Goal: Task Accomplishment & Management: Complete application form

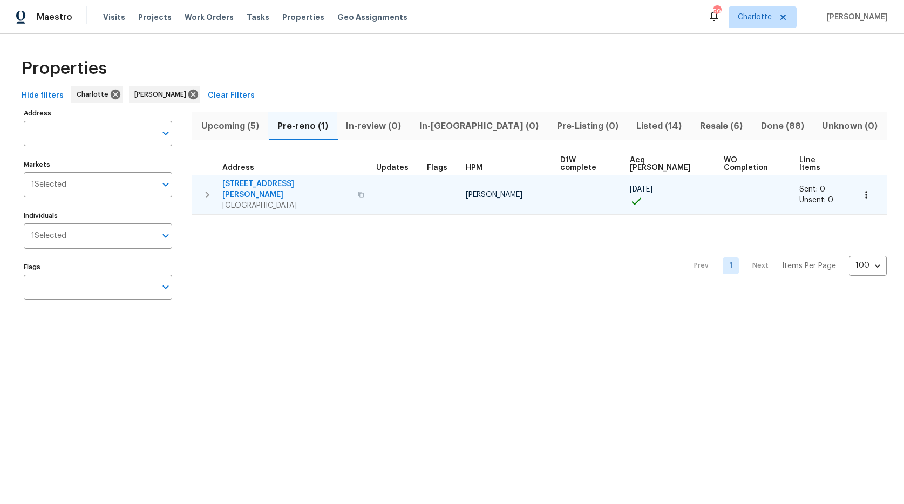
click at [277, 179] on span "215 J Robinson Pkwy" at bounding box center [286, 190] width 129 height 22
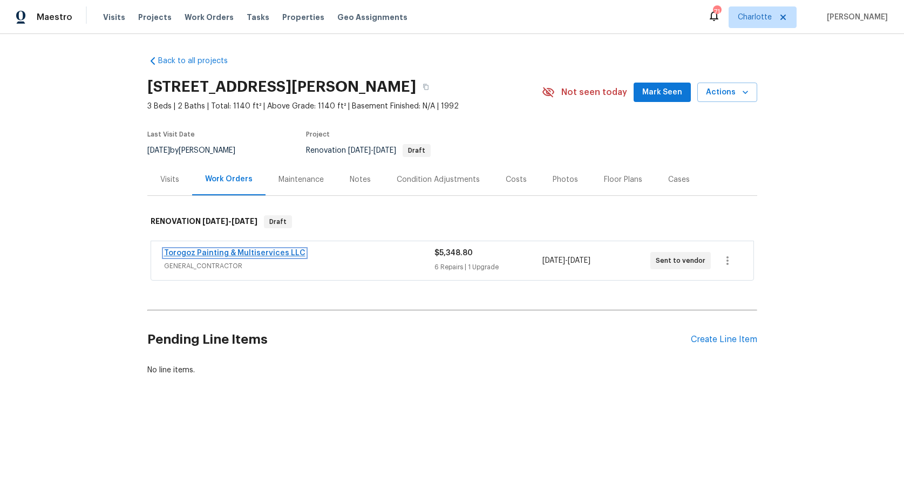
click at [238, 252] on link "Torogoz Painting & Multiservices LLC" at bounding box center [234, 253] width 141 height 8
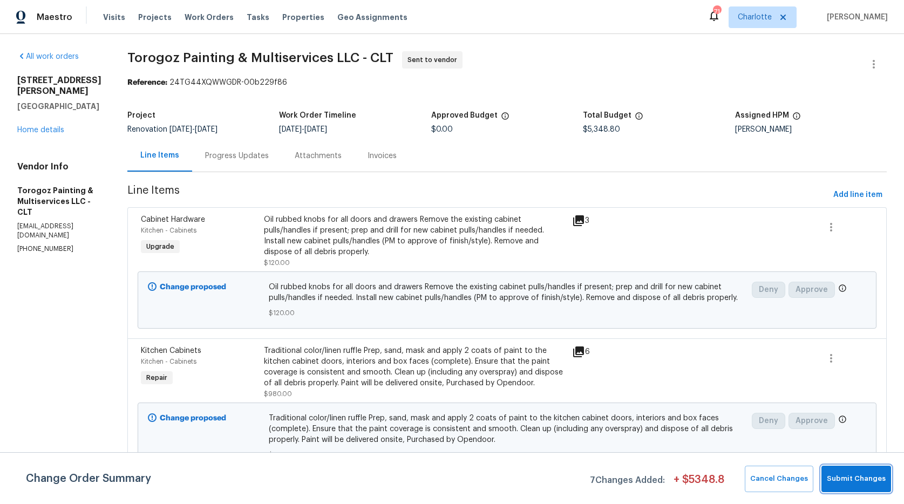
click at [857, 483] on span "Submit Changes" at bounding box center [856, 479] width 59 height 12
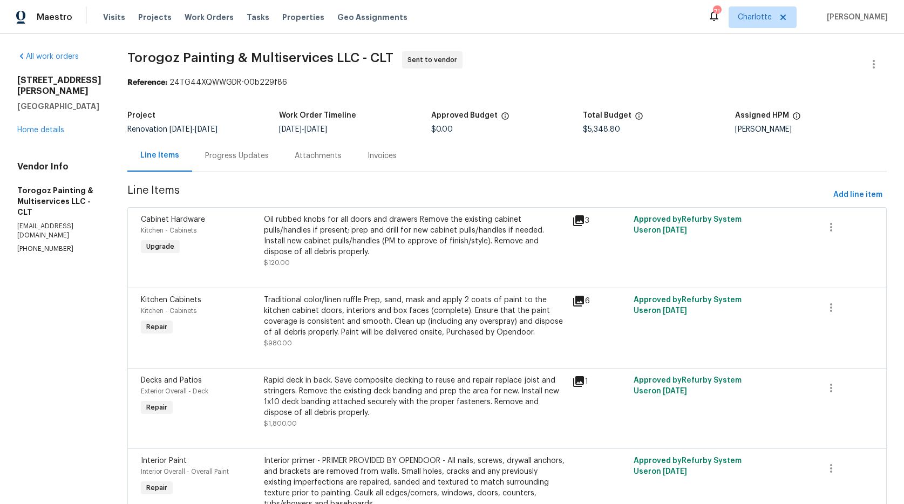
click at [348, 186] on span "Line Items" at bounding box center [478, 195] width 702 height 20
click at [860, 195] on span "Add line item" at bounding box center [857, 194] width 49 height 13
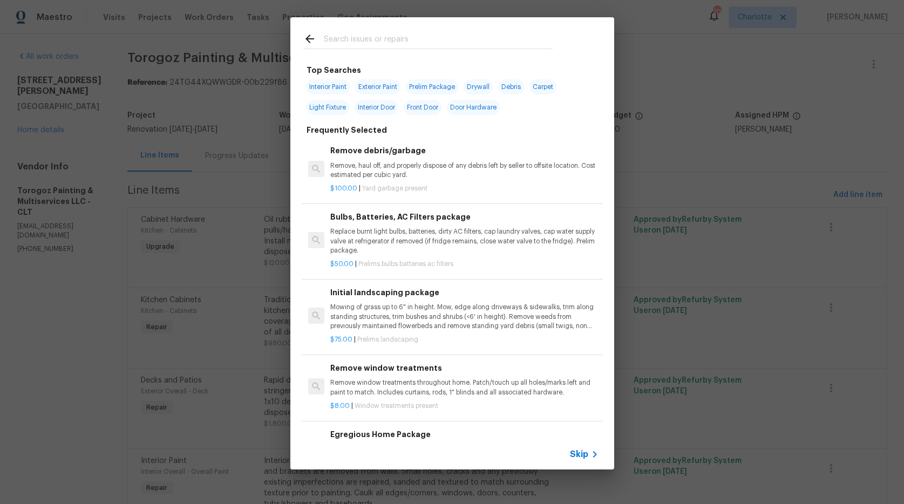
click at [343, 43] on input "text" at bounding box center [438, 40] width 229 height 16
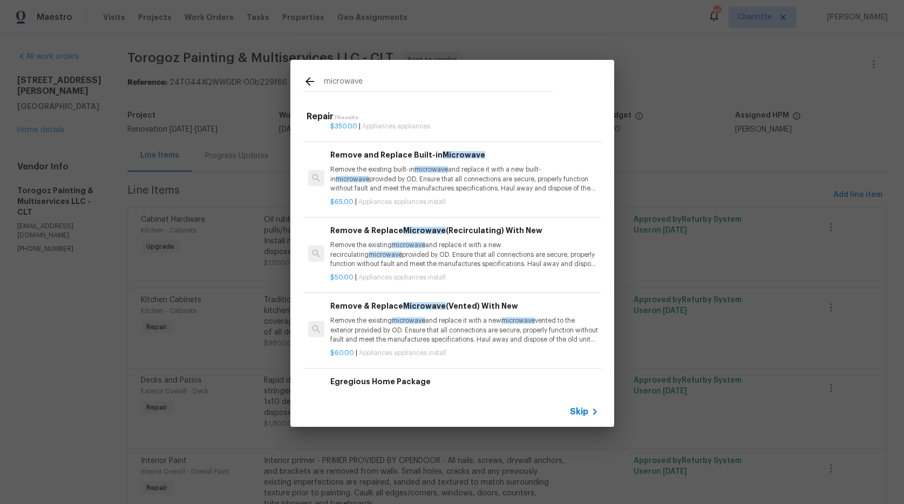
scroll to position [74, 0]
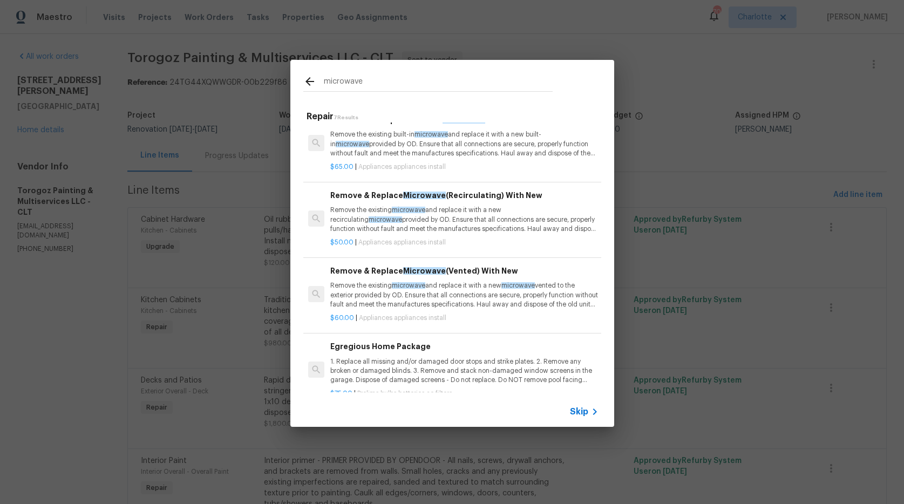
type input "microwave"
click at [370, 214] on p "Remove the existing microwave and replace it with a new recirculating microwave…" at bounding box center [464, 220] width 268 height 28
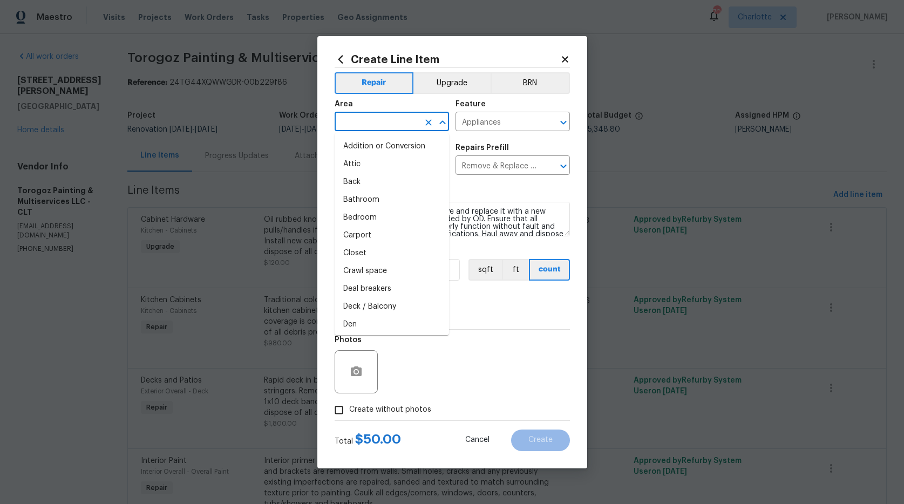
click at [350, 125] on input "text" at bounding box center [377, 122] width 84 height 17
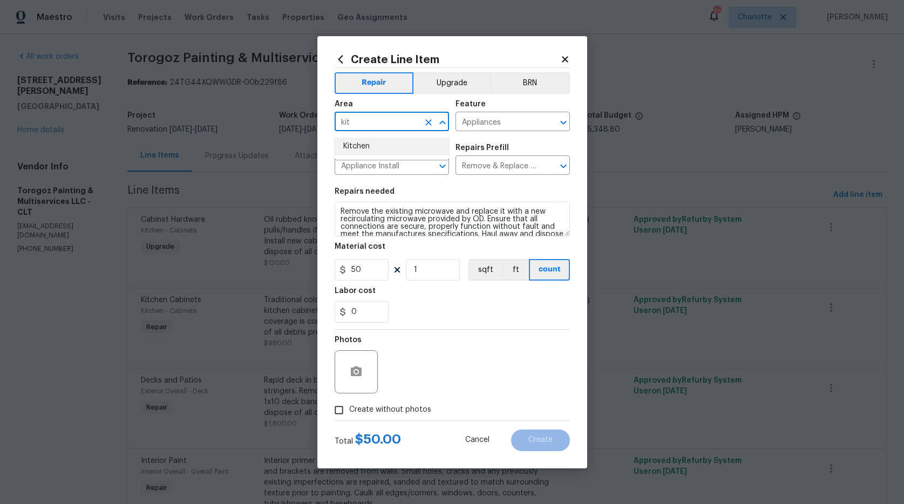
click at [352, 149] on li "Kitchen" at bounding box center [392, 147] width 114 height 18
type input "Kitchen"
click at [385, 411] on span "Create without photos" at bounding box center [390, 409] width 82 height 11
click at [349, 411] on input "Create without photos" at bounding box center [339, 410] width 21 height 21
checkbox input "true"
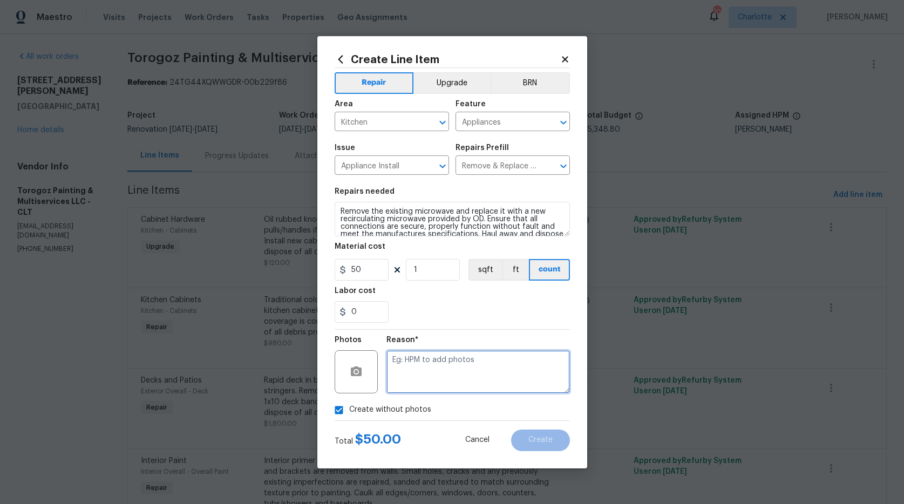
click at [429, 369] on textarea at bounding box center [477, 371] width 183 height 43
type textarea "na"
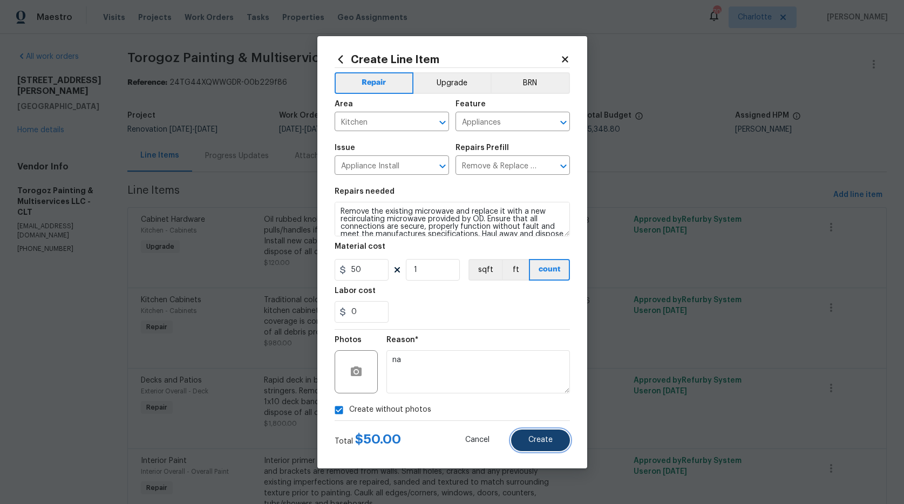
click at [540, 441] on span "Create" at bounding box center [540, 440] width 24 height 8
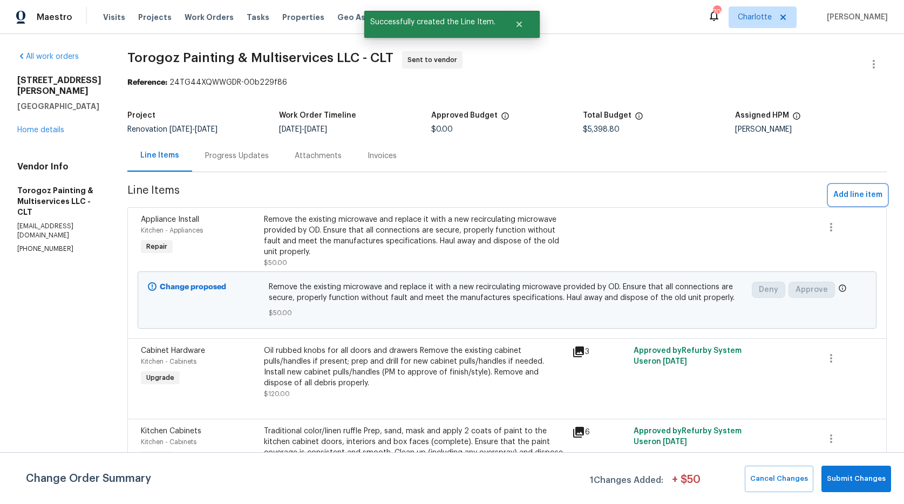
click at [865, 192] on span "Add line item" at bounding box center [857, 194] width 49 height 13
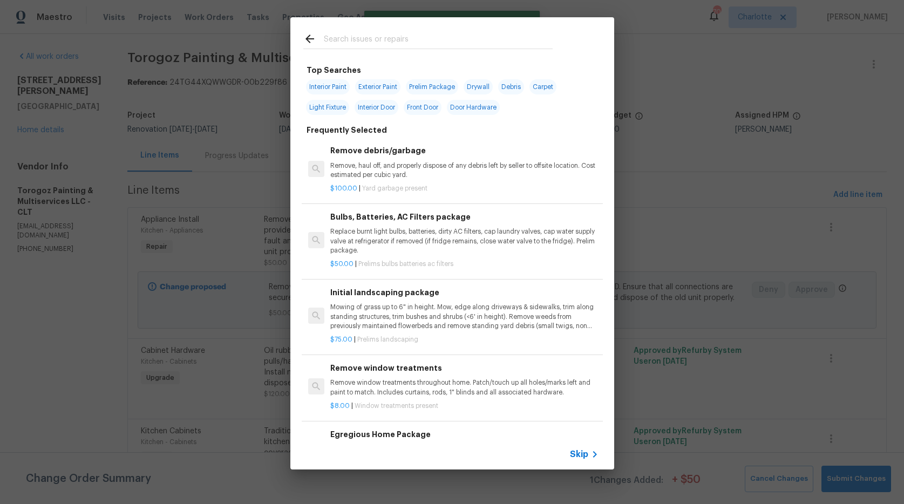
click at [344, 40] on input "text" at bounding box center [438, 40] width 229 height 16
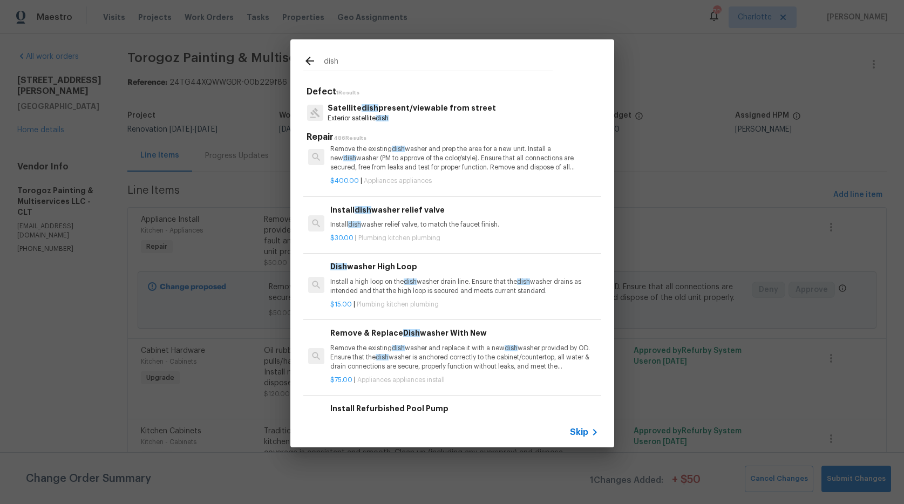
scroll to position [226, 0]
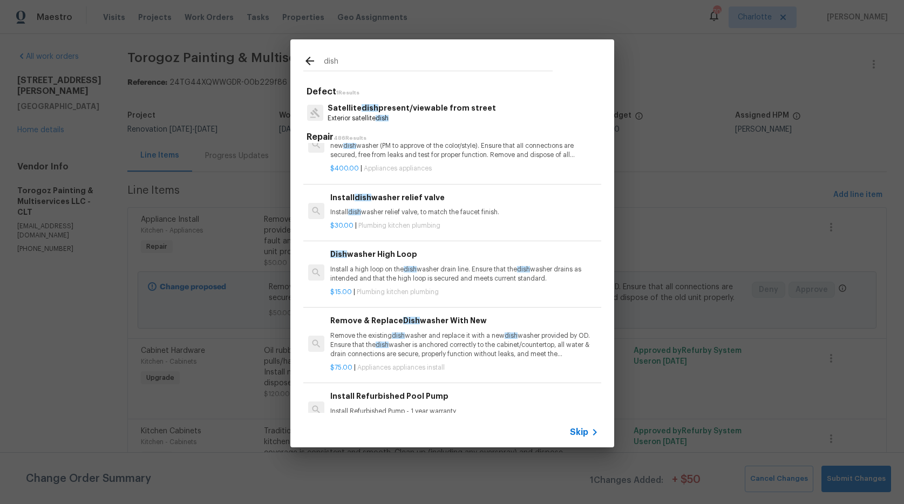
type input "dish"
click at [448, 351] on p "Remove the existing dish washer and replace it with a new dish washer provided …" at bounding box center [464, 345] width 268 height 28
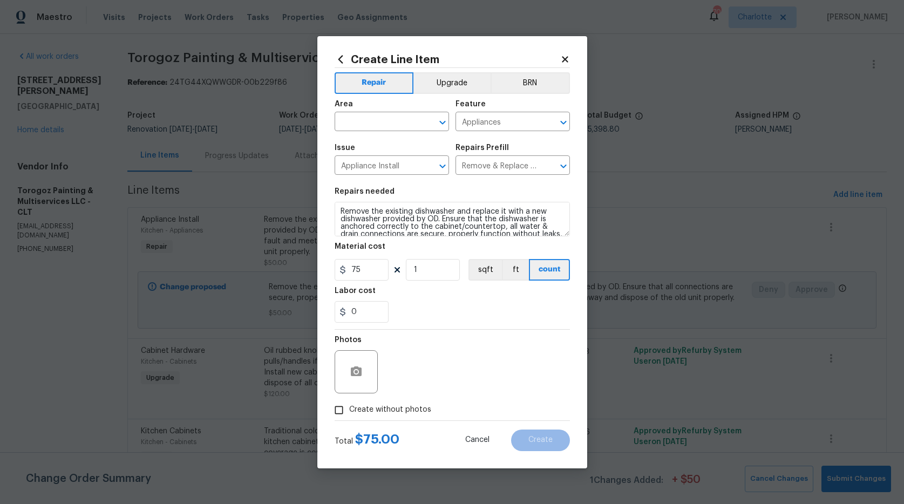
click at [364, 407] on span "Create without photos" at bounding box center [390, 409] width 82 height 11
click at [349, 407] on input "Create without photos" at bounding box center [339, 410] width 21 height 21
checkbox input "true"
click at [394, 125] on input "text" at bounding box center [377, 122] width 84 height 17
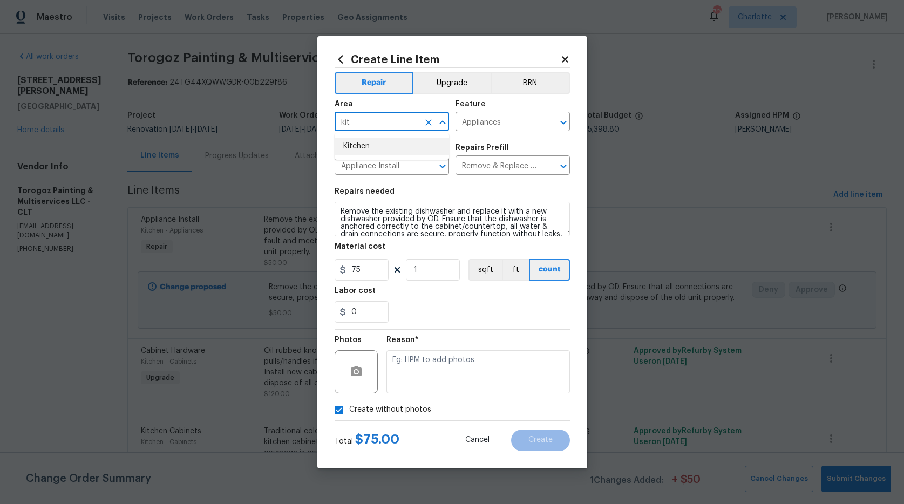
click at [373, 151] on li "Kitchen" at bounding box center [392, 147] width 114 height 18
type input "Kitchen"
click at [486, 325] on section "Repairs needed Remove the existing dishwasher and replace it with a new dishwas…" at bounding box center [452, 255] width 235 height 148
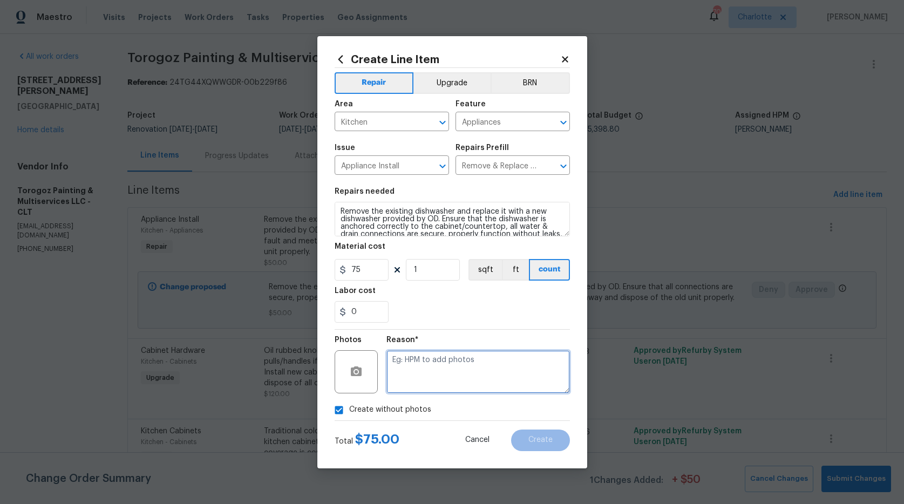
click at [464, 367] on textarea at bounding box center [477, 371] width 183 height 43
type textarea "na"
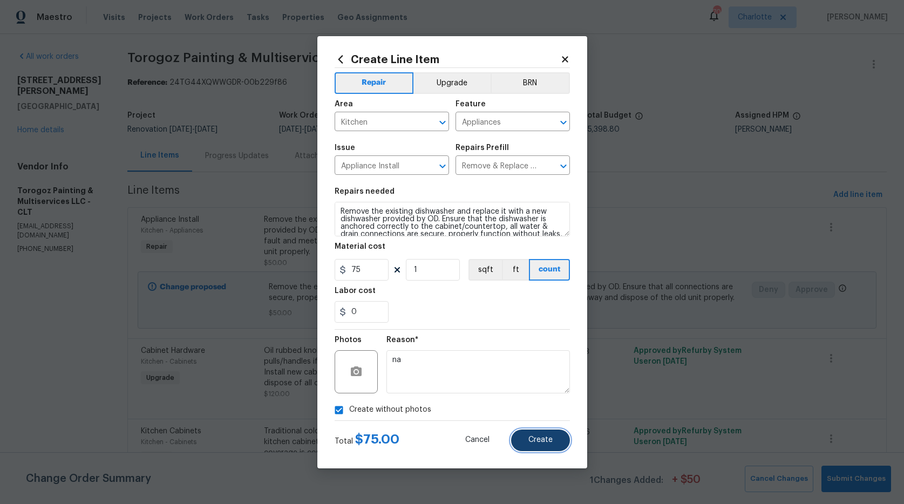
click at [558, 439] on button "Create" at bounding box center [540, 441] width 59 height 22
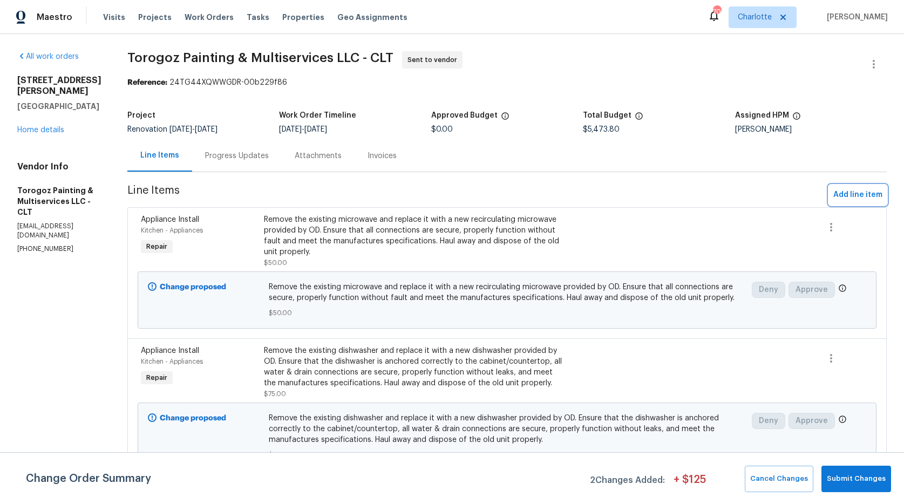
click at [833, 194] on span "Add line item" at bounding box center [857, 194] width 49 height 13
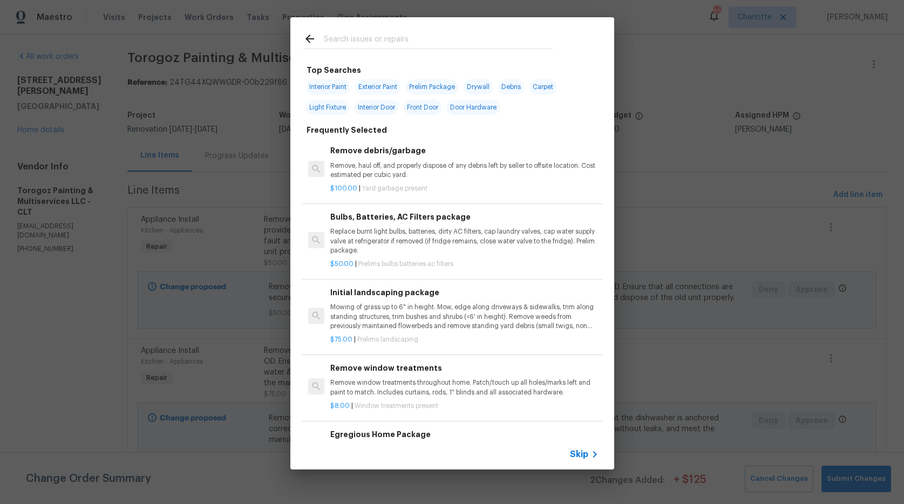
click at [364, 41] on input "text" at bounding box center [438, 40] width 229 height 16
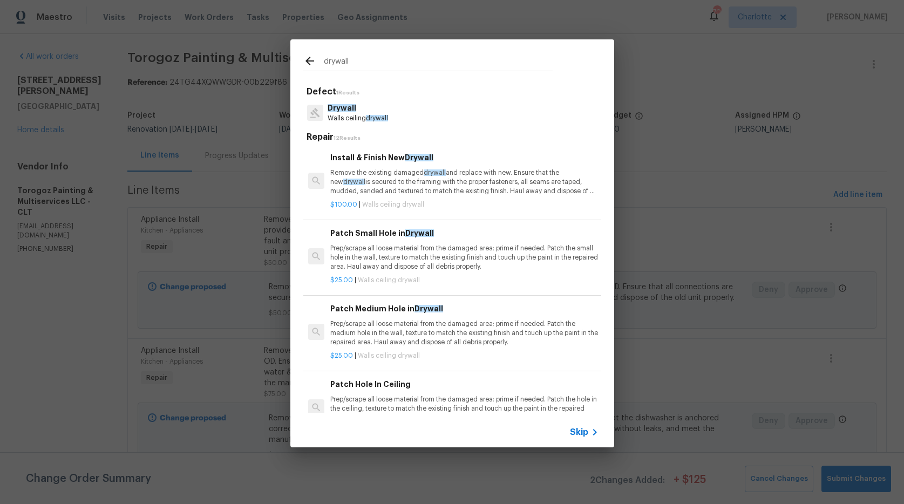
type input "drywall"
click at [345, 116] on p "Walls ceiling drywall" at bounding box center [358, 118] width 60 height 9
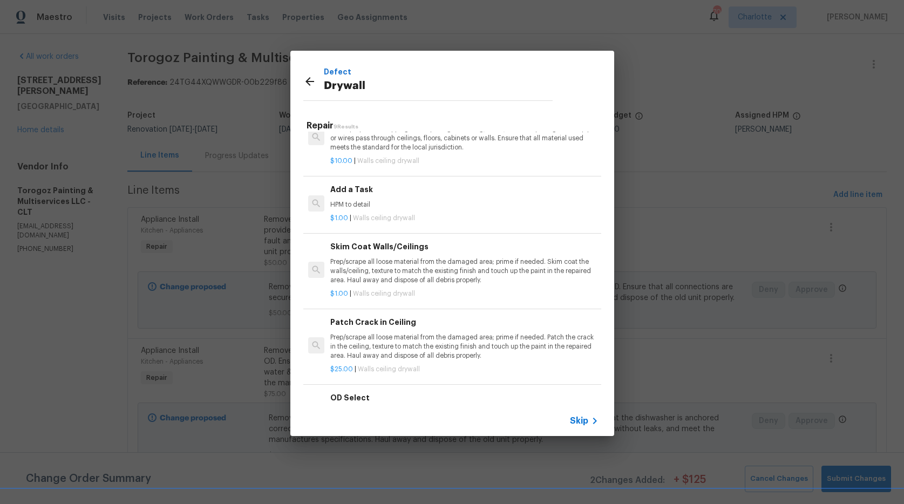
scroll to position [354, 0]
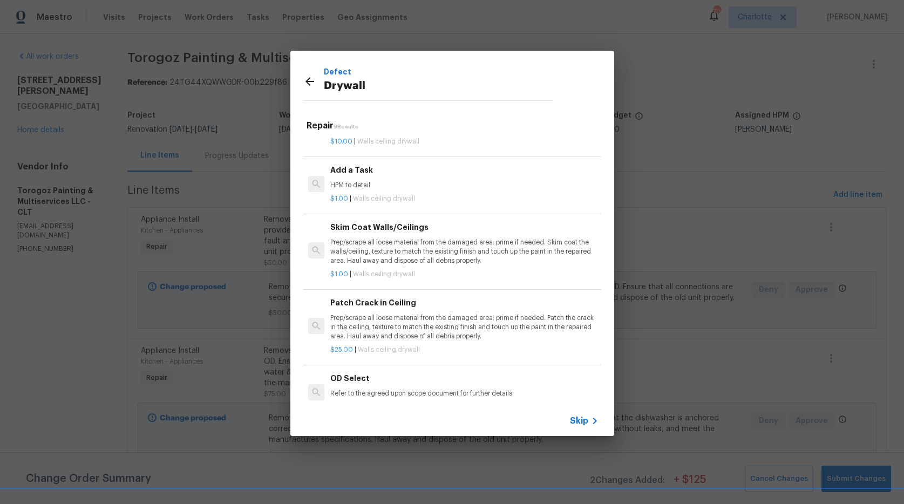
click at [443, 240] on p "Prep/scrape all loose material from the damaged area; prime if needed. Skim coa…" at bounding box center [464, 252] width 268 height 28
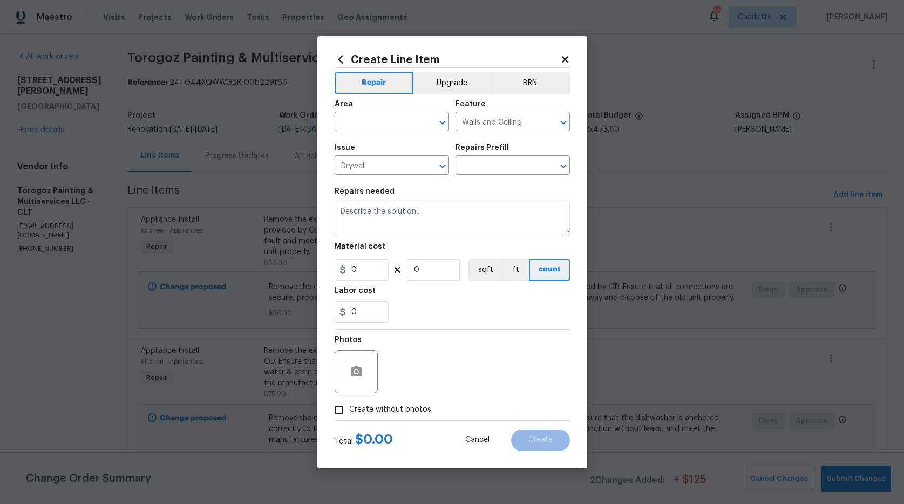
type textarea "Prep/scrape all loose material from the damaged area; prime if needed. Skim coa…"
type input "1"
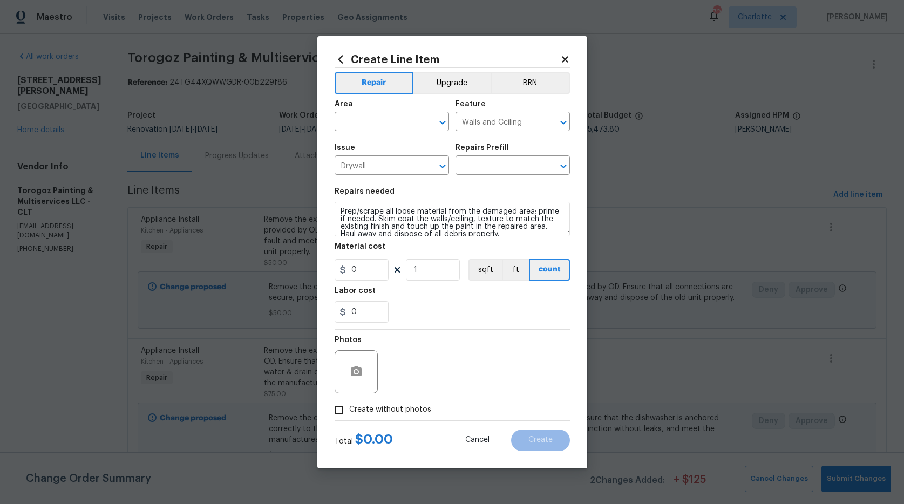
type input "Skim Coat Walls/Ceilings $1.00"
type input "1"
click at [424, 271] on input "1" at bounding box center [433, 270] width 54 height 22
click at [429, 314] on div "0" at bounding box center [452, 312] width 235 height 22
drag, startPoint x: 433, startPoint y: 270, endPoint x: 417, endPoint y: 274, distance: 17.0
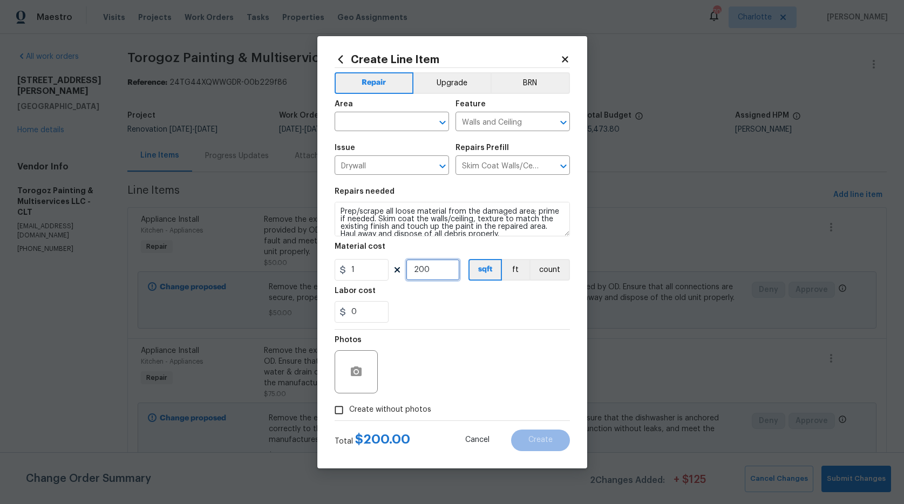
click at [417, 274] on input "200" at bounding box center [433, 270] width 54 height 22
type input "250"
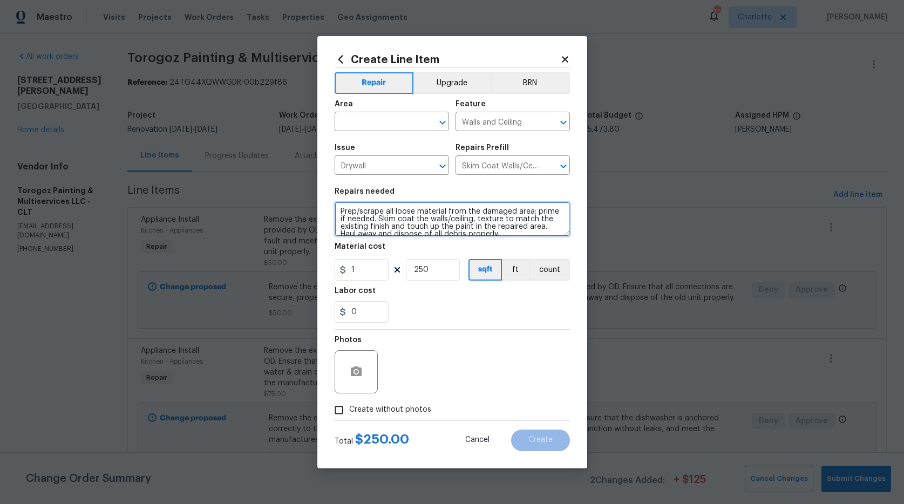
click at [340, 207] on textarea "Prep/scrape all loose material from the damaged area; prime if needed. Skim coa…" at bounding box center [452, 219] width 235 height 35
type textarea "repair any damaged areas of popcorn ceiling and any other drywall repairs as ne…"
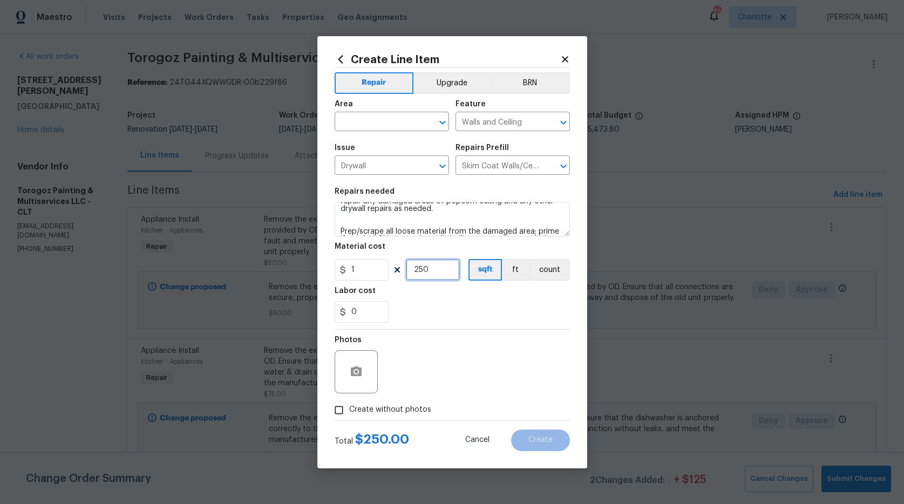
drag, startPoint x: 433, startPoint y: 269, endPoint x: 385, endPoint y: 267, distance: 47.6
click at [385, 267] on div "1 250 sqft ft count" at bounding box center [452, 270] width 235 height 22
type input "300"
click at [463, 327] on section "Repairs needed repair any damaged areas of popcorn ceiling and any other drywal…" at bounding box center [452, 255] width 235 height 148
click at [395, 118] on input "text" at bounding box center [377, 122] width 84 height 17
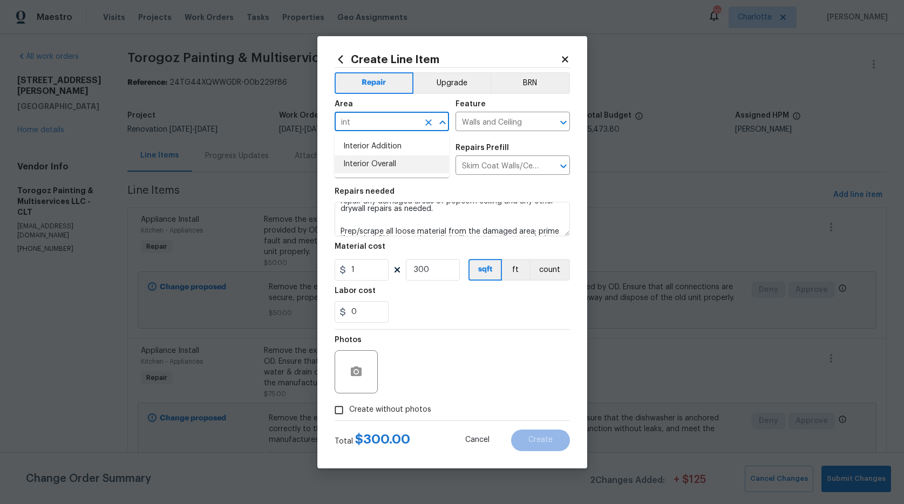
click at [386, 164] on li "Interior Overall" at bounding box center [392, 164] width 114 height 18
type input "Interior Overall"
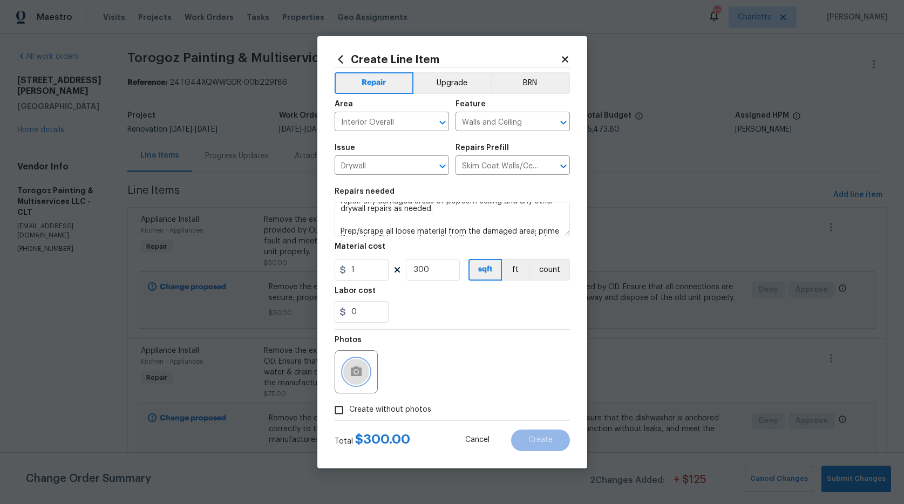
click at [360, 376] on icon "button" at bounding box center [356, 371] width 13 height 13
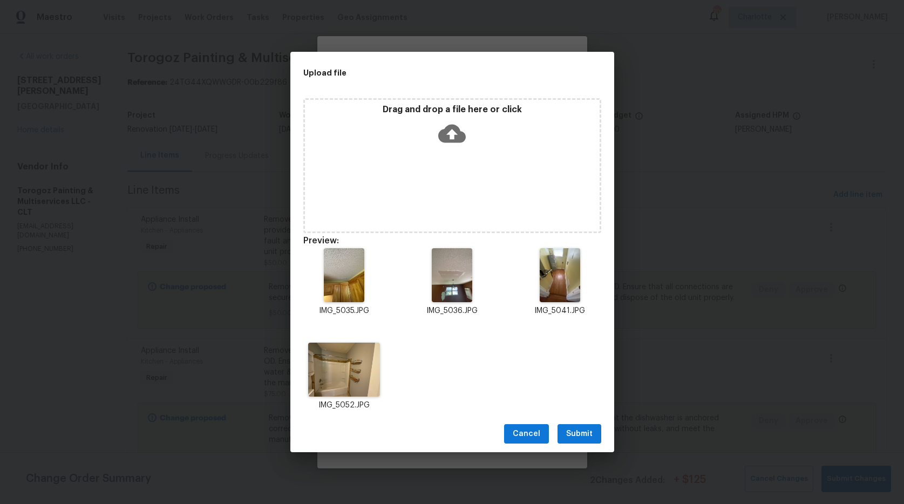
scroll to position [10, 0]
click at [570, 430] on span "Submit" at bounding box center [579, 433] width 26 height 13
click at [570, 430] on div "Upload file Drag and drop a file here or click Preview: IMG_5035.JPG IMG_5036.J…" at bounding box center [452, 252] width 904 height 504
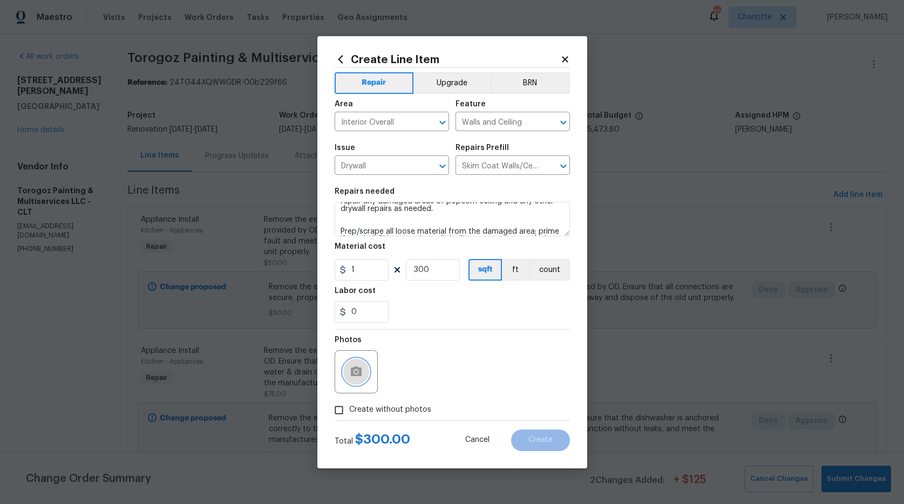
click at [356, 372] on circle "button" at bounding box center [355, 371] width 3 height 3
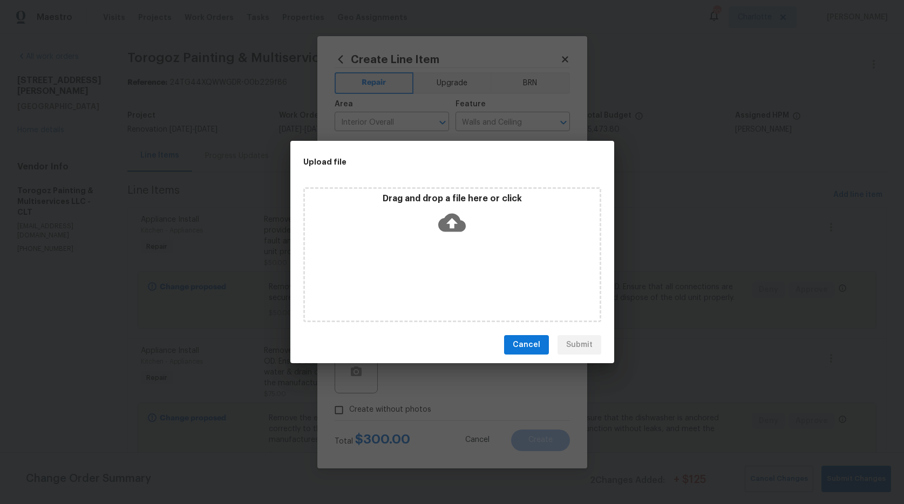
click at [446, 227] on icon at bounding box center [452, 223] width 28 height 18
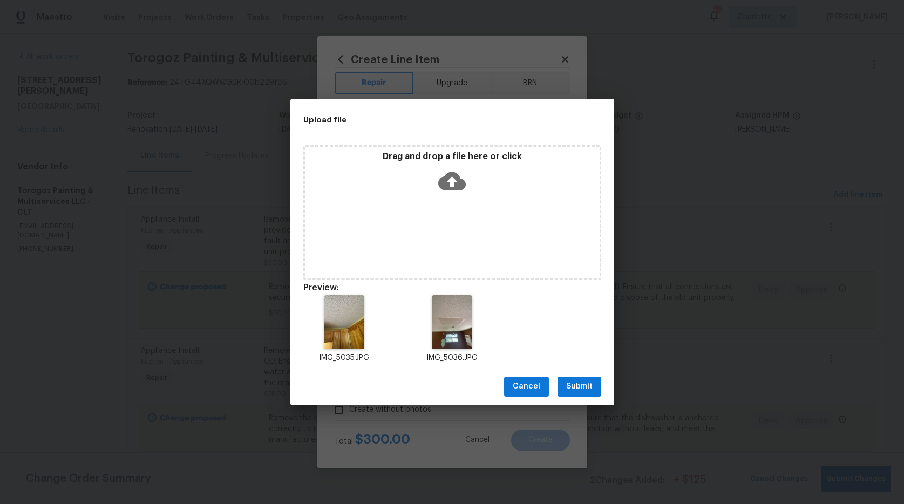
click at [574, 383] on span "Submit" at bounding box center [579, 386] width 26 height 13
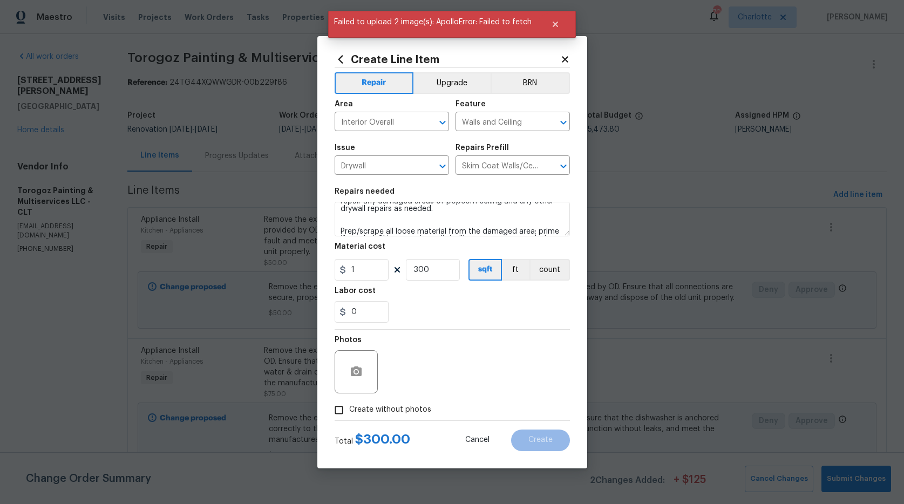
click at [565, 59] on icon at bounding box center [565, 59] width 6 height 6
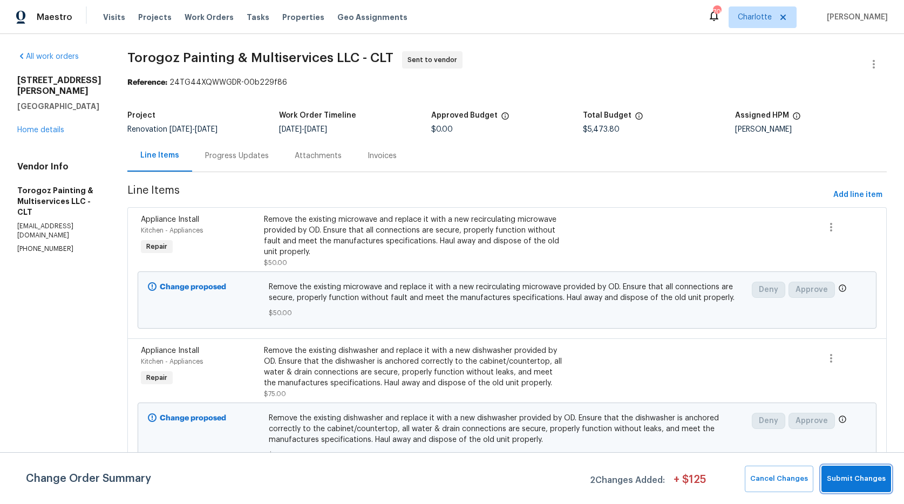
click at [878, 484] on span "Submit Changes" at bounding box center [856, 479] width 59 height 12
click at [848, 200] on span "Add line item" at bounding box center [857, 194] width 49 height 13
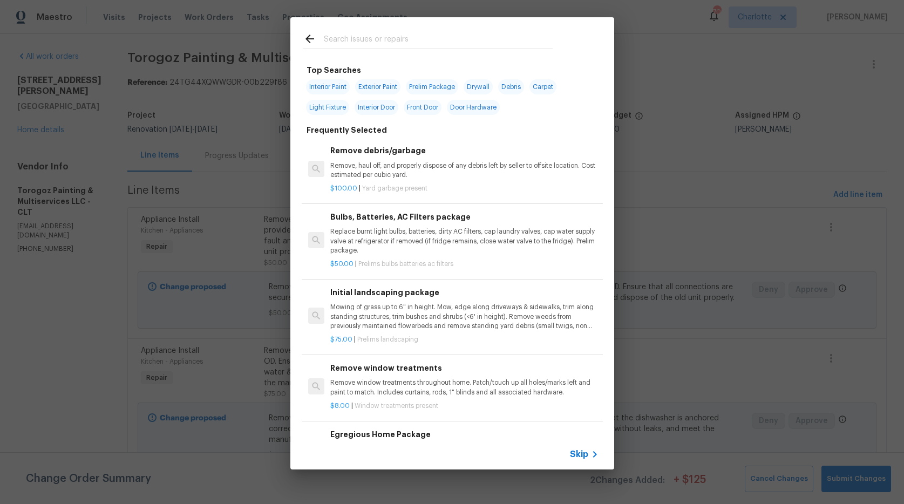
click at [355, 41] on input "text" at bounding box center [438, 40] width 229 height 16
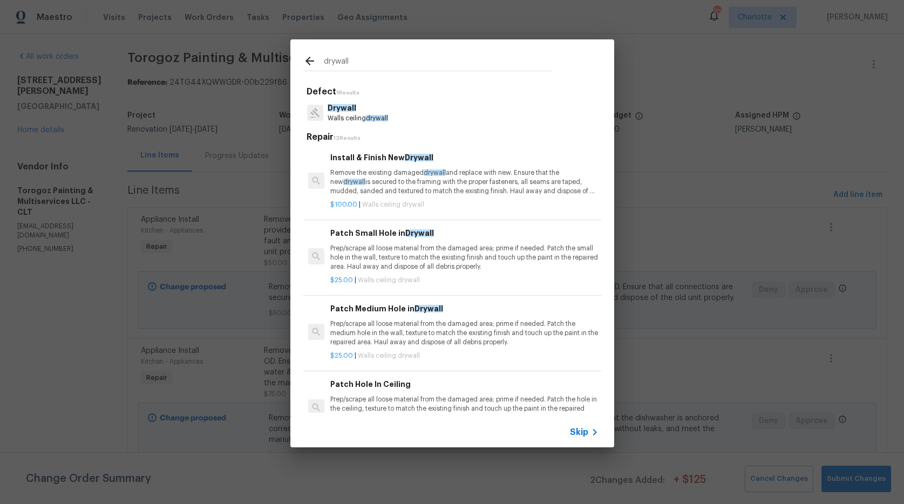
type input "drywall"
click at [377, 115] on span "drywall" at bounding box center [377, 118] width 22 height 6
click at [377, 115] on div "Defect 1 Results Drywall Walls ceiling drywall Repair 12 Results Install & Fini…" at bounding box center [452, 249] width 298 height 327
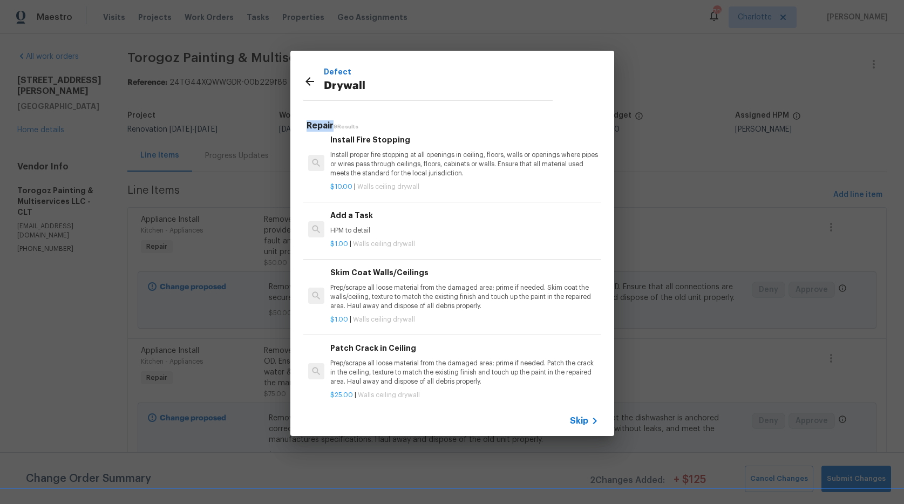
scroll to position [311, 0]
click at [381, 301] on p "Prep/scrape all loose material from the damaged area; prime if needed. Skim coa…" at bounding box center [464, 295] width 268 height 28
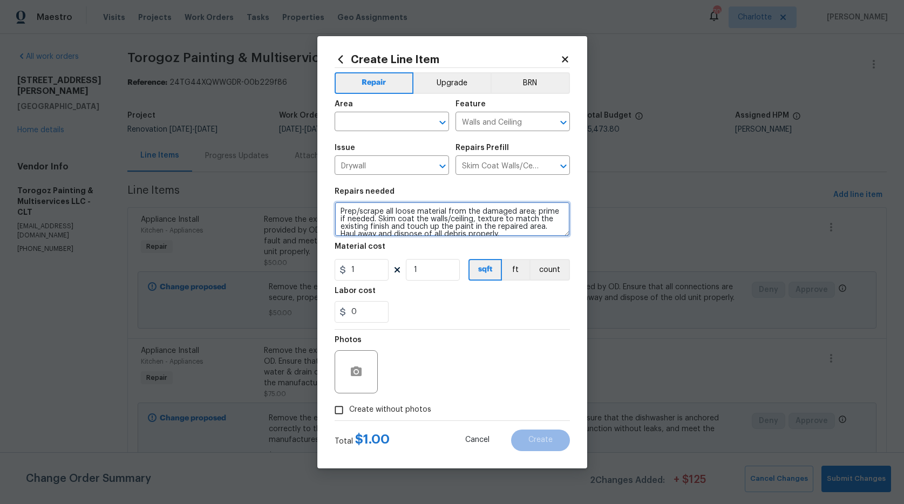
click at [341, 210] on textarea "Prep/scrape all loose material from the damaged area; prime if needed. Skim coa…" at bounding box center [452, 219] width 235 height 35
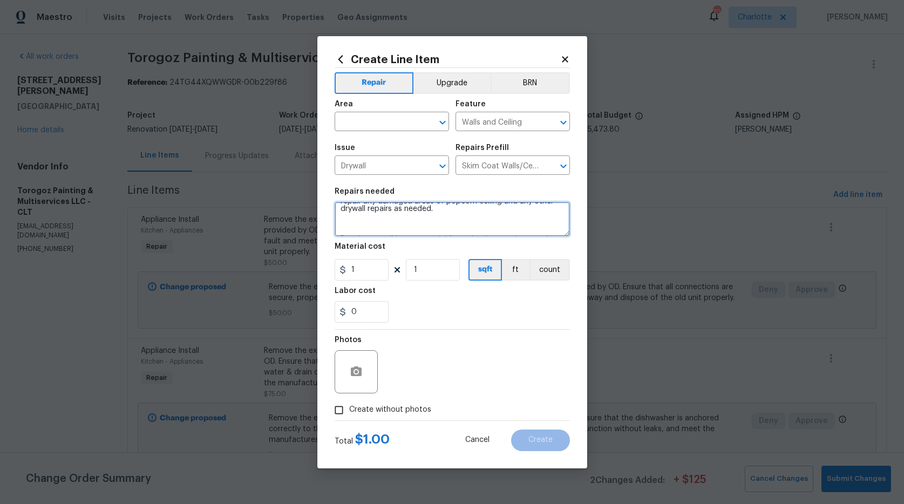
scroll to position [18, 0]
type textarea "repair any damaged areas of popcorn ceiling and any other drywall repairs as ne…"
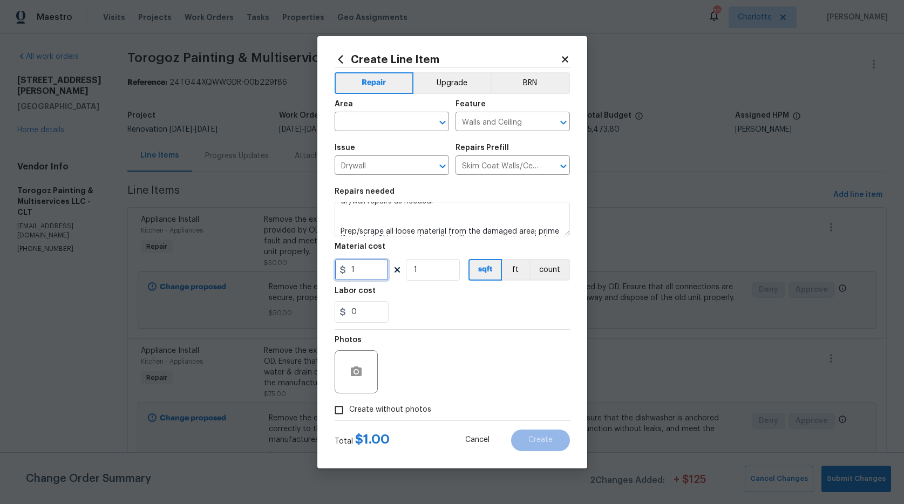
drag, startPoint x: 356, startPoint y: 268, endPoint x: 152, endPoint y: 216, distance: 211.0
click at [198, 236] on div "Create Line Item Repair Upgrade BRN Area ​ Feature Walls and Ceiling ​ Issue Dr…" at bounding box center [452, 252] width 904 height 504
type input "300"
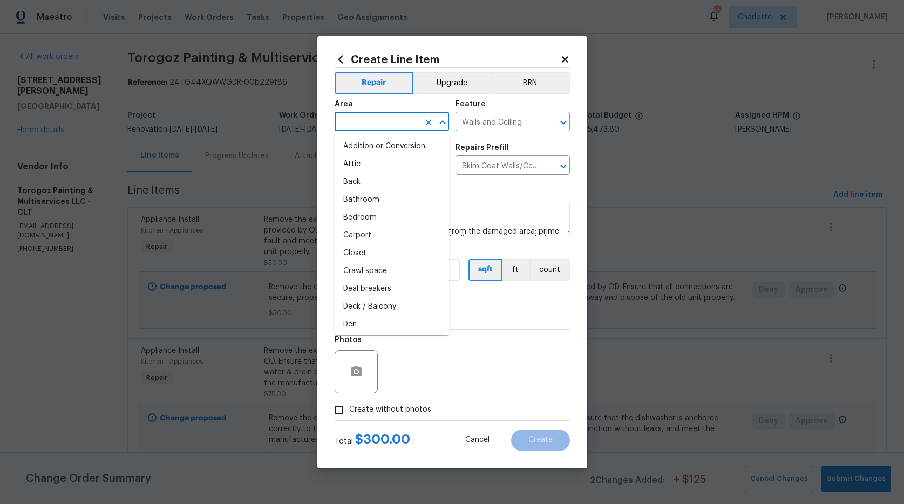
click at [389, 121] on input "text" at bounding box center [377, 122] width 84 height 17
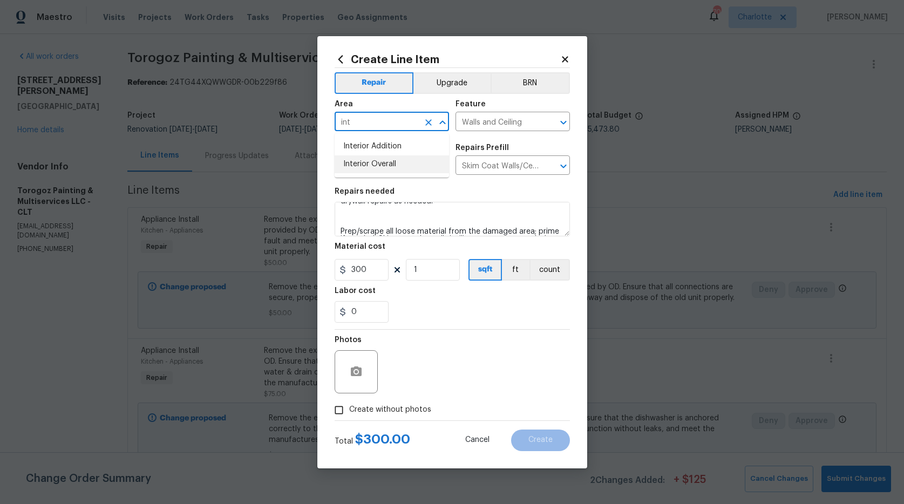
click at [383, 160] on li "Interior Overall" at bounding box center [392, 164] width 114 height 18
type input "Interior Overall"
click at [357, 383] on button "button" at bounding box center [356, 372] width 26 height 26
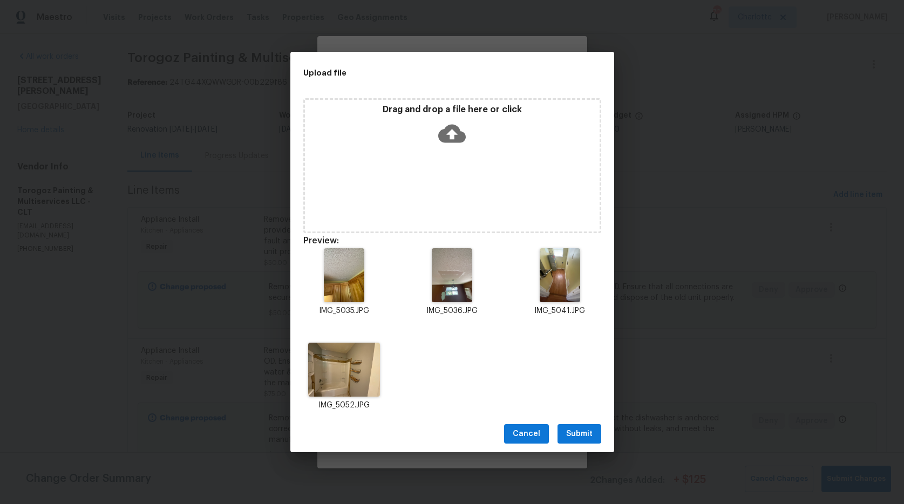
click at [589, 435] on span "Submit" at bounding box center [579, 433] width 26 height 13
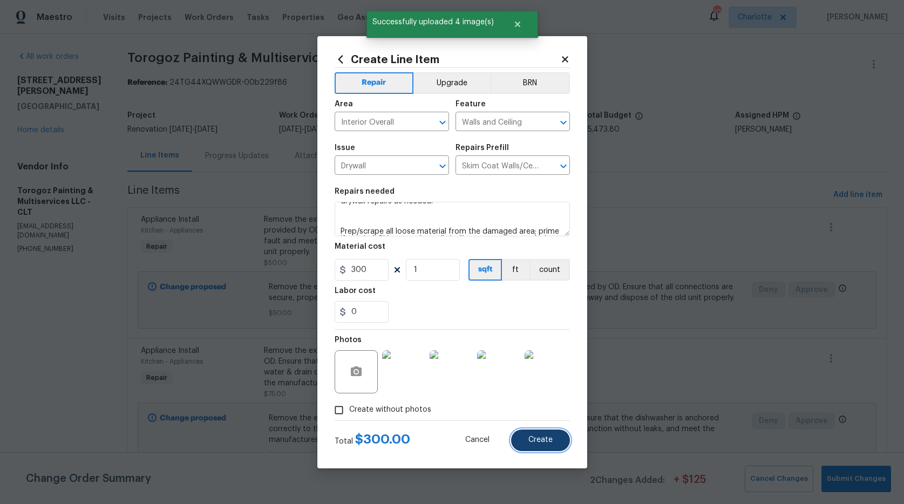
click at [547, 443] on span "Create" at bounding box center [540, 440] width 24 height 8
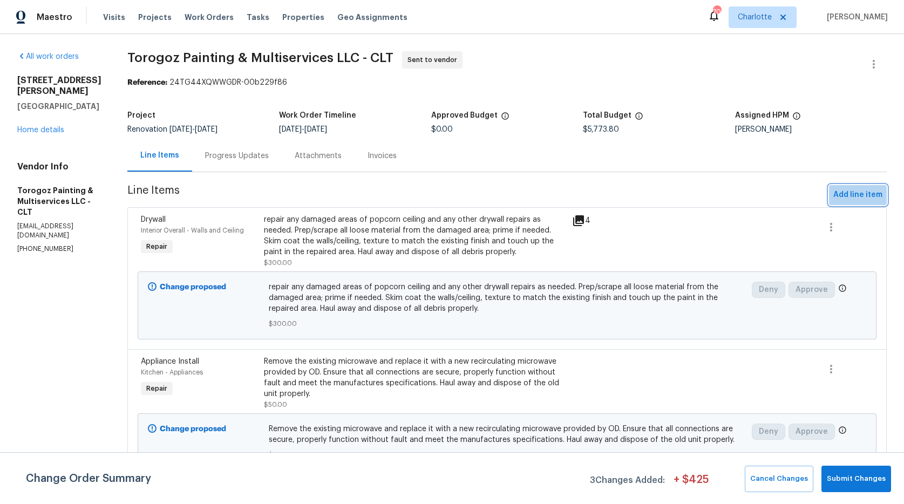
click at [835, 196] on span "Add line item" at bounding box center [857, 194] width 49 height 13
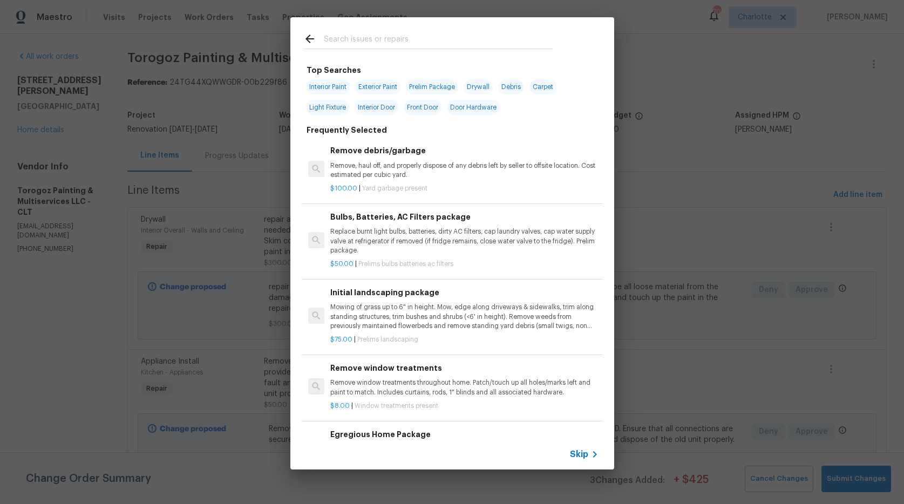
click at [340, 35] on input "text" at bounding box center [438, 40] width 229 height 16
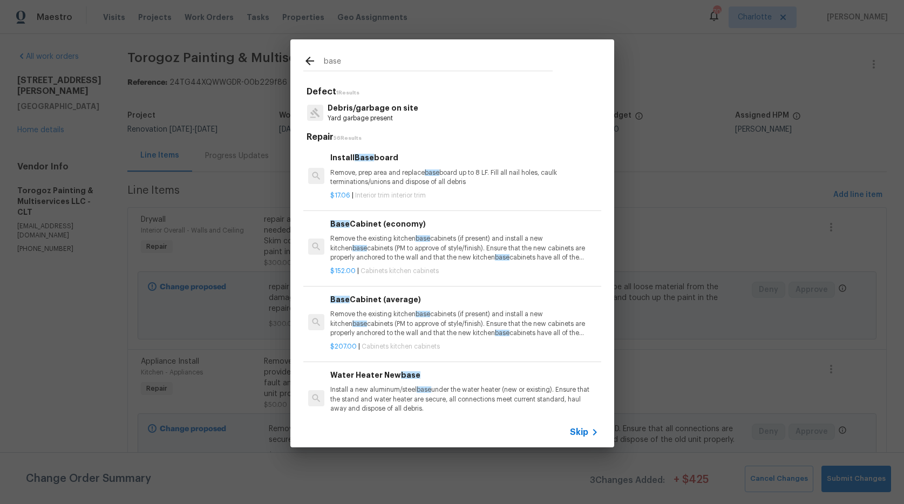
type input "base"
click at [400, 174] on p "Remove, prep area and replace base board up to 8 LF. Fill all nail holes, caulk…" at bounding box center [464, 177] width 268 height 18
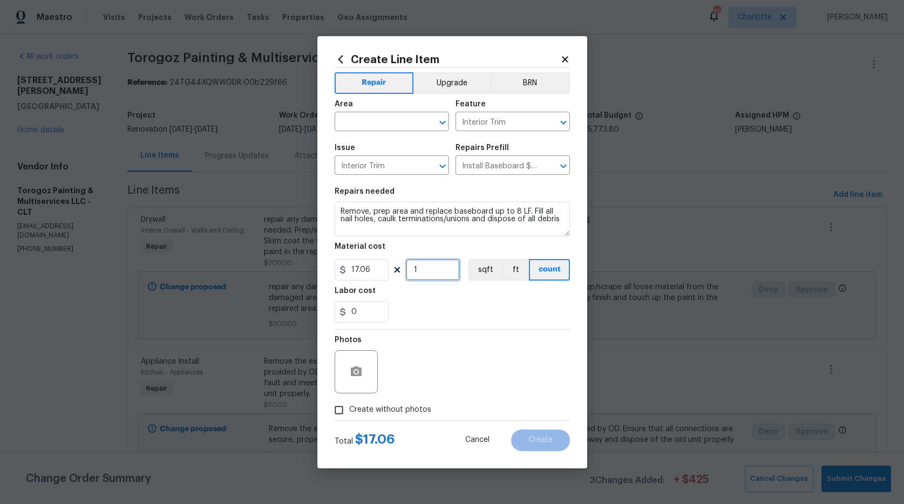
click at [437, 270] on input "1" at bounding box center [433, 270] width 54 height 22
drag, startPoint x: 372, startPoint y: 314, endPoint x: 259, endPoint y: 297, distance: 114.1
click at [259, 297] on div "Create Line Item Repair Upgrade BRN Area ​ Feature Interior Trim ​ Issue Interi…" at bounding box center [452, 252] width 904 height 504
type input "50"
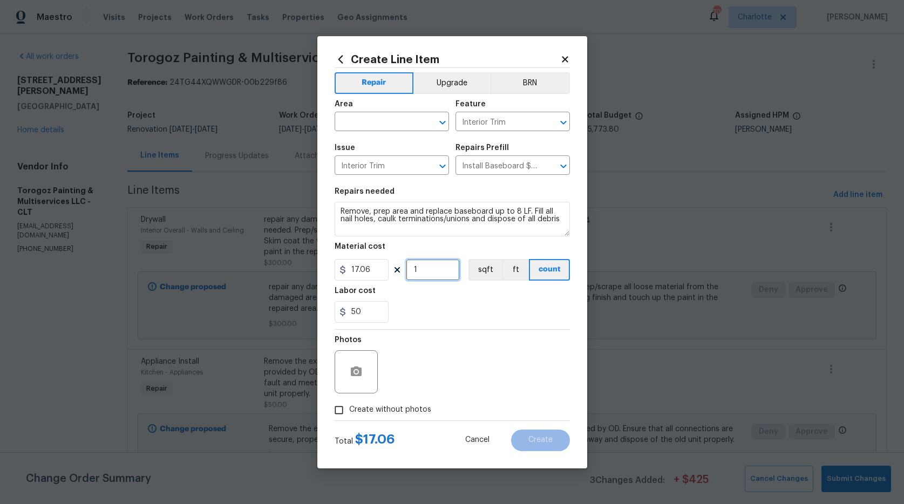
click at [428, 270] on input "1" at bounding box center [433, 270] width 54 height 22
type input "4"
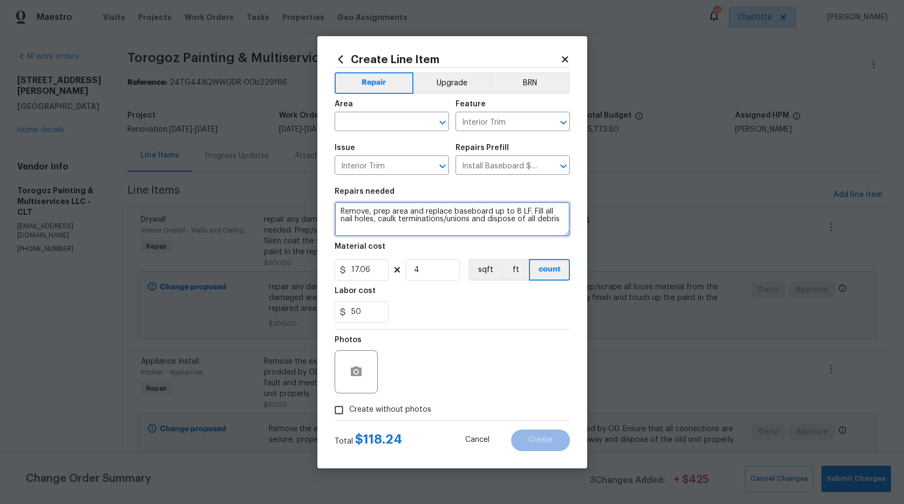
click at [339, 210] on textarea "Remove, prep area and replace baseboard up to 8 LF. Fill all nail holes, caulk …" at bounding box center [452, 219] width 235 height 35
type textarea "remove all boards from around tub and basebaord in hall bath. Install proper ma…"
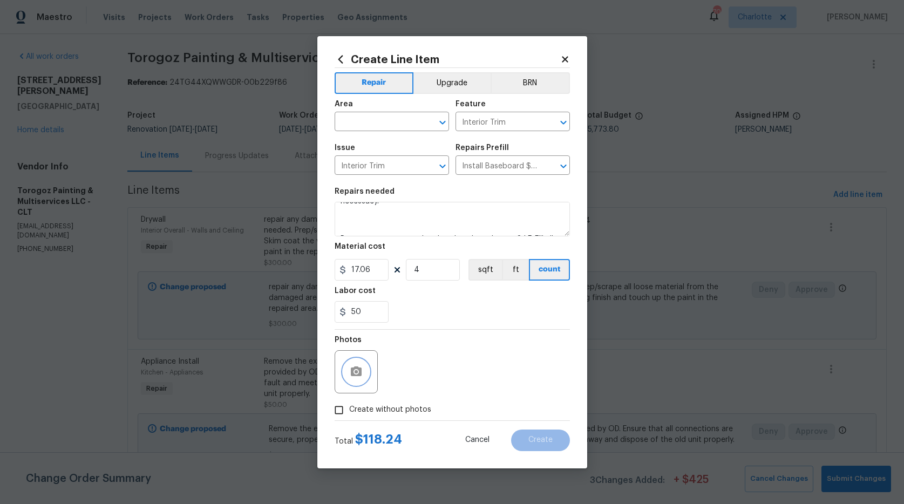
click at [352, 377] on icon "button" at bounding box center [356, 371] width 13 height 13
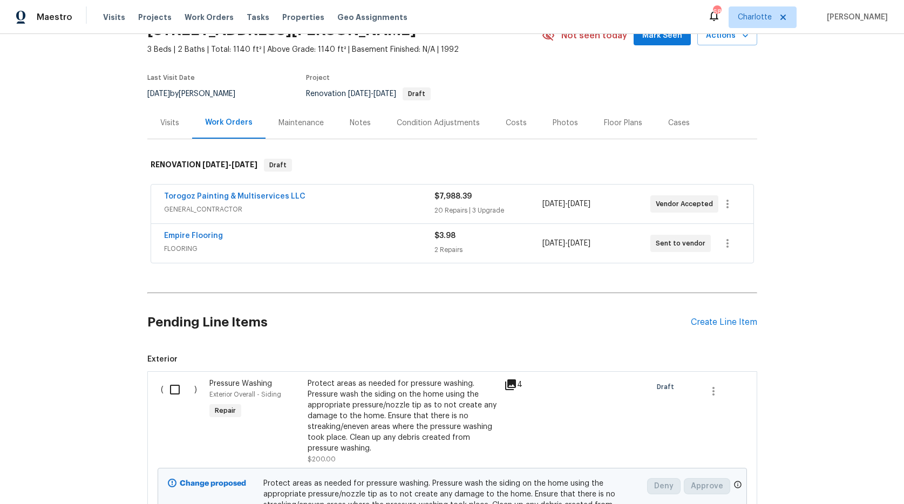
scroll to position [15, 0]
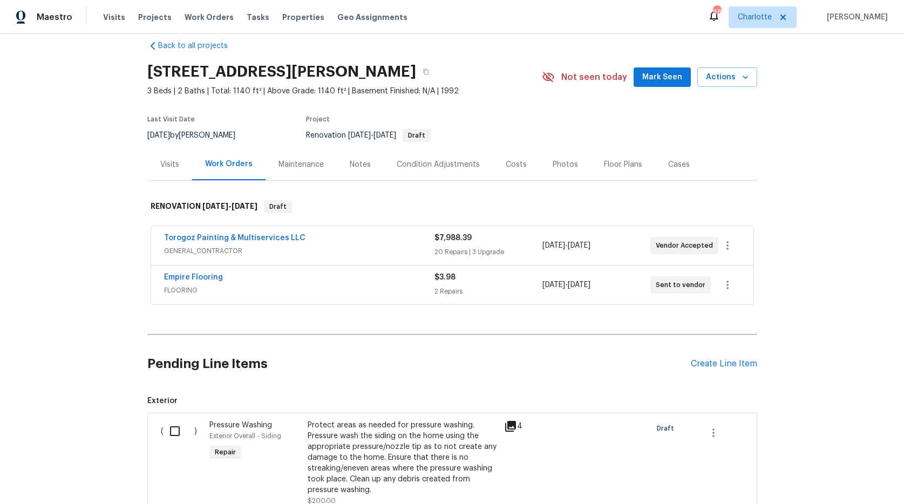
click at [336, 235] on div "Torogoz Painting & Multiservices LLC" at bounding box center [299, 239] width 270 height 13
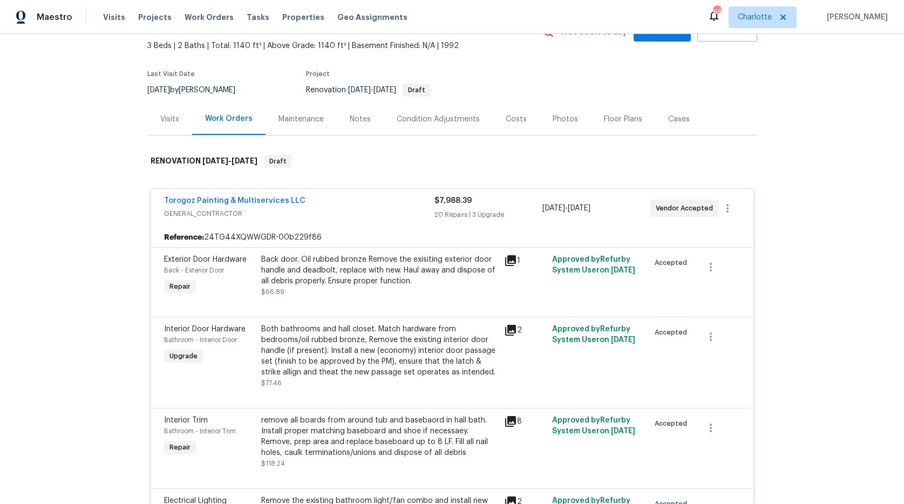
scroll to position [0, 0]
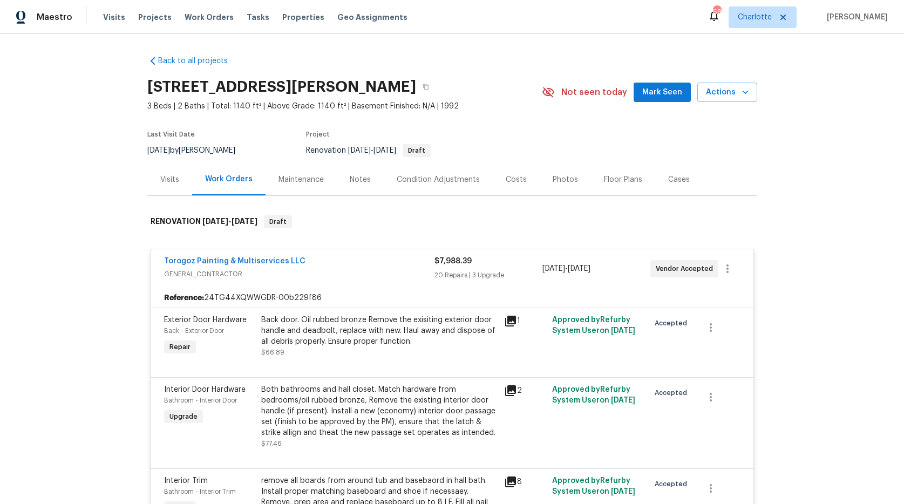
click at [441, 181] on div "Condition Adjustments" at bounding box center [438, 179] width 83 height 11
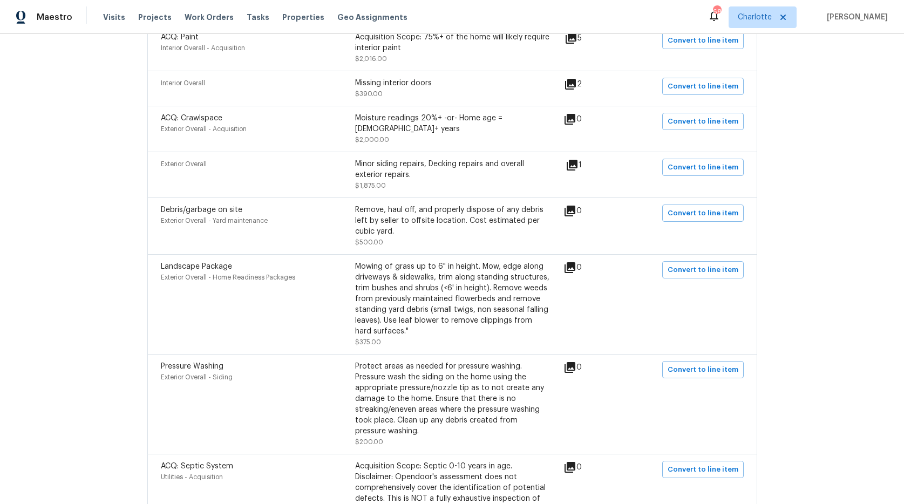
scroll to position [562, 0]
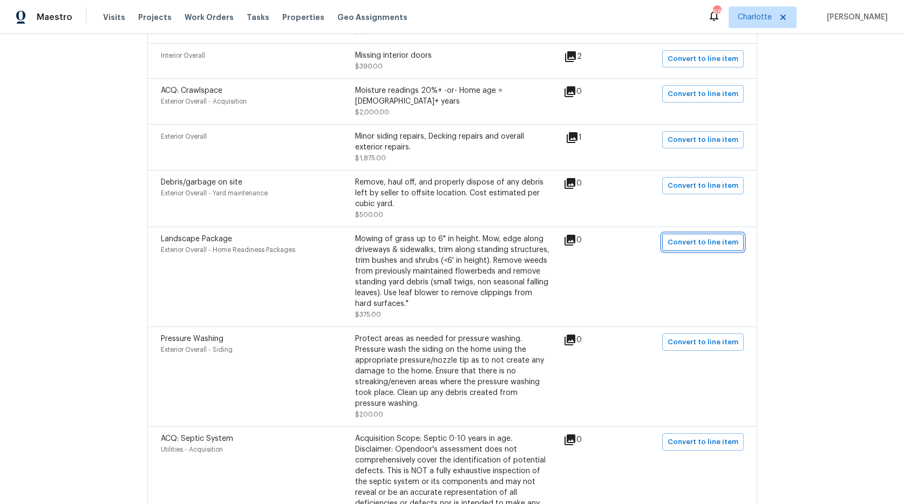
click at [690, 236] on span "Convert to line item" at bounding box center [703, 242] width 71 height 12
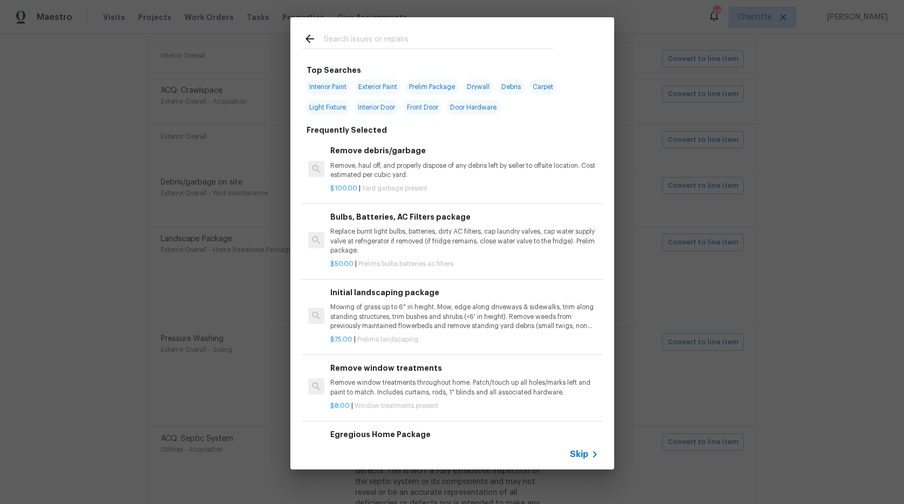
click at [357, 31] on div at bounding box center [427, 38] width 275 height 43
click at [357, 37] on input "text" at bounding box center [438, 40] width 229 height 16
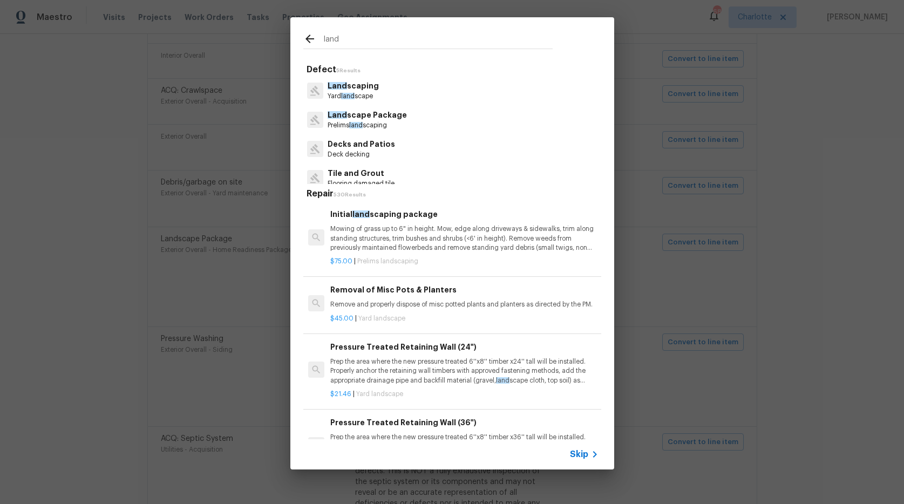
type input "land"
click at [359, 117] on p "Land scape Package" at bounding box center [367, 115] width 79 height 11
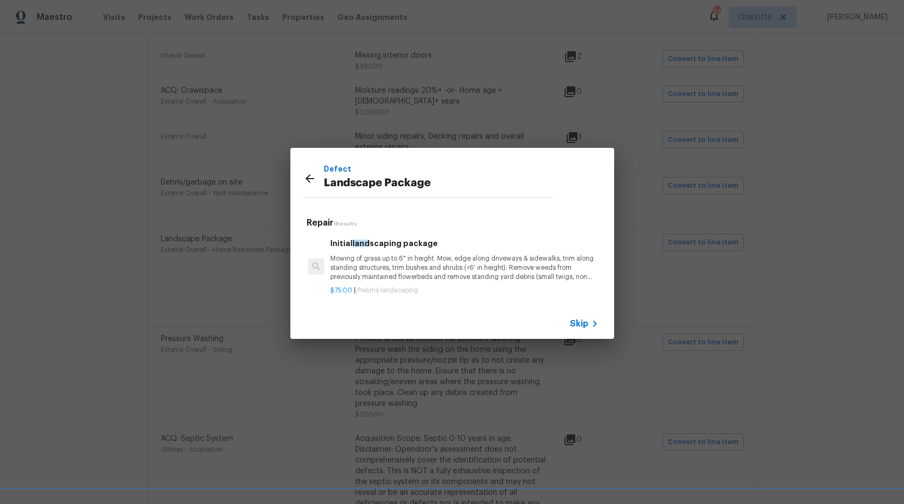
click at [381, 257] on p "Mowing of grass up to 6" in height. Mow, edge along driveways & sidewalks, trim…" at bounding box center [464, 268] width 268 height 28
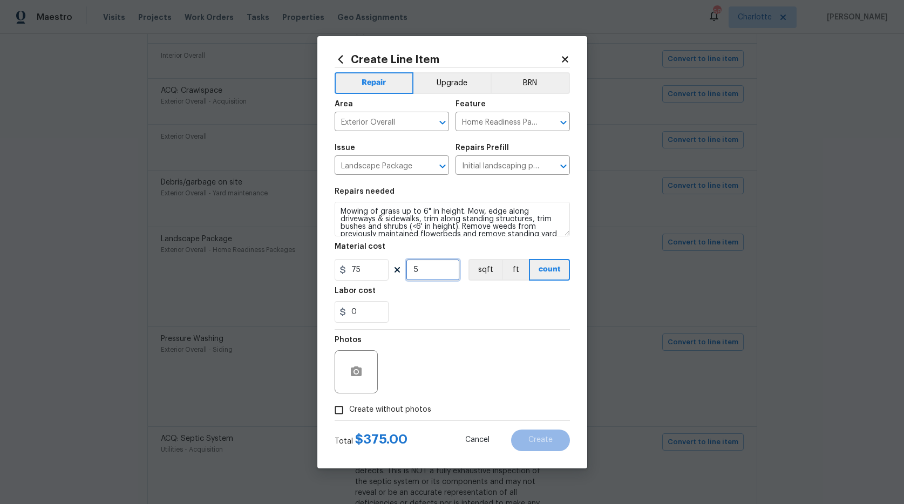
drag, startPoint x: 422, startPoint y: 268, endPoint x: 410, endPoint y: 269, distance: 11.9
click at [410, 269] on input "5" at bounding box center [433, 270] width 54 height 22
type input "4"
click at [483, 329] on div at bounding box center [452, 329] width 235 height 1
click at [373, 406] on span "Create without photos" at bounding box center [390, 409] width 82 height 11
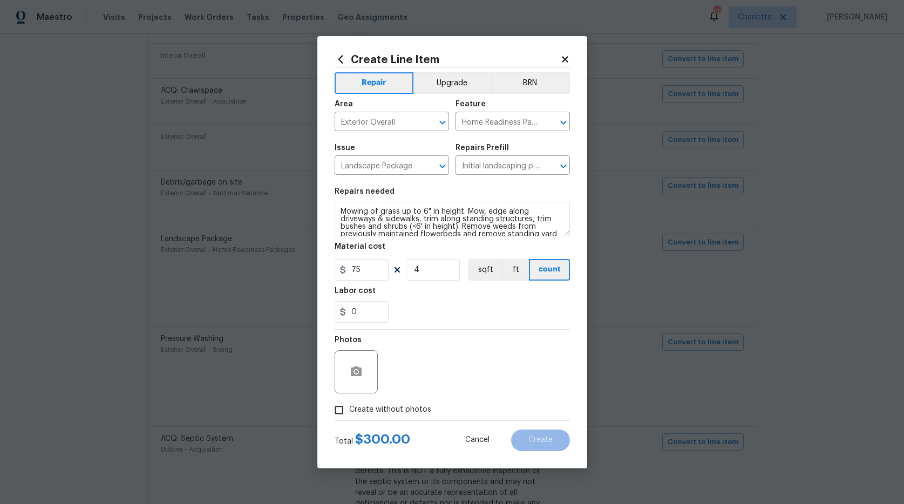
click at [349, 406] on input "Create without photos" at bounding box center [339, 410] width 21 height 21
click at [373, 406] on span "Create without photos" at bounding box center [390, 409] width 82 height 11
click at [349, 406] on input "Create without photos" at bounding box center [339, 410] width 21 height 21
click at [373, 406] on span "Create without photos" at bounding box center [390, 409] width 82 height 11
click at [349, 406] on input "Create without photos" at bounding box center [339, 410] width 21 height 21
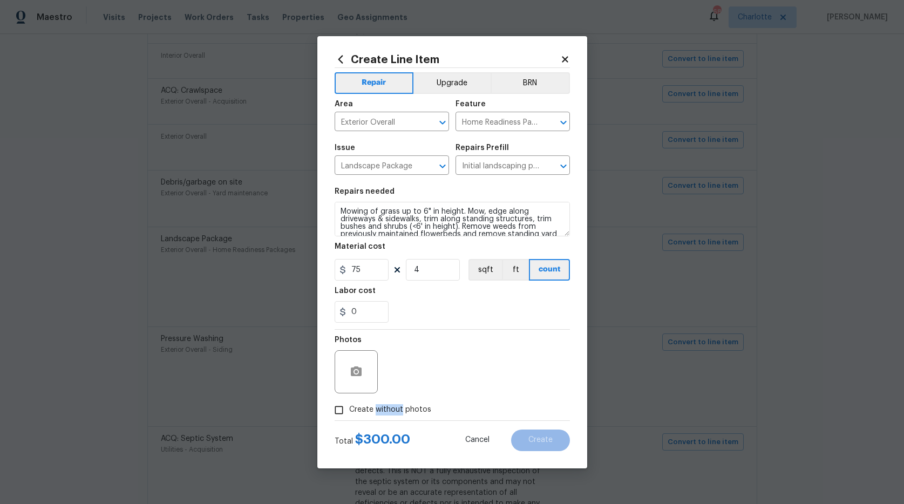
checkbox input "true"
click at [354, 372] on circle "button" at bounding box center [355, 371] width 3 height 3
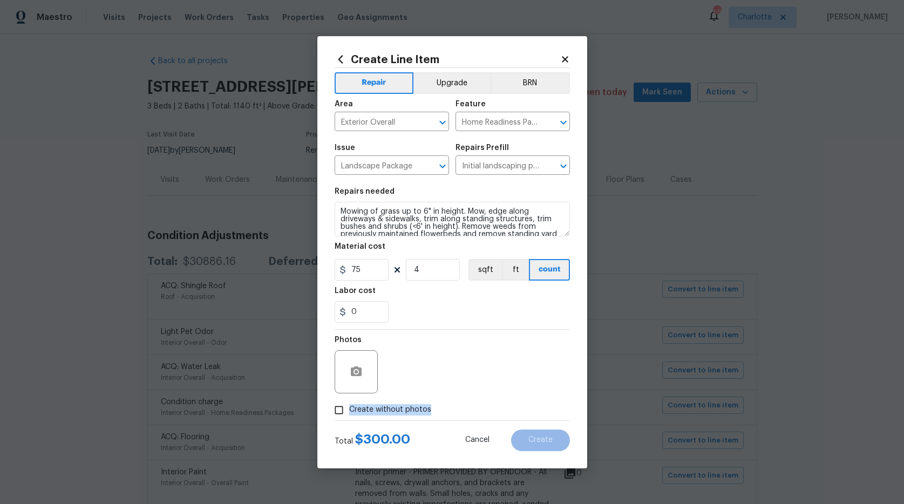
scroll to position [562, 0]
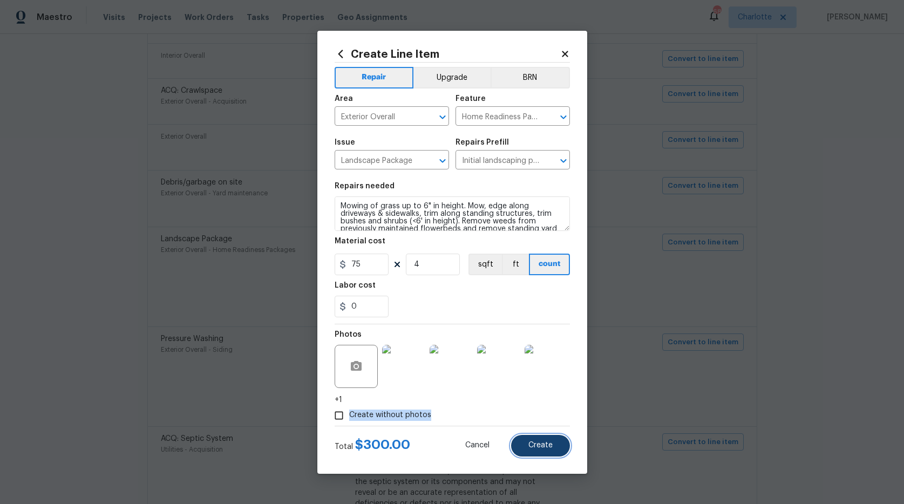
click at [541, 455] on button "Create" at bounding box center [540, 446] width 59 height 22
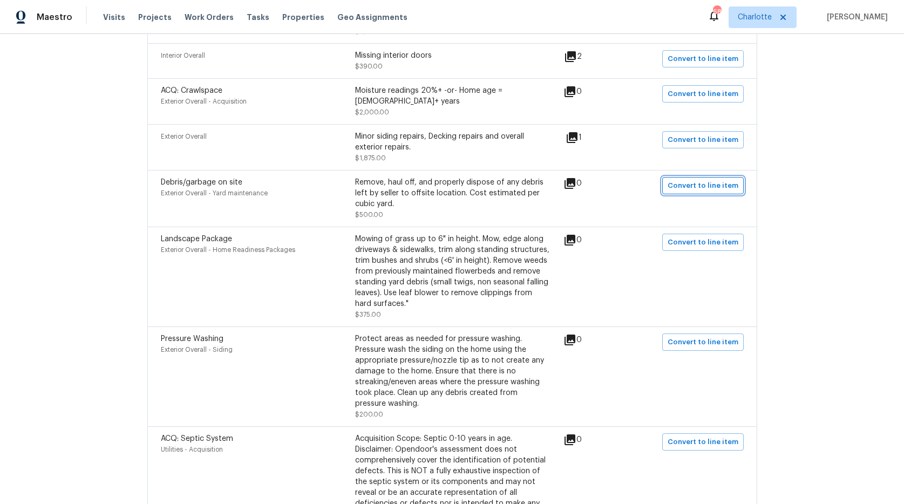
click at [713, 180] on span "Convert to line item" at bounding box center [703, 186] width 71 height 12
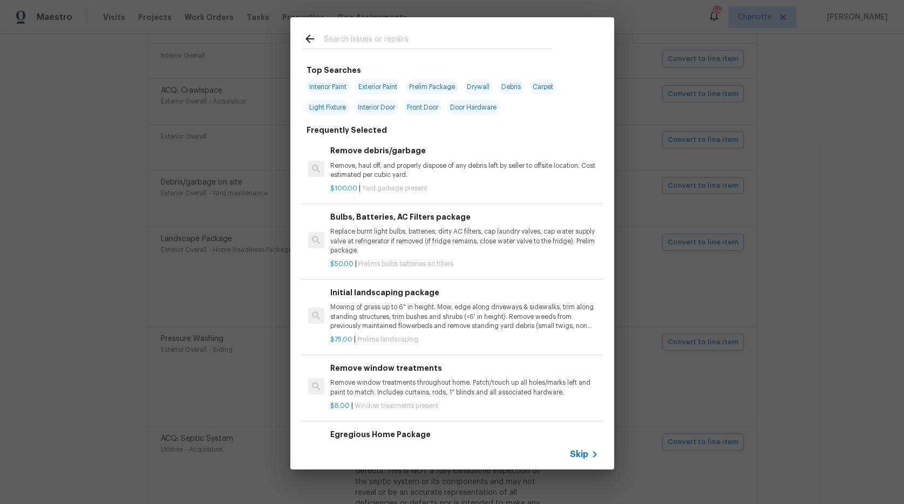
click at [506, 85] on span "Debris" at bounding box center [511, 86] width 26 height 15
type input "Debris"
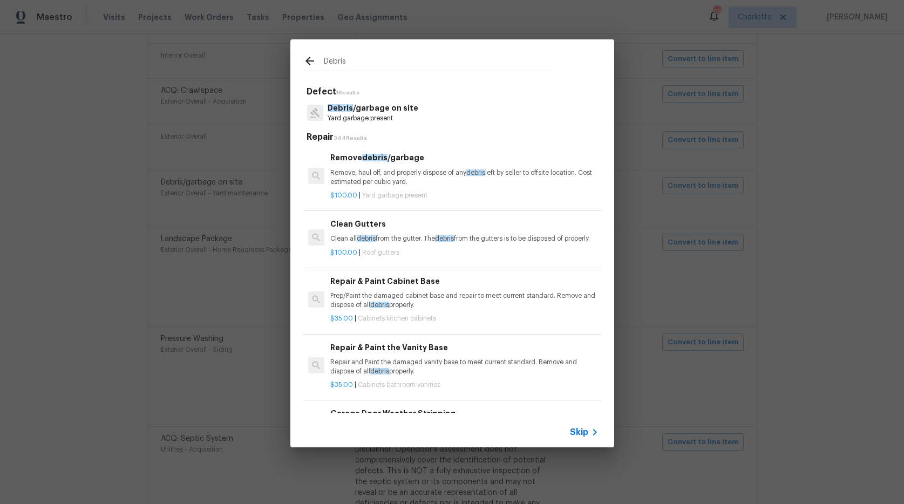
click at [343, 106] on span "Debris" at bounding box center [340, 108] width 25 height 8
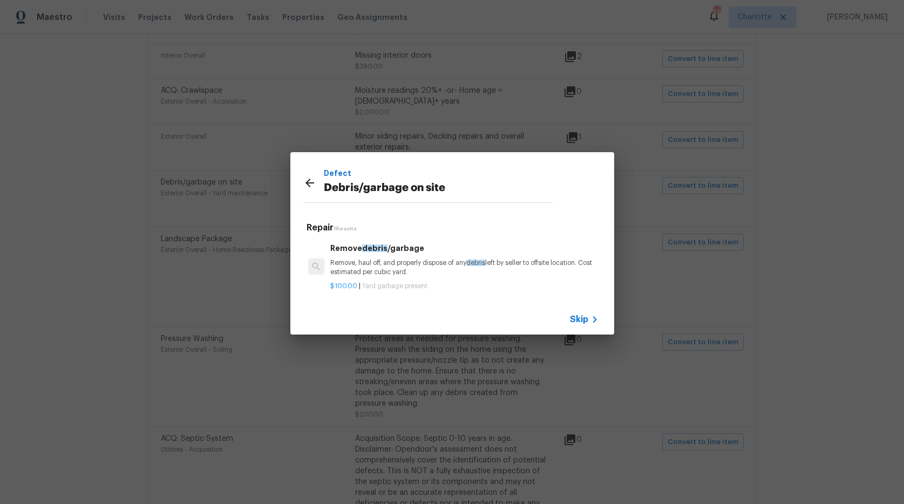
click at [357, 275] on p "Remove, haul off, and properly dispose of any debris left by seller to offsite …" at bounding box center [464, 268] width 268 height 18
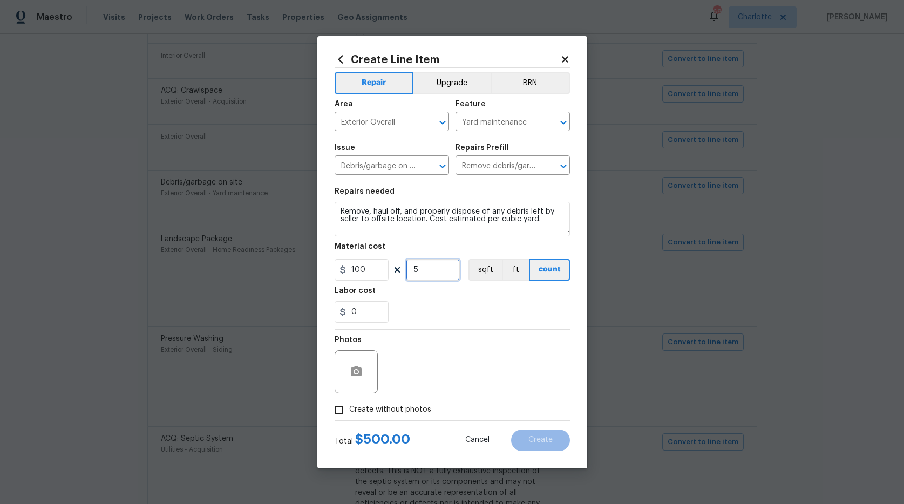
drag, startPoint x: 428, startPoint y: 273, endPoint x: 406, endPoint y: 270, distance: 22.2
click at [406, 270] on input "5" at bounding box center [433, 270] width 54 height 22
type input "2"
click at [362, 373] on button "button" at bounding box center [356, 372] width 26 height 26
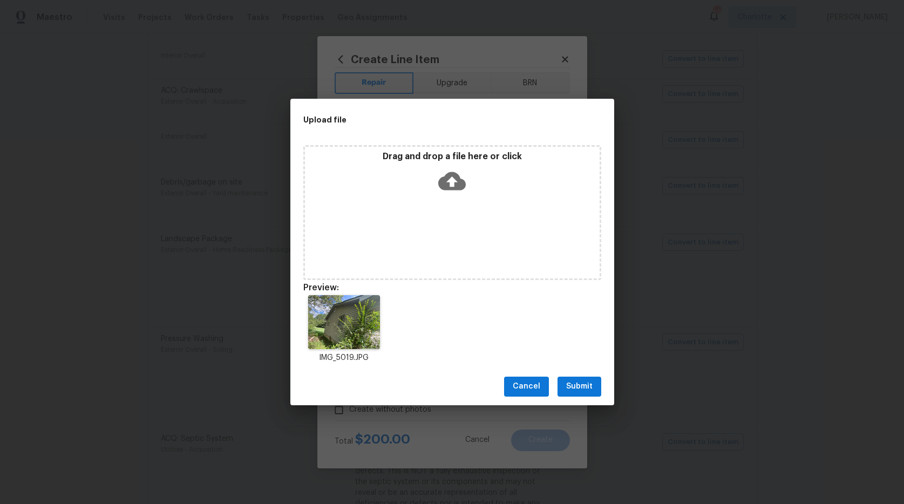
click at [568, 391] on span "Submit" at bounding box center [579, 386] width 26 height 13
click at [568, 391] on div "Upload file Drag and drop a file here or click Preview: IMG_5019.JPG Cancel Sub…" at bounding box center [452, 252] width 904 height 504
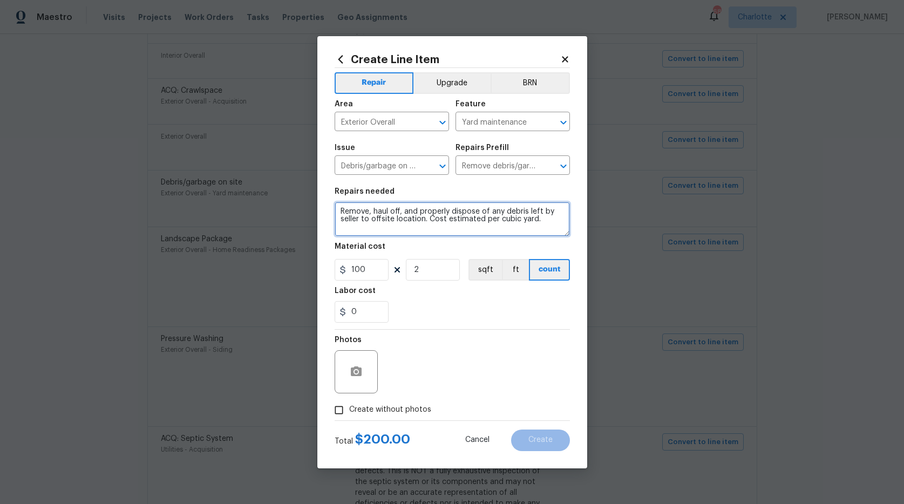
click at [339, 206] on textarea "Remove, haul off, and properly dispose of any debris left by seller to offsite …" at bounding box center [452, 219] width 235 height 35
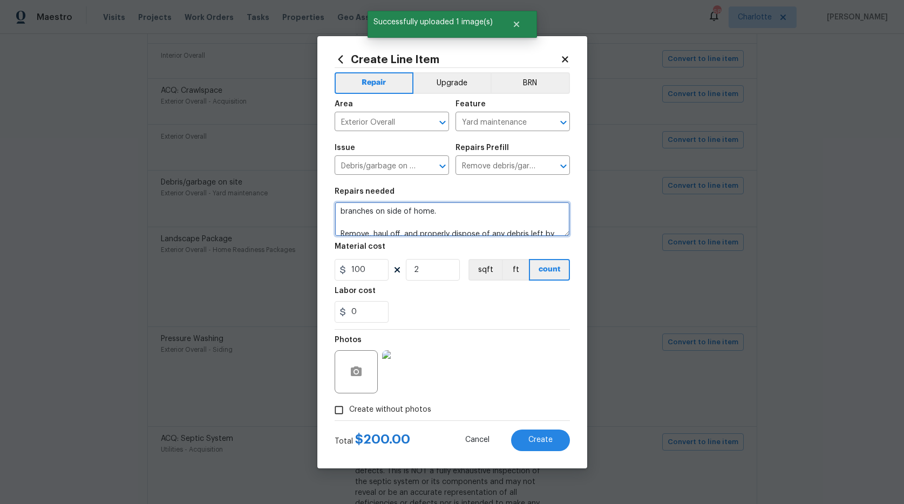
scroll to position [3, 0]
type textarea "branches on side of home. Remove, haul off, and properly dispose of any debris …"
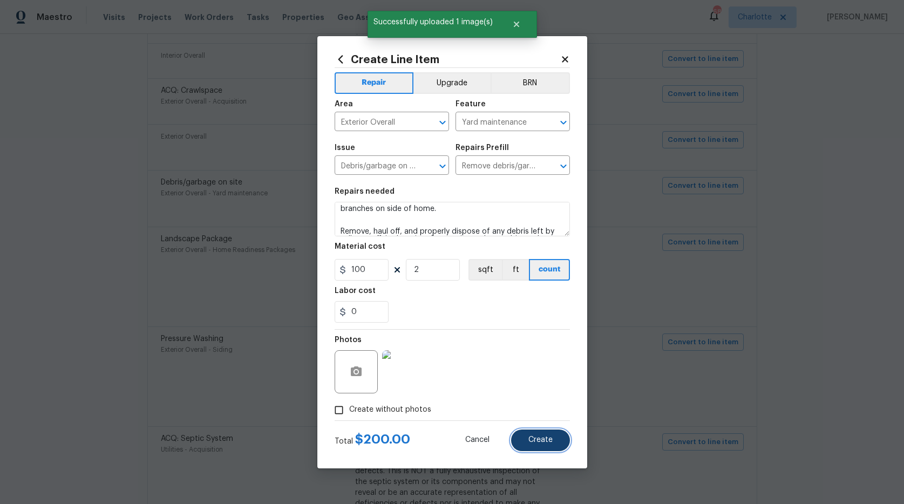
click at [533, 441] on span "Create" at bounding box center [540, 440] width 24 height 8
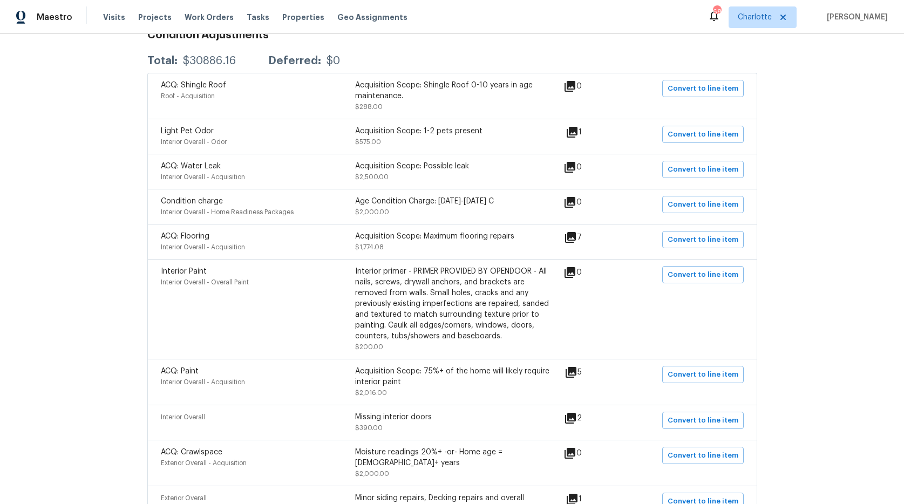
scroll to position [0, 0]
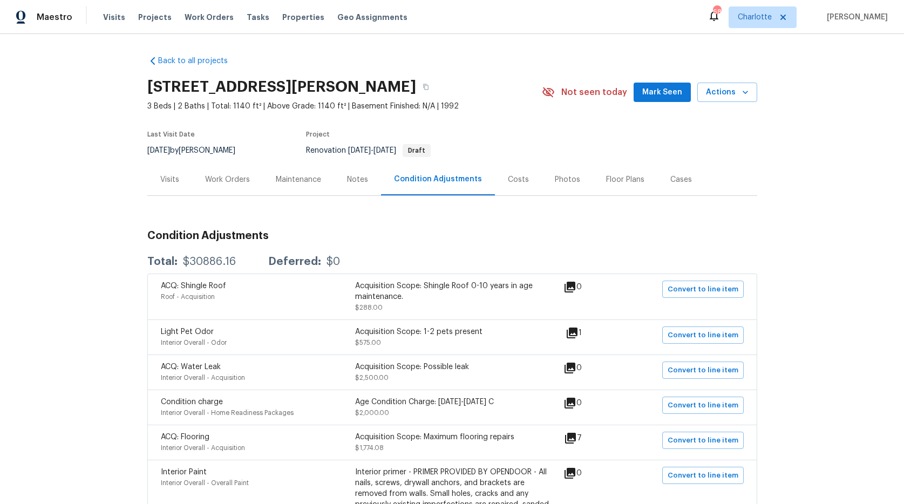
click at [234, 180] on div "Work Orders" at bounding box center [227, 179] width 45 height 11
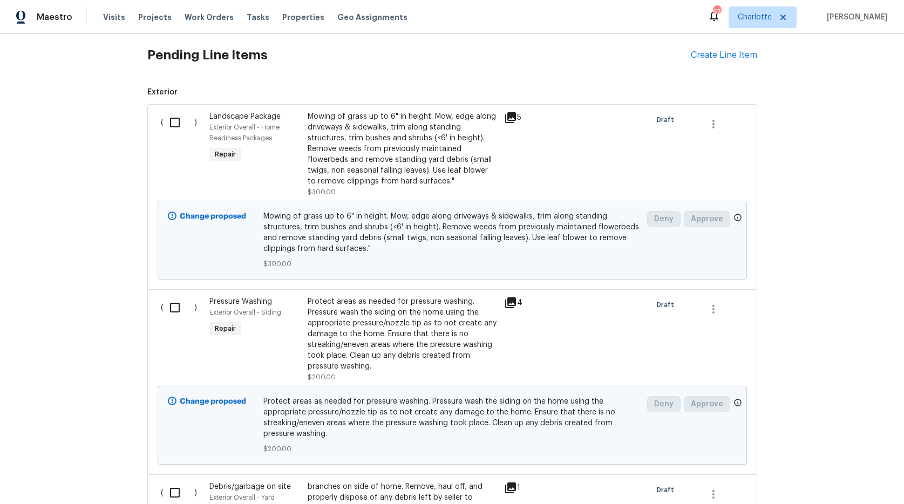
scroll to position [315, 0]
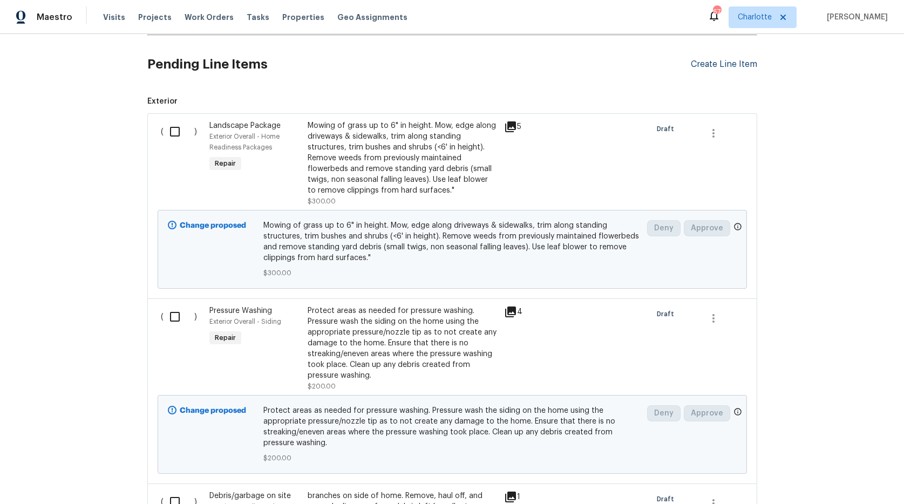
click at [726, 64] on div "Create Line Item" at bounding box center [724, 64] width 66 height 10
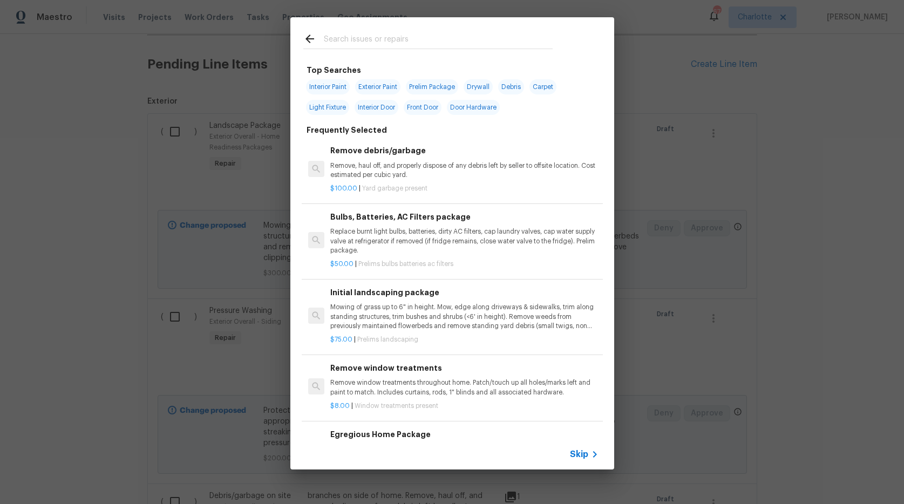
click at [346, 38] on input "text" at bounding box center [438, 40] width 229 height 16
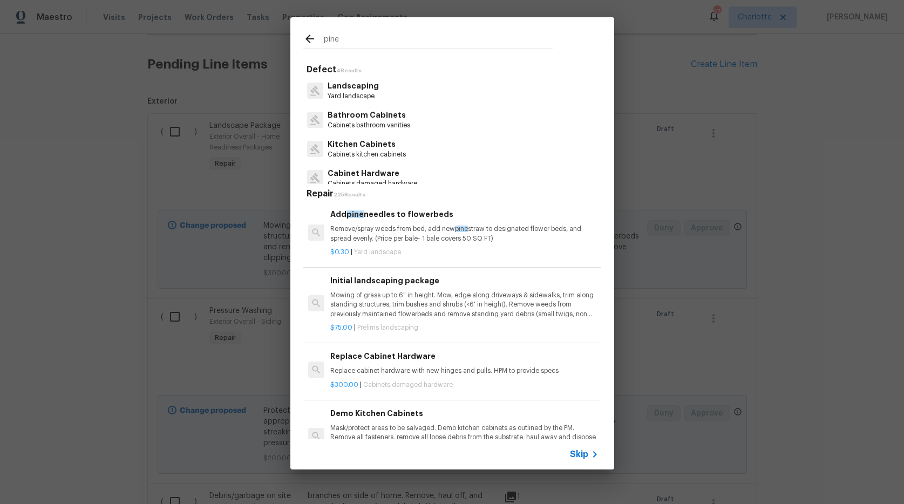
type input "pine"
click at [345, 85] on p "Landscaping" at bounding box center [353, 85] width 51 height 11
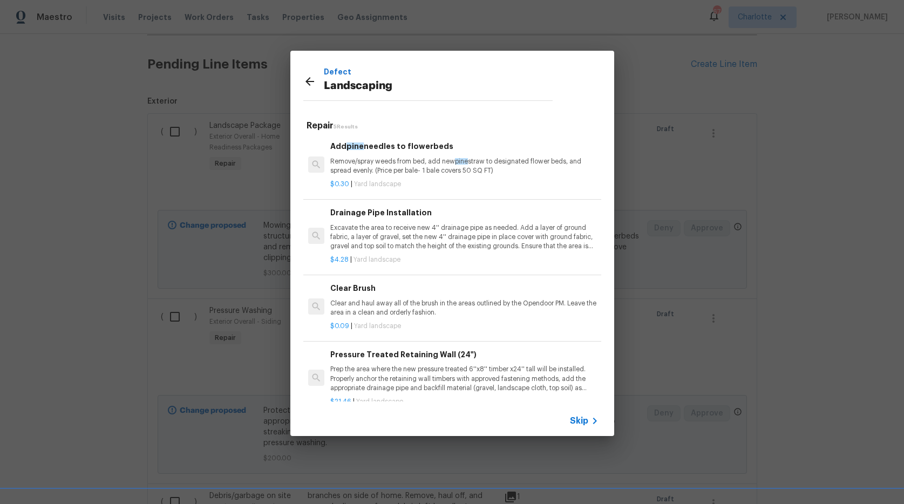
click at [391, 167] on p "Remove/spray weeds from bed, add new pine straw to designated flower beds, and …" at bounding box center [464, 166] width 268 height 18
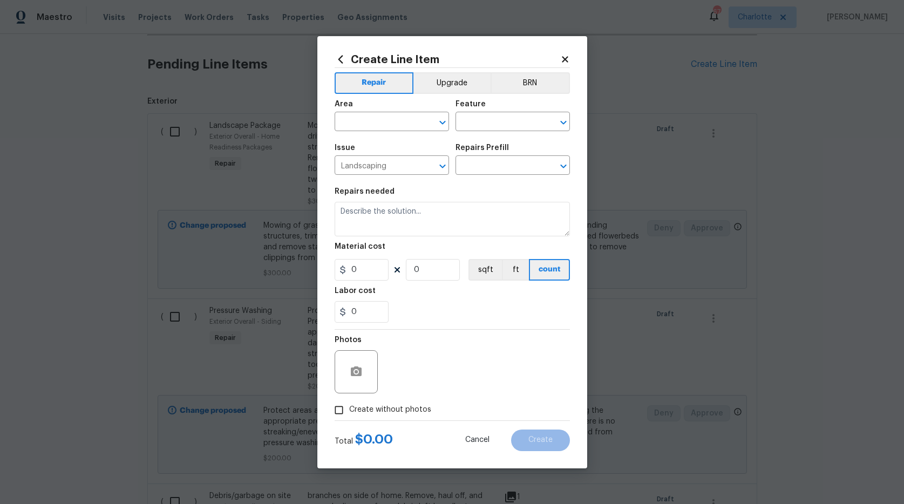
type input "Add pine needles to flowerbeds $0.30"
type textarea "Remove/spray weeds from bed, add new pine straw to designated flower beds, and …"
type input "0.3"
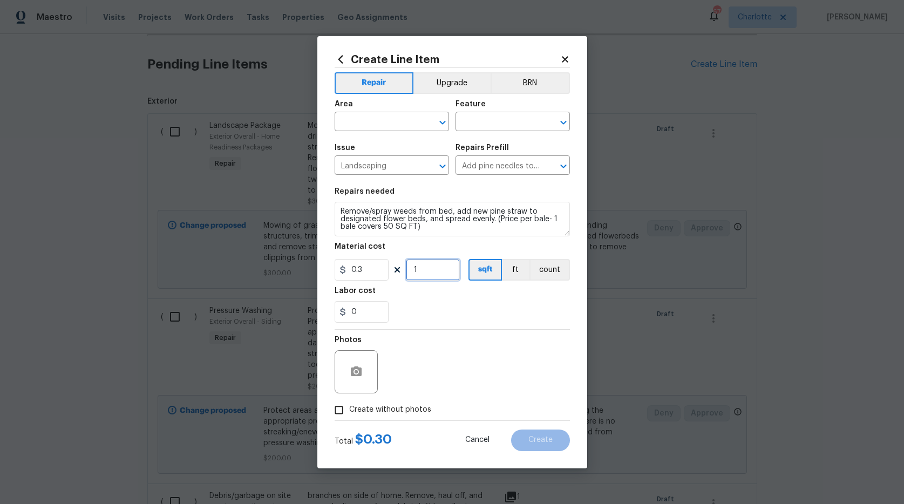
click at [430, 276] on input "1" at bounding box center [433, 270] width 54 height 22
type input "500"
click at [379, 115] on input "text" at bounding box center [377, 122] width 84 height 17
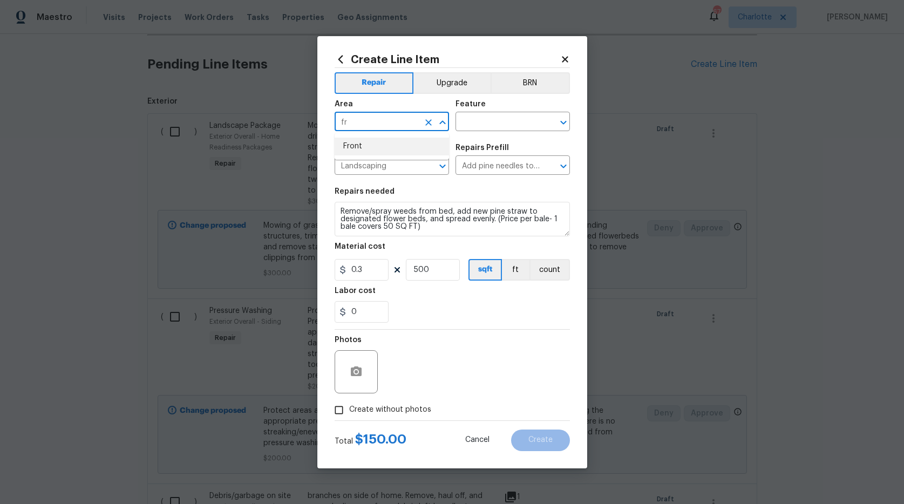
click at [368, 156] on ul "Front" at bounding box center [392, 146] width 114 height 26
click at [370, 151] on li "Front" at bounding box center [392, 147] width 114 height 18
type input "Front"
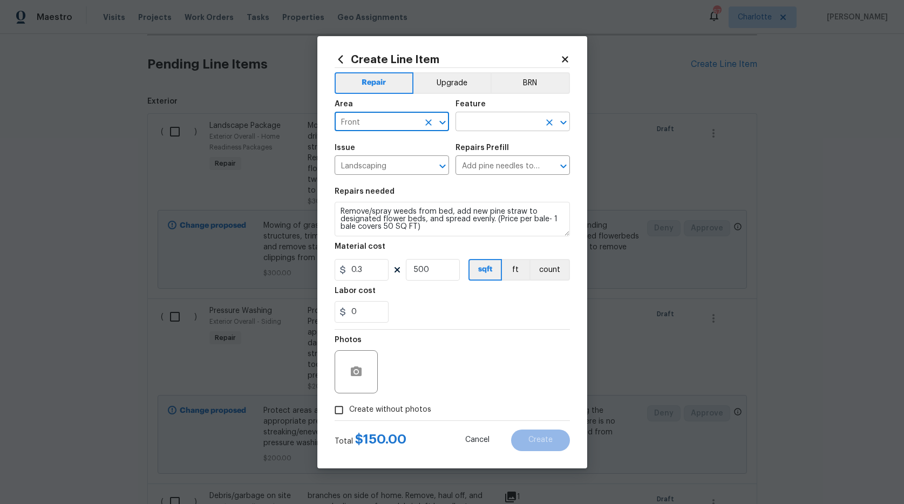
click at [480, 123] on input "text" at bounding box center [498, 122] width 84 height 17
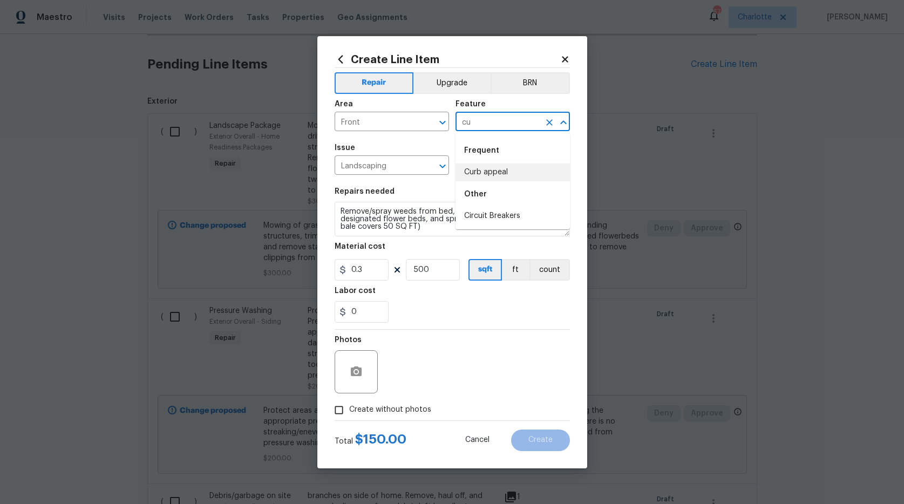
click at [473, 176] on li "Curb appeal" at bounding box center [513, 173] width 114 height 18
type input "Curb appeal"
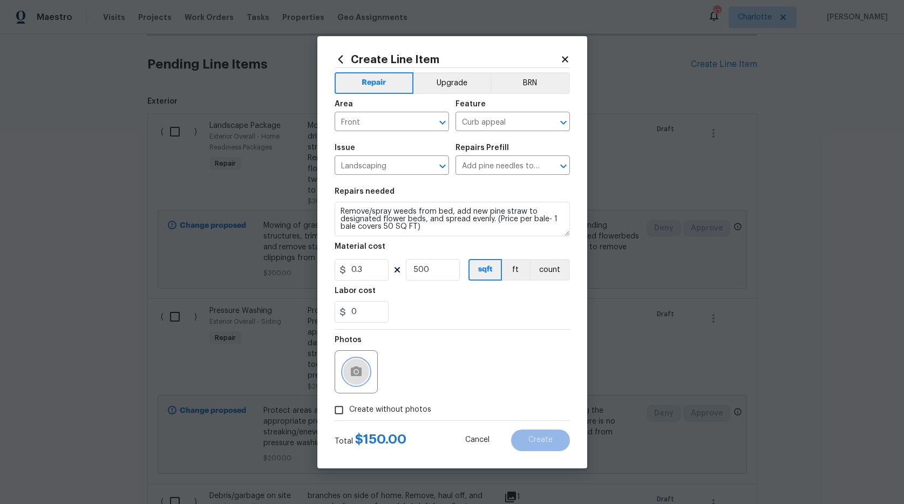
click at [358, 380] on button "button" at bounding box center [356, 372] width 26 height 26
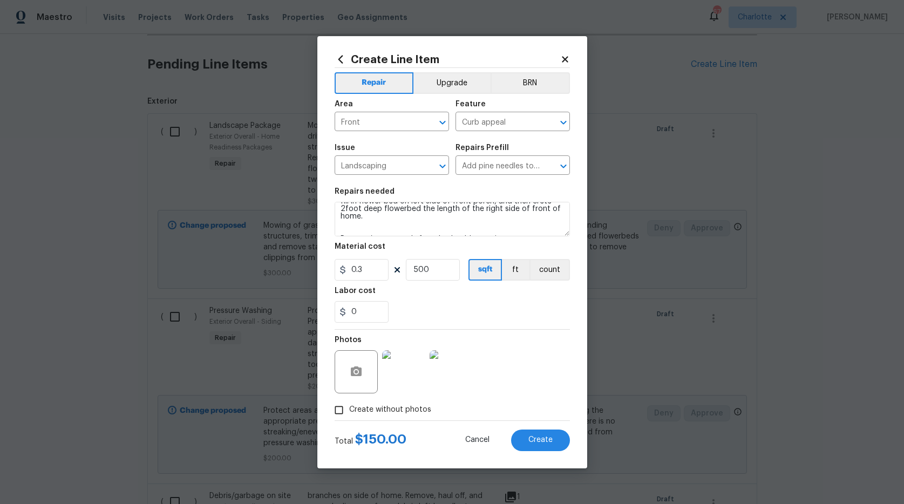
scroll to position [18, 0]
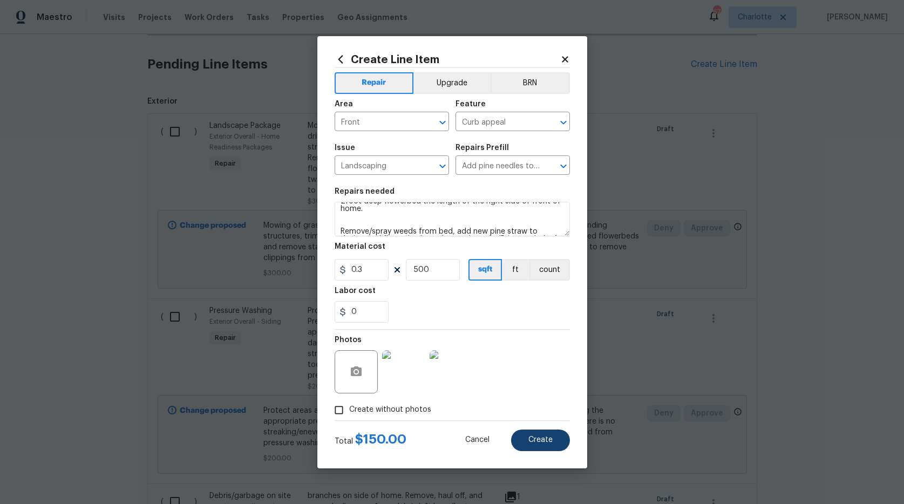
type textarea "fill in flower bed on left side of front porch, and then crete 2foot deep flowe…"
click at [545, 440] on span "Create" at bounding box center [540, 440] width 24 height 8
type input "0"
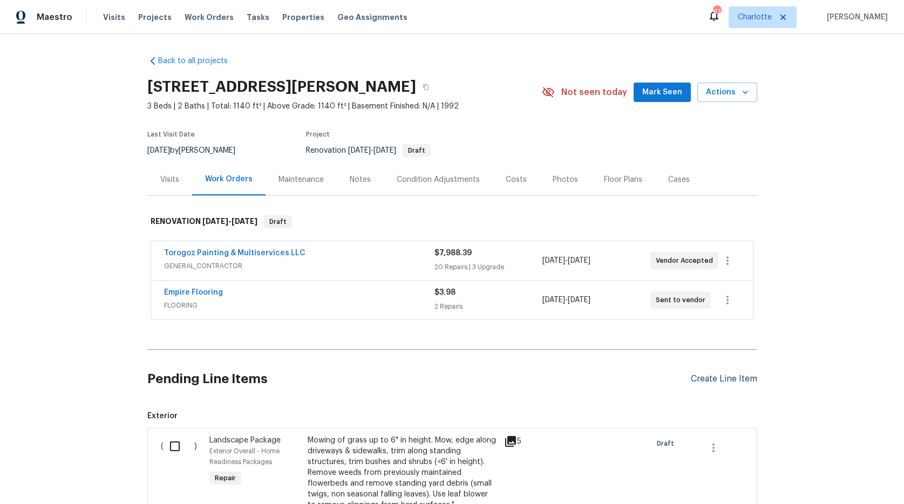
click at [722, 377] on div "Create Line Item" at bounding box center [724, 379] width 66 height 10
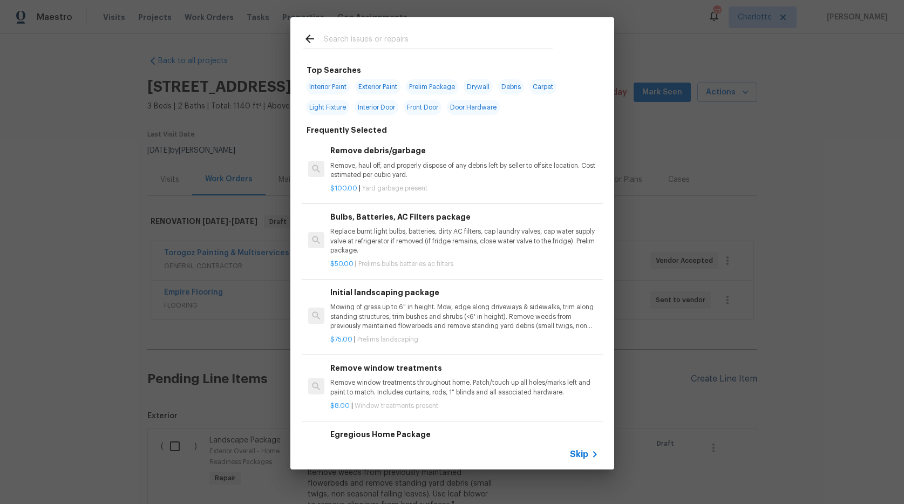
click at [722, 377] on div "Top Searches Interior Paint Exterior Paint Prelim Package Drywall Debris Carpet…" at bounding box center [452, 243] width 904 height 487
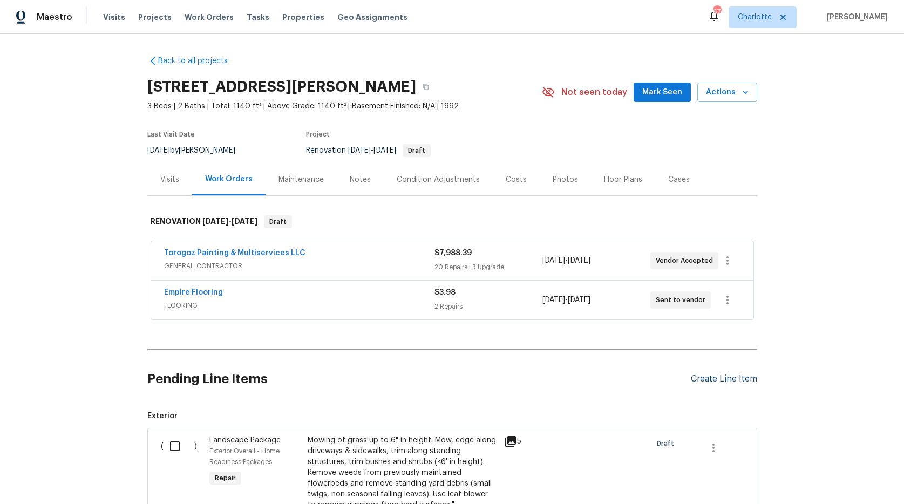
click at [709, 378] on div "Create Line Item" at bounding box center [724, 379] width 66 height 10
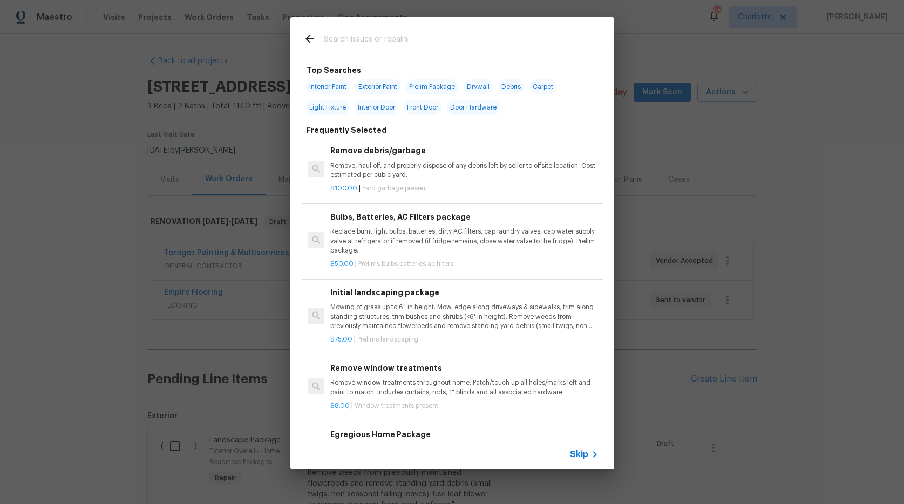
click at [383, 40] on input "text" at bounding box center [438, 40] width 229 height 16
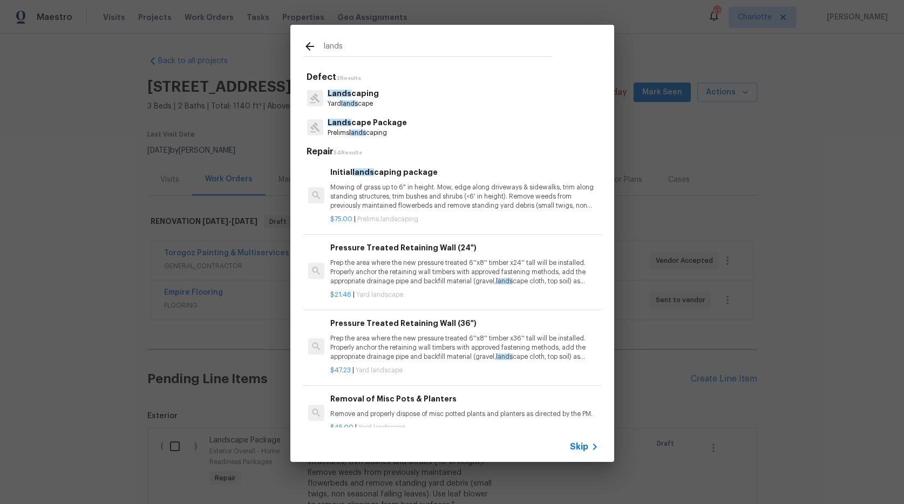
type input "lands"
click at [359, 91] on p "Lands caping" at bounding box center [353, 93] width 51 height 11
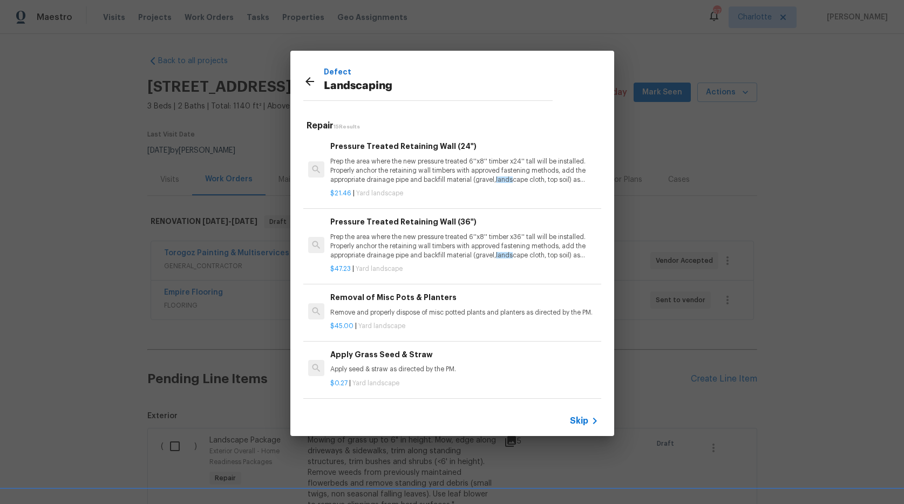
click at [306, 79] on icon at bounding box center [309, 81] width 13 height 13
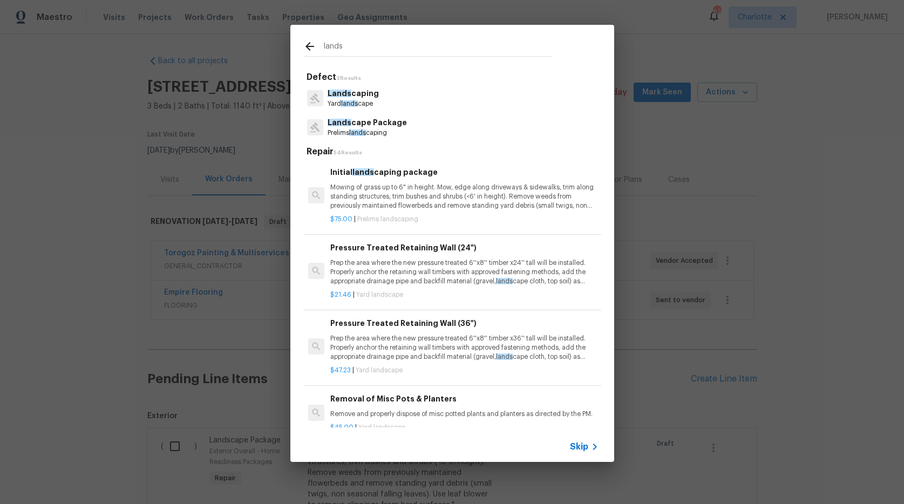
drag, startPoint x: 388, startPoint y: 44, endPoint x: 291, endPoint y: 50, distance: 96.8
click at [291, 50] on div "lands" at bounding box center [427, 46] width 275 height 43
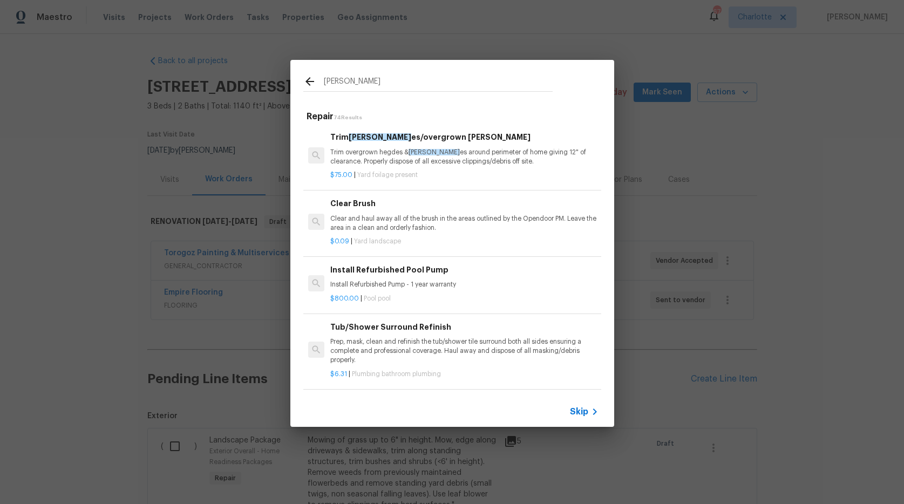
drag, startPoint x: 353, startPoint y: 79, endPoint x: 257, endPoint y: 72, distance: 95.7
click at [257, 72] on div "[PERSON_NAME] Repair 74 Results Trim [PERSON_NAME]/overgrown [PERSON_NAME] Trim…" at bounding box center [452, 243] width 904 height 487
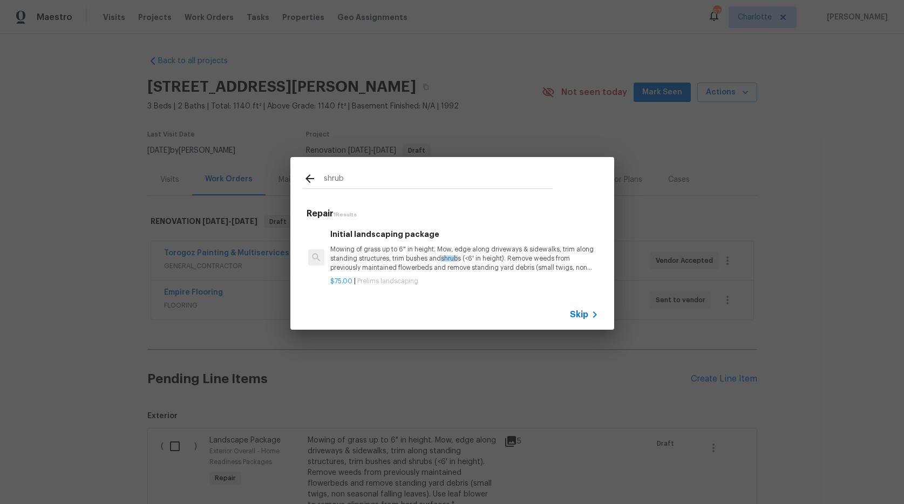
type input "shrub"
click at [385, 254] on p "Mowing of grass up to 6" in height. Mow, edge along driveways & sidewalks, trim…" at bounding box center [464, 259] width 268 height 28
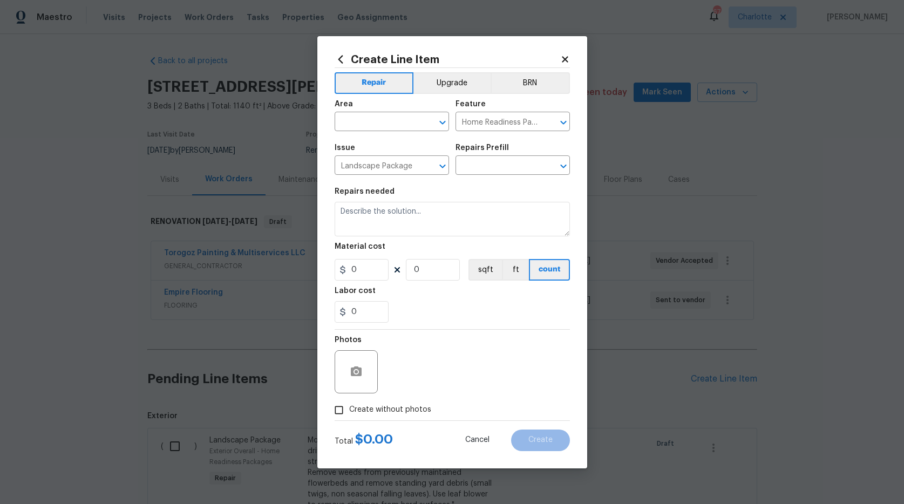
type input "Initial landscaping package $75.00"
type textarea "Mowing of grass up to 6" in height. Mow, edge along driveways & sidewalks, trim…"
type input "75"
type input "1"
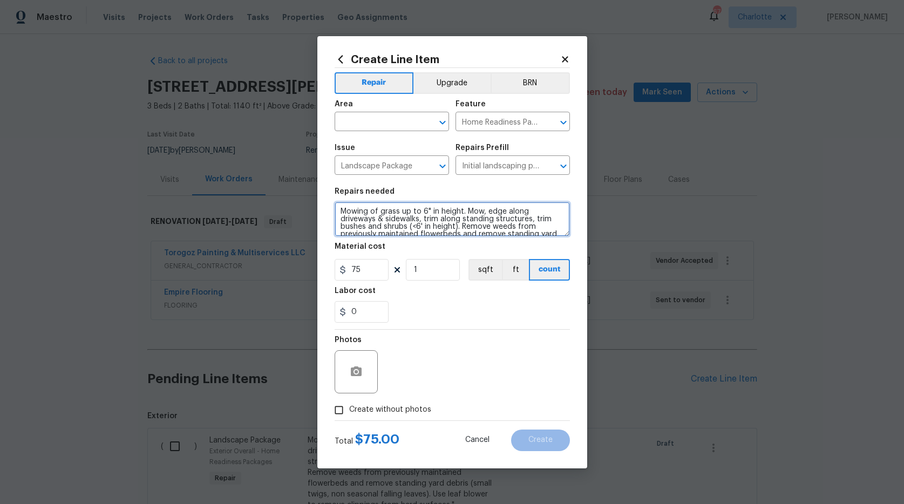
scroll to position [23, 0]
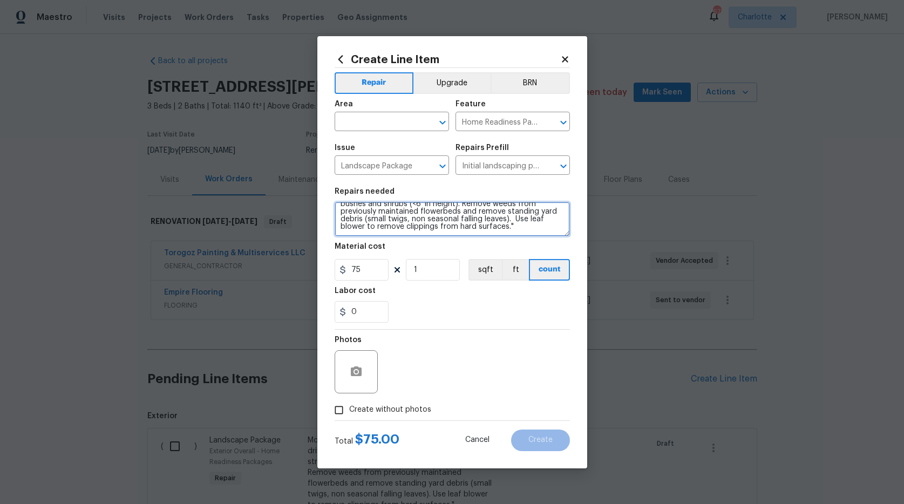
drag, startPoint x: 341, startPoint y: 210, endPoint x: 631, endPoint y: 257, distance: 293.5
click at [631, 257] on div "Create Line Item Repair Upgrade BRN Area ​ Feature Home Readiness Packages ​ Is…" at bounding box center [452, 252] width 904 height 504
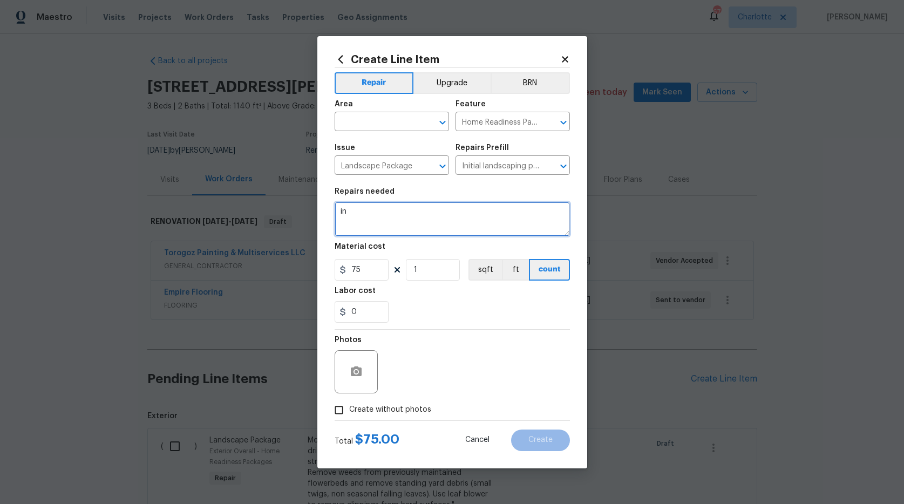
scroll to position [0, 0]
type textarea "install 6 equally spaced 3-5 gallon boxwoods on right side of home."
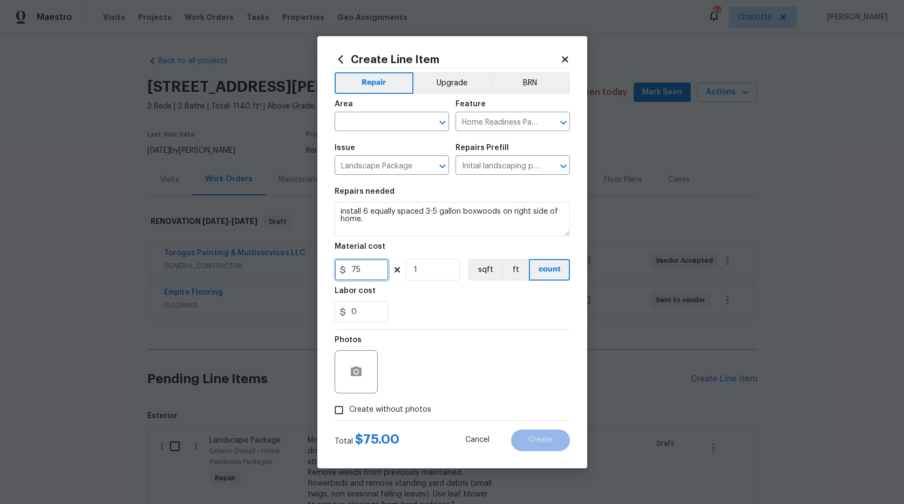
drag, startPoint x: 349, startPoint y: 273, endPoint x: 320, endPoint y: 268, distance: 29.5
type input "50"
type input "6"
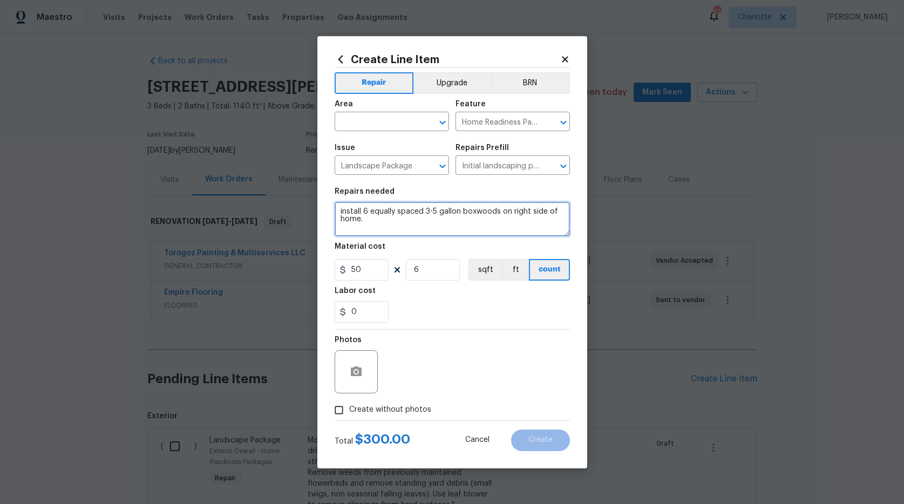
drag, startPoint x: 498, startPoint y: 213, endPoint x: 501, endPoint y: 233, distance: 20.7
click at [498, 213] on textarea "install 6 equally spaced 3-5 gallon boxwoods on right side of home." at bounding box center [452, 219] width 235 height 35
type textarea "install 6 equally spaced 3-5 gallon boxwoods or similar on right side of home."
click at [373, 371] on div at bounding box center [356, 371] width 43 height 43
click at [361, 372] on icon "button" at bounding box center [356, 371] width 11 height 10
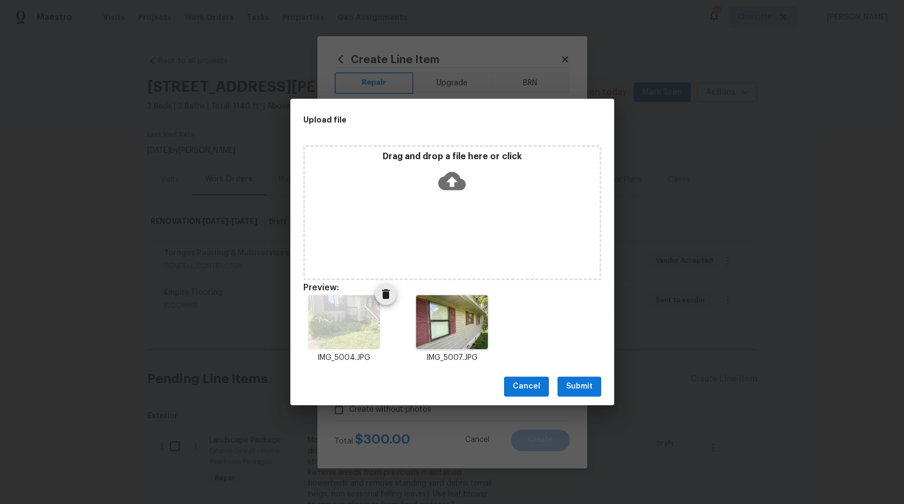
click at [388, 294] on icon "Delete" at bounding box center [385, 294] width 13 height 13
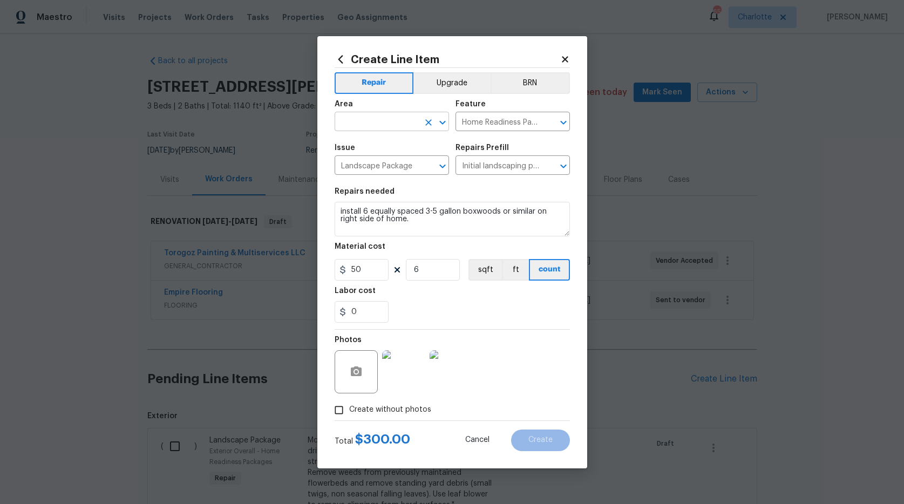
click at [384, 121] on input "text" at bounding box center [377, 122] width 84 height 17
click at [380, 147] on li "Front" at bounding box center [392, 147] width 114 height 18
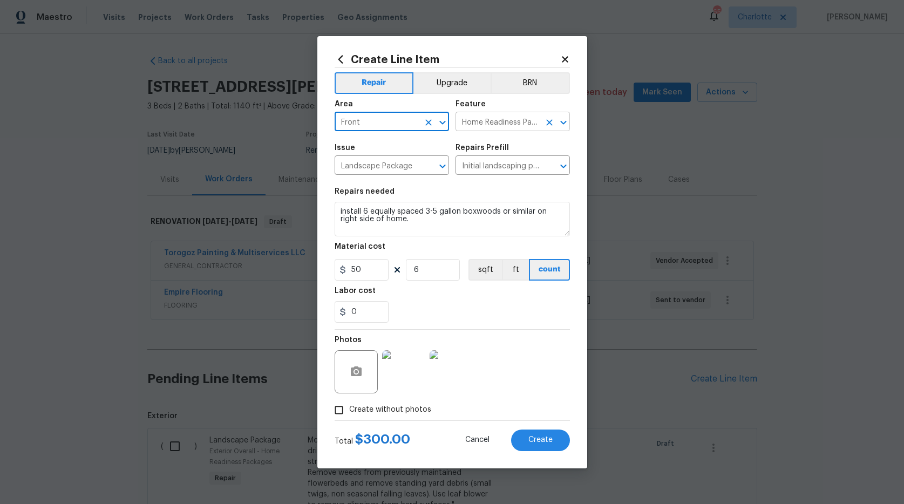
type input "Front"
click at [487, 125] on input "Home Readiness Packages" at bounding box center [498, 122] width 84 height 17
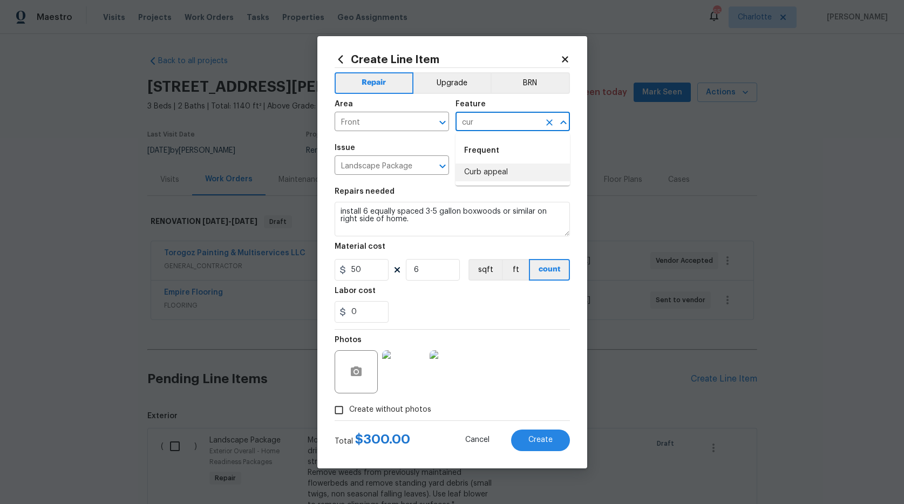
click at [477, 171] on li "Curb appeal" at bounding box center [513, 173] width 114 height 18
type input "Curb appeal"
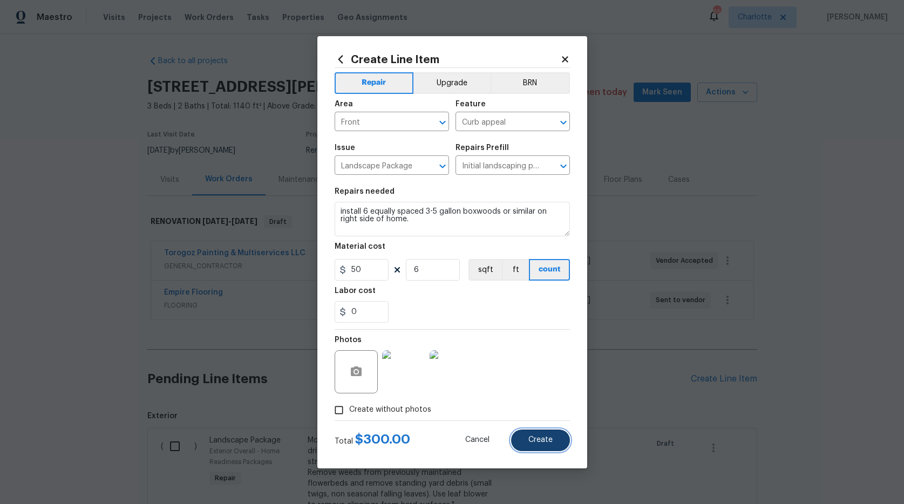
click at [518, 434] on button "Create" at bounding box center [540, 441] width 59 height 22
type input "0"
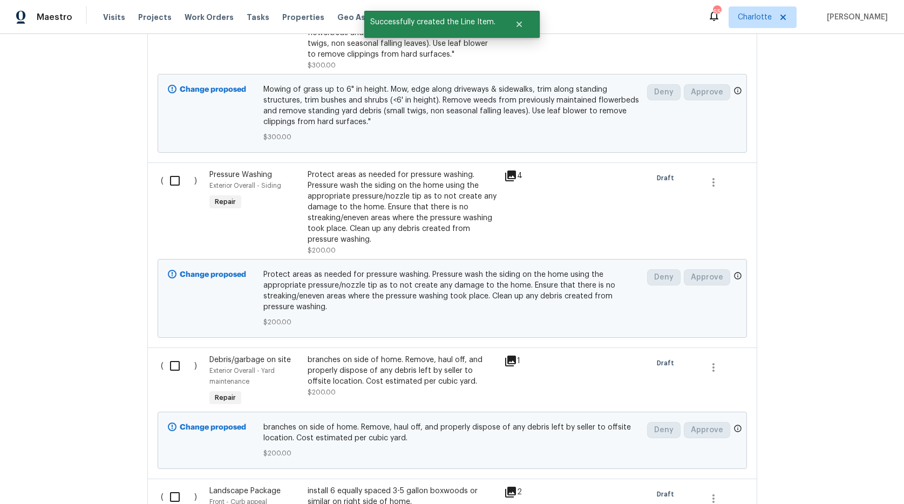
scroll to position [382, 0]
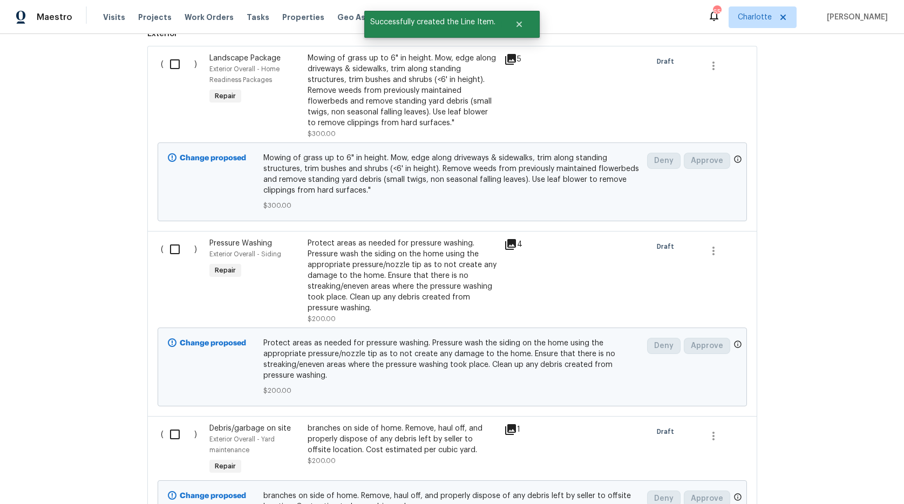
click at [167, 64] on input "checkbox" at bounding box center [179, 64] width 31 height 23
checkbox input "true"
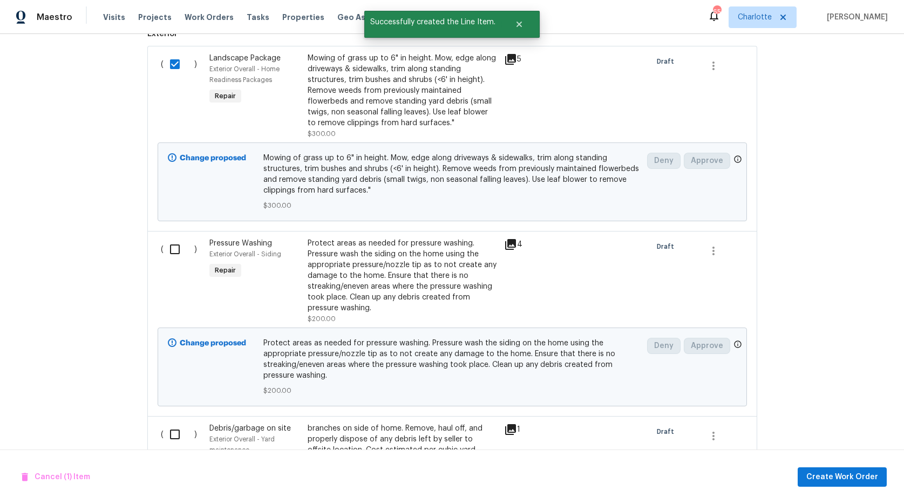
click at [169, 251] on input "checkbox" at bounding box center [179, 249] width 31 height 23
checkbox input "false"
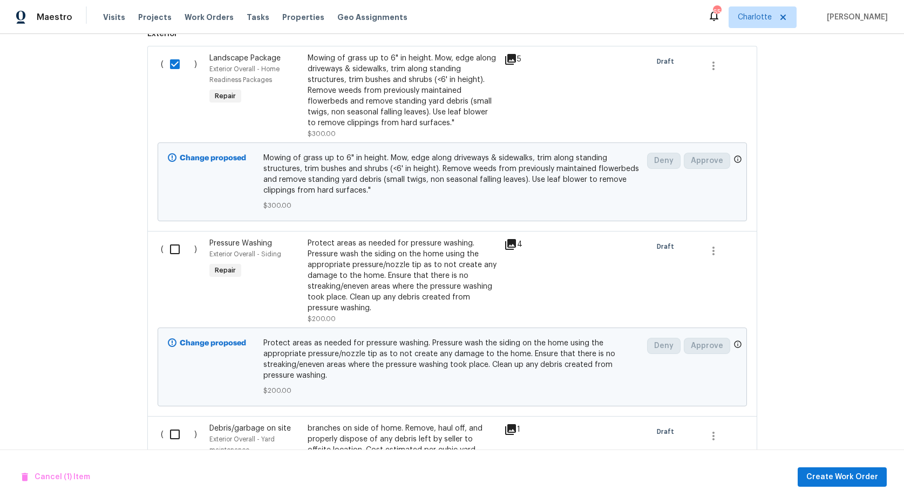
click at [173, 431] on input "checkbox" at bounding box center [179, 434] width 31 height 23
checkbox input "true"
click at [176, 251] on input "checkbox" at bounding box center [179, 249] width 31 height 23
checkbox input "true"
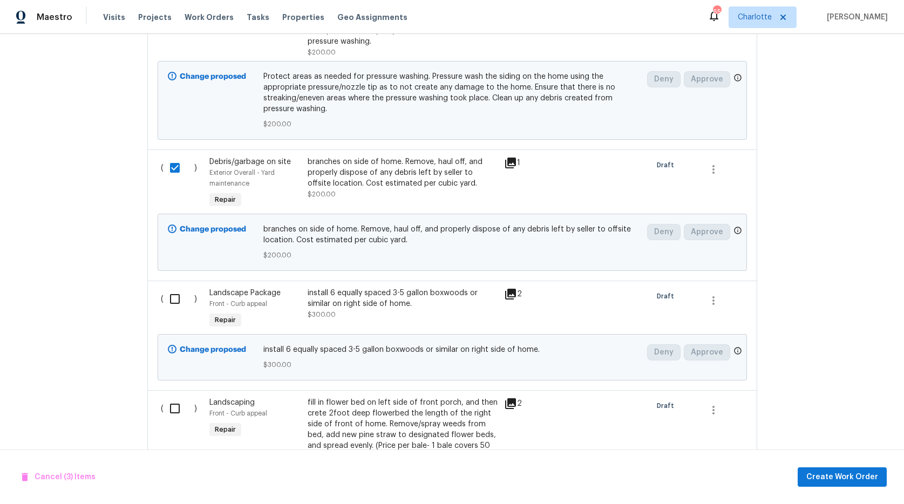
scroll to position [780, 0]
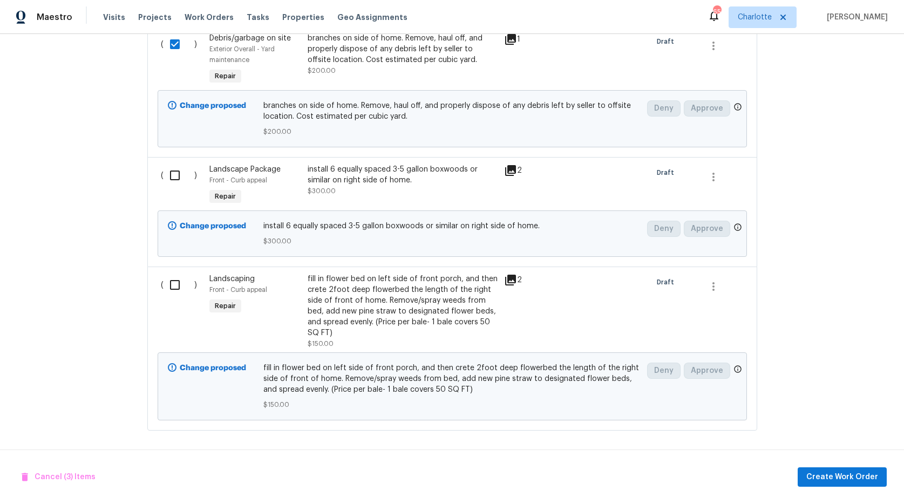
click at [178, 279] on input "checkbox" at bounding box center [179, 285] width 31 height 23
checkbox input "true"
click at [184, 166] on input "checkbox" at bounding box center [179, 175] width 31 height 23
checkbox input "true"
click at [813, 474] on span "Create Work Order" at bounding box center [842, 477] width 72 height 13
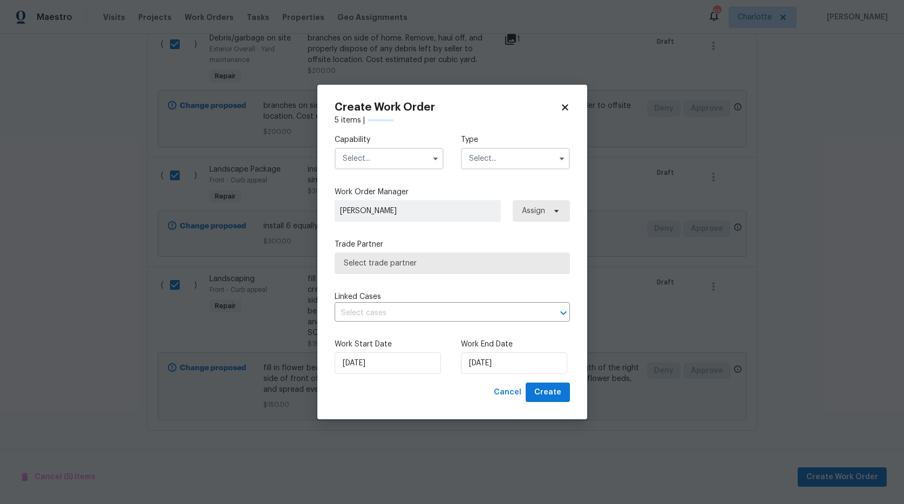
checkbox input "false"
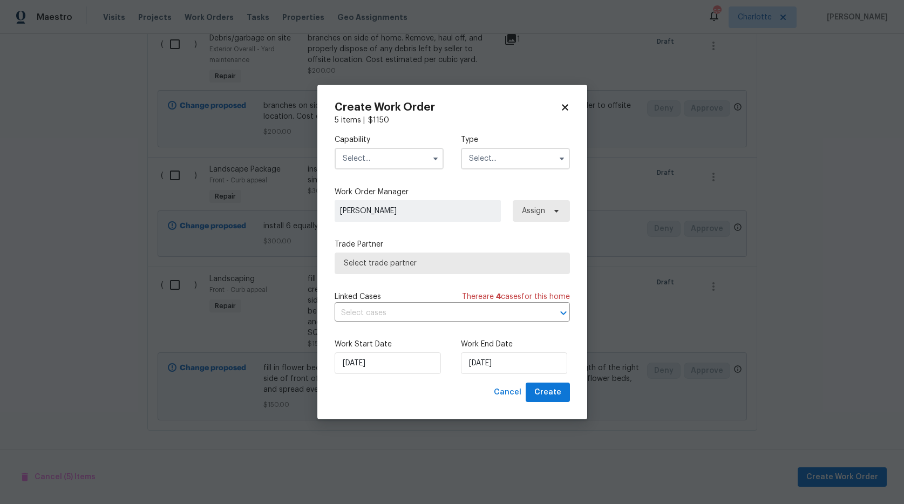
click at [376, 162] on input "text" at bounding box center [389, 159] width 109 height 22
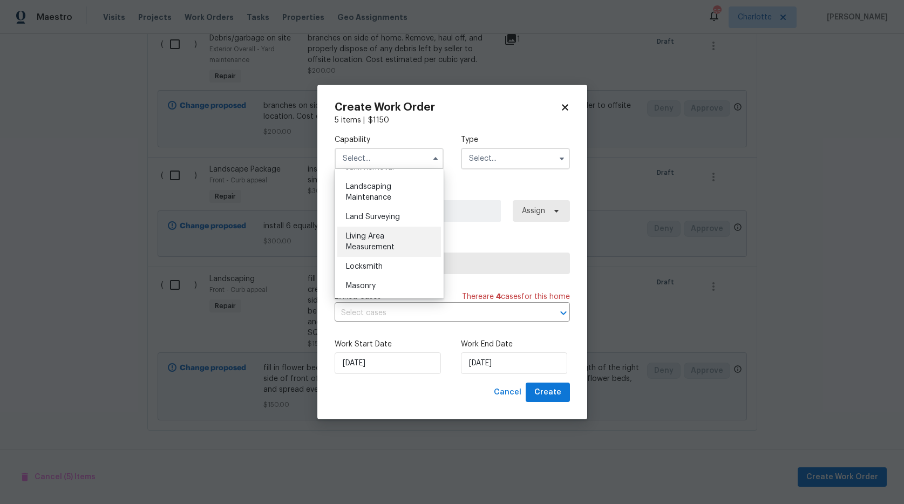
scroll to position [704, 0]
click at [382, 202] on span "Landscaping Maintenance" at bounding box center [368, 192] width 45 height 18
type input "Landscaping Maintenance"
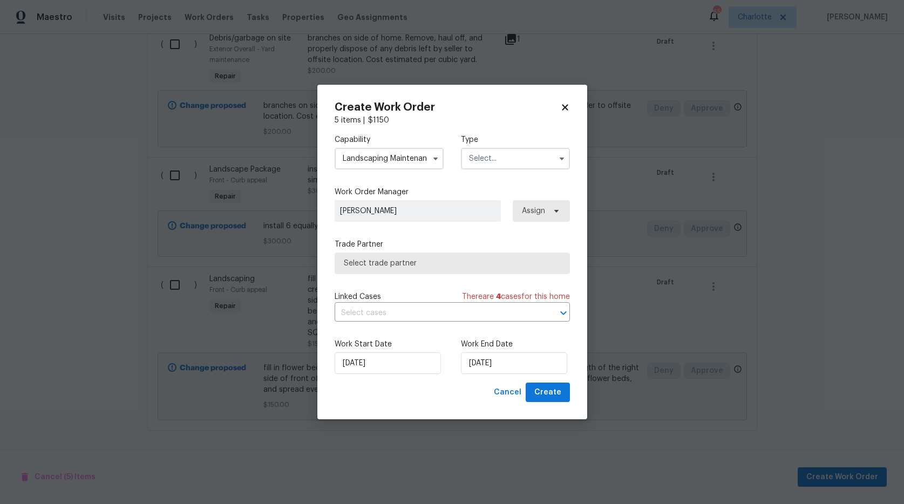
click at [505, 157] on input "text" at bounding box center [515, 159] width 109 height 22
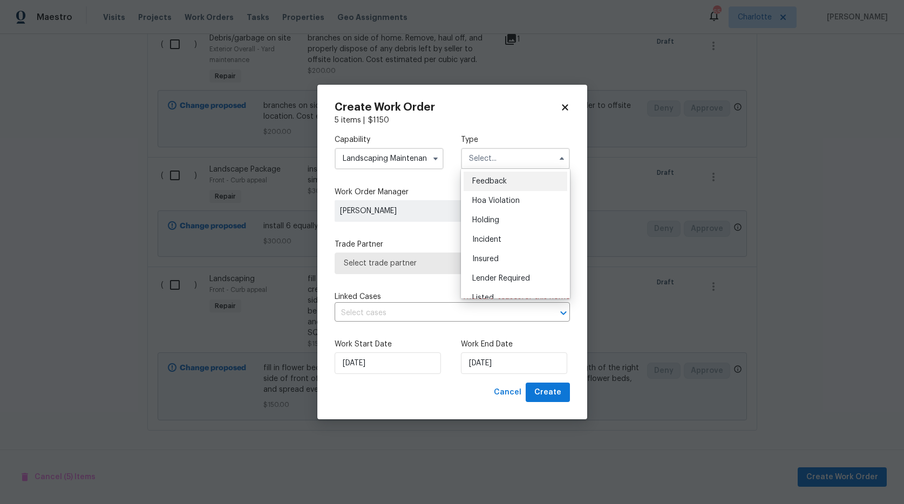
scroll to position [245, 0]
click at [511, 213] on div "Renovation" at bounding box center [516, 208] width 104 height 19
type input "Renovation"
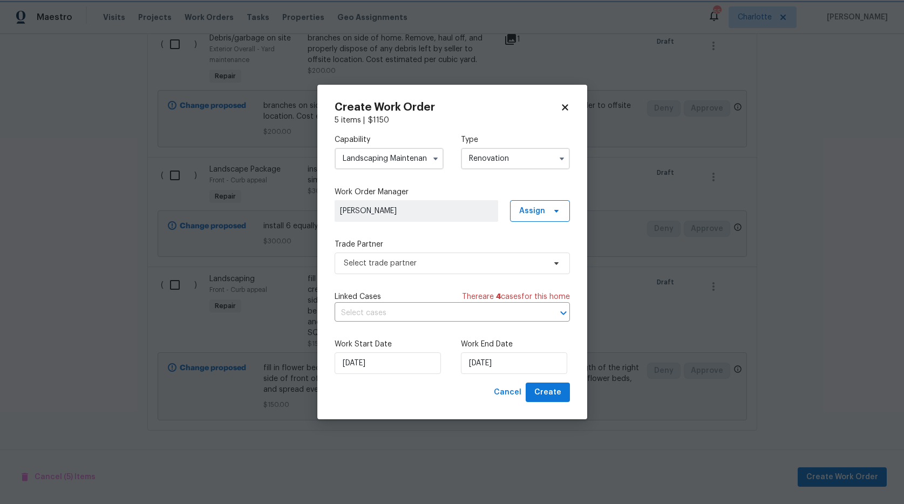
scroll to position [0, 0]
click at [428, 258] on span "Select trade partner" at bounding box center [444, 263] width 201 height 11
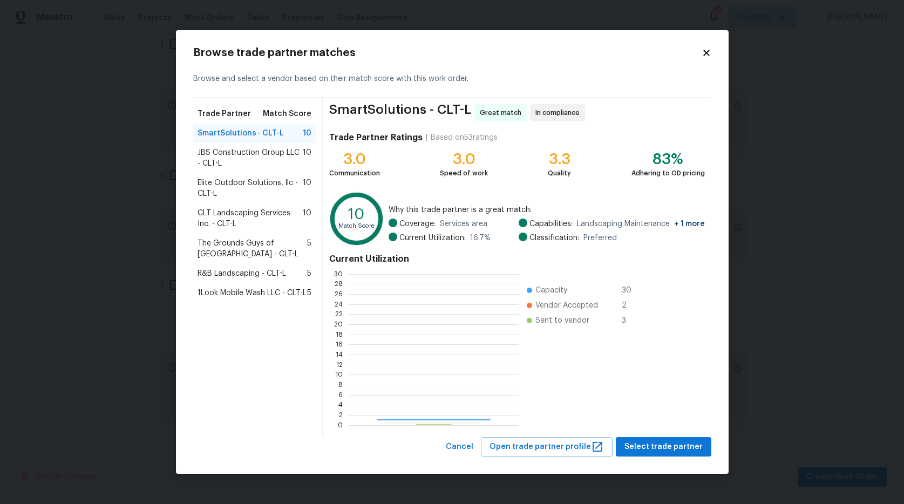
scroll to position [143, 161]
click at [650, 444] on span "Select trade partner" at bounding box center [663, 446] width 78 height 13
click at [650, 444] on body "Maestro Visits Projects Work Orders Tasks Properties Geo Assignments 65 Charlot…" at bounding box center [452, 252] width 904 height 504
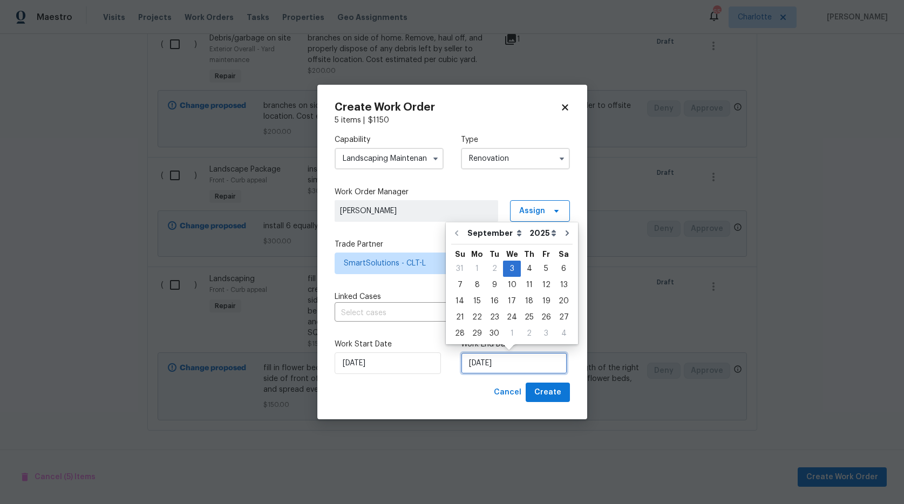
click at [488, 367] on input "[DATE]" at bounding box center [514, 363] width 106 height 22
click at [560, 286] on div "13" at bounding box center [564, 284] width 18 height 15
type input "[DATE]"
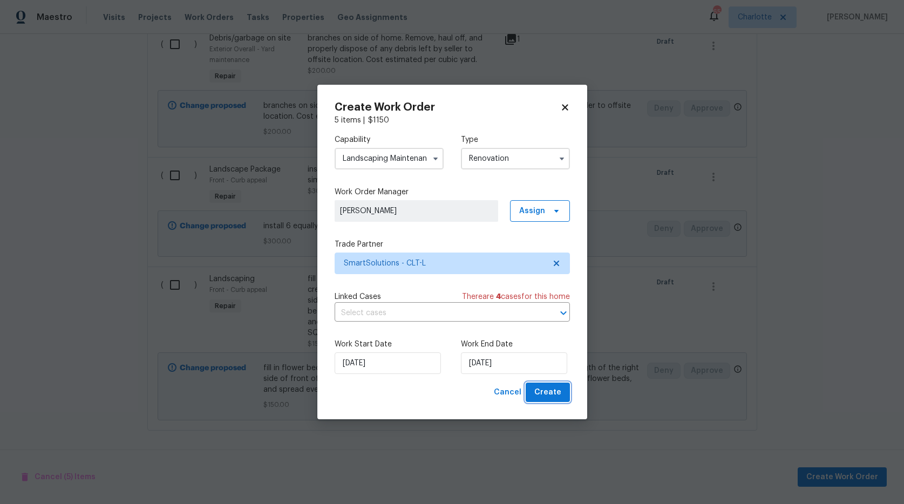
click at [547, 396] on span "Create" at bounding box center [547, 392] width 27 height 13
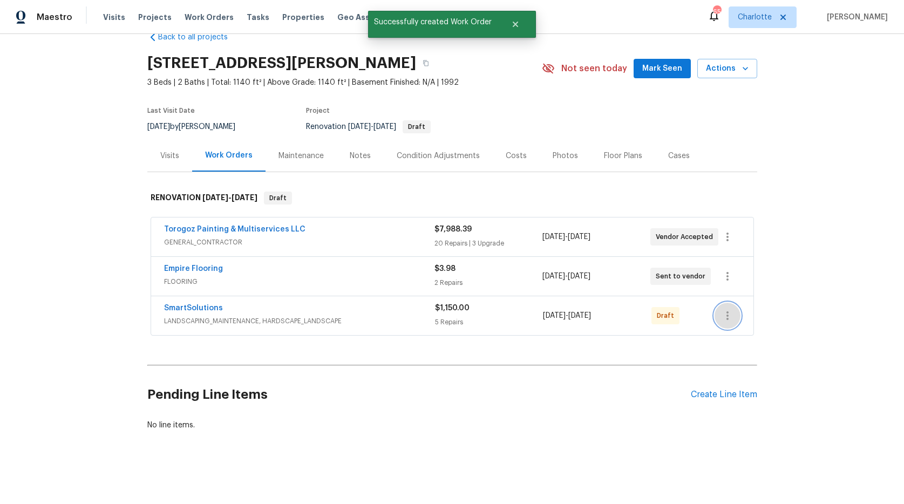
click at [726, 309] on icon "button" at bounding box center [727, 315] width 13 height 13
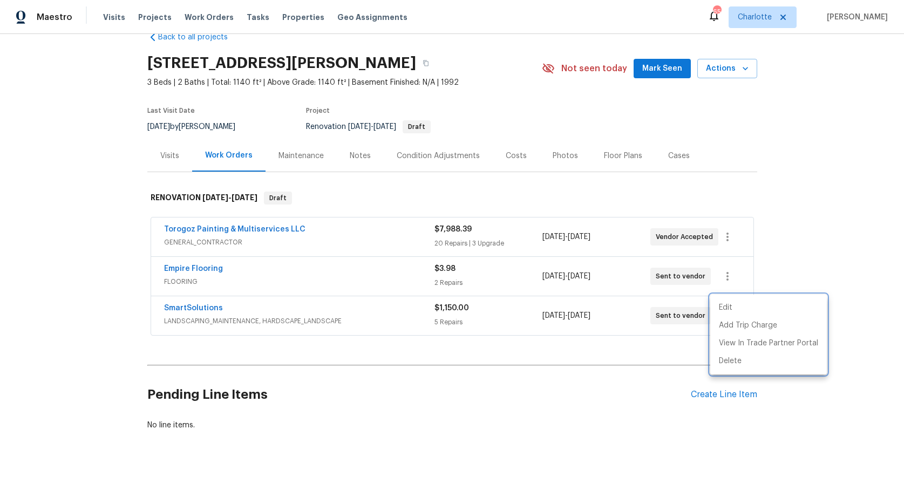
click at [635, 367] on div at bounding box center [452, 252] width 904 height 504
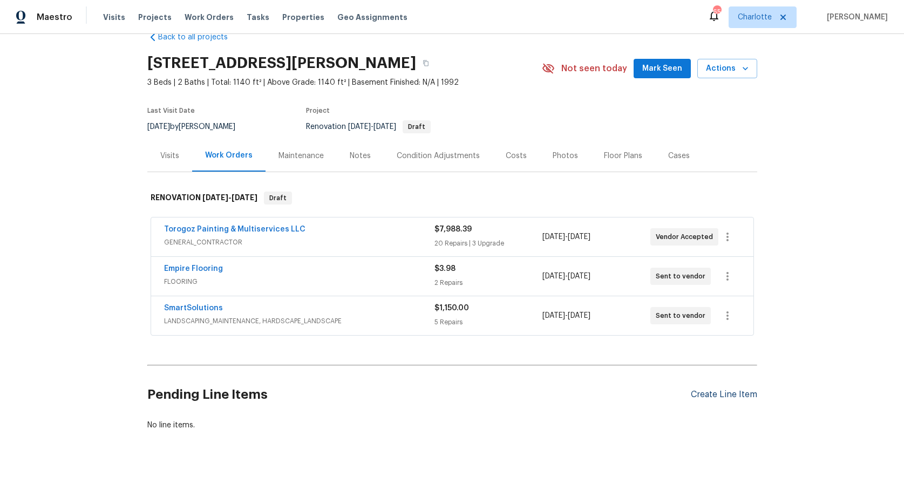
click at [696, 390] on div "Create Line Item" at bounding box center [724, 395] width 66 height 10
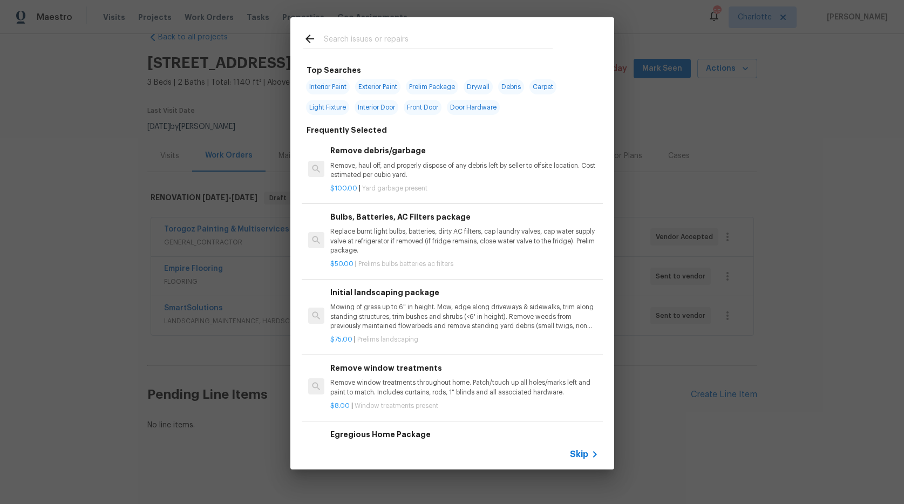
click at [335, 44] on input "text" at bounding box center [438, 40] width 229 height 16
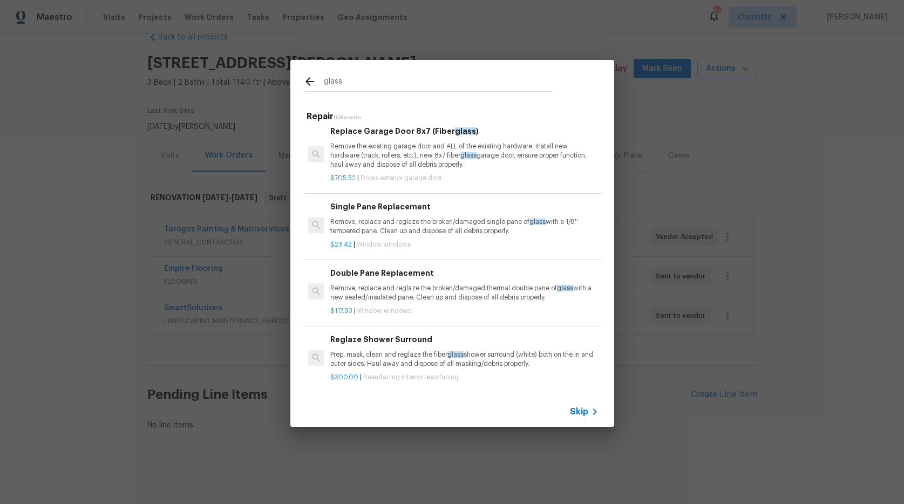
scroll to position [183, 0]
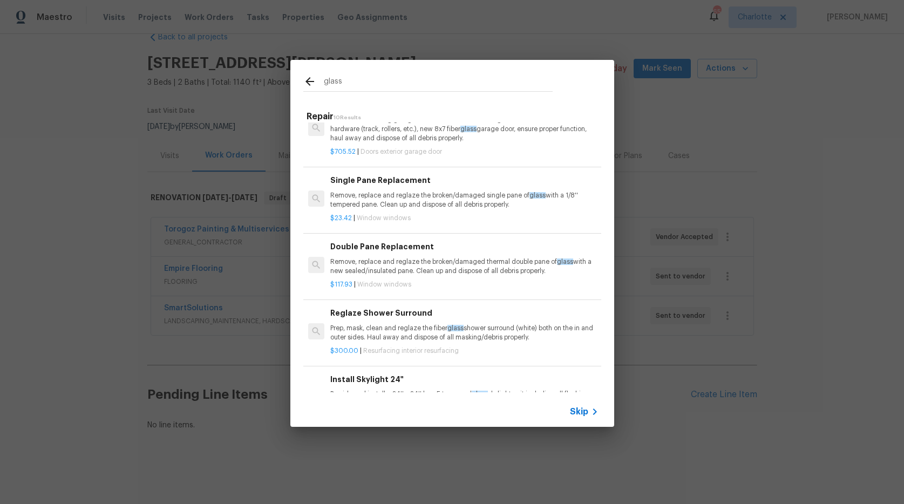
type input "glass"
click at [404, 261] on p "Remove, replace and reglaze the broken/damaged thermal double pane of glass wit…" at bounding box center [464, 266] width 268 height 18
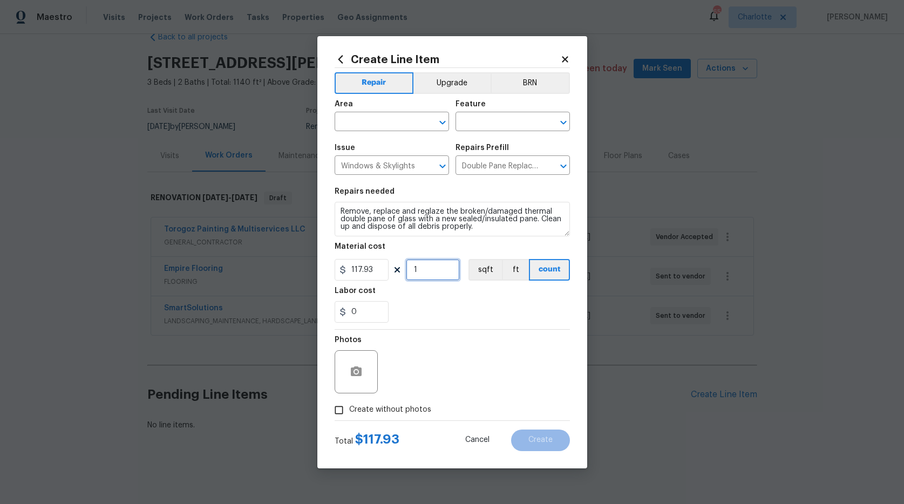
drag, startPoint x: 444, startPoint y: 269, endPoint x: 433, endPoint y: 270, distance: 11.4
click at [433, 270] on input "1" at bounding box center [433, 270] width 54 height 22
type input "11"
click at [374, 121] on input "text" at bounding box center [377, 122] width 84 height 17
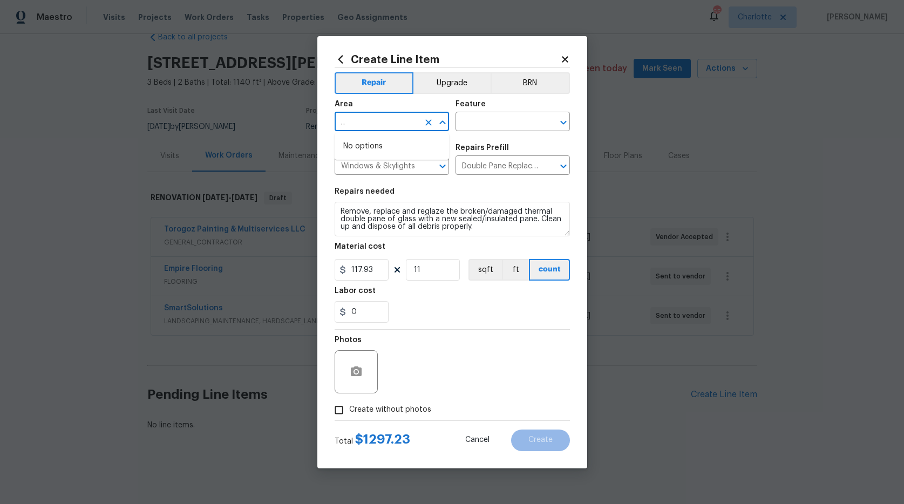
type input "replace windows with seriously blown seals"
click at [399, 119] on input "replace windows with seriously blown seals" at bounding box center [377, 122] width 84 height 17
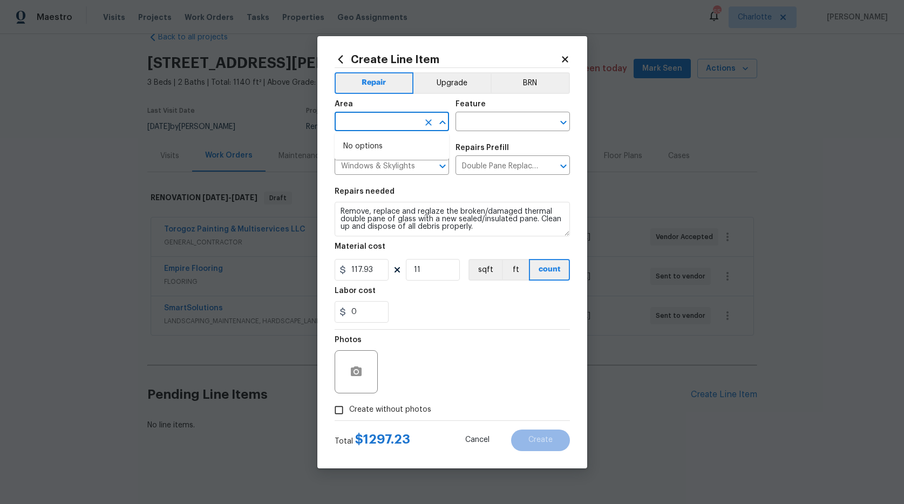
scroll to position [0, 0]
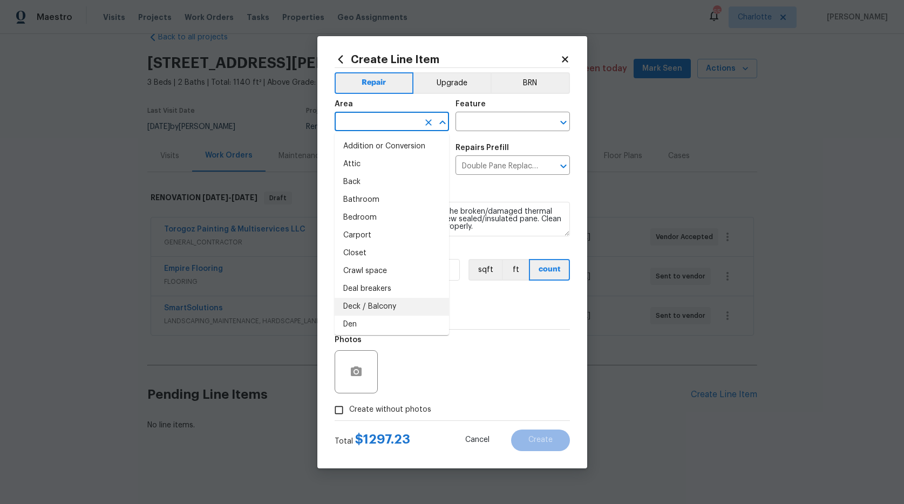
drag, startPoint x: 470, startPoint y: 366, endPoint x: 468, endPoint y: 348, distance: 17.9
click at [470, 366] on div "Photos" at bounding box center [452, 365] width 235 height 70
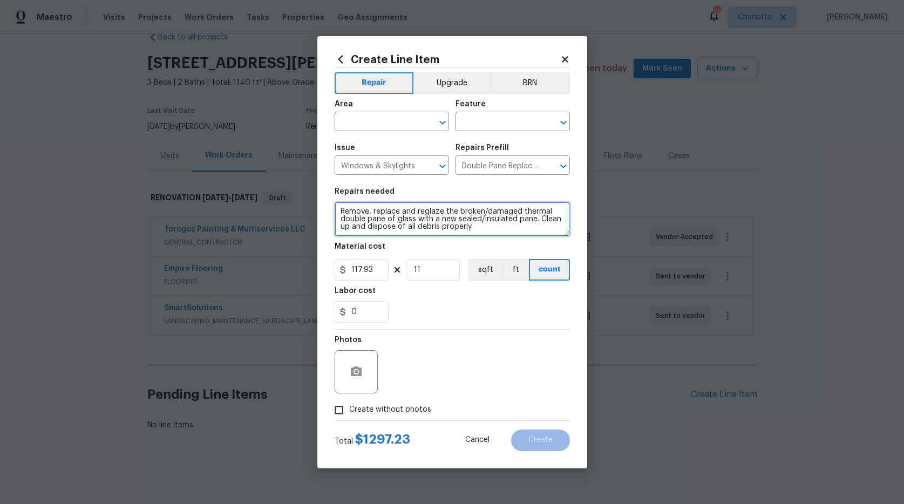
click at [338, 208] on textarea "Remove, replace and reglaze the broken/damaged thermal double pane of glass wit…" at bounding box center [452, 219] width 235 height 35
paste textarea "replace windows with seriously blown seals"
type textarea "replace windows with seriously blown seals Remove, replace and reglaze the brok…"
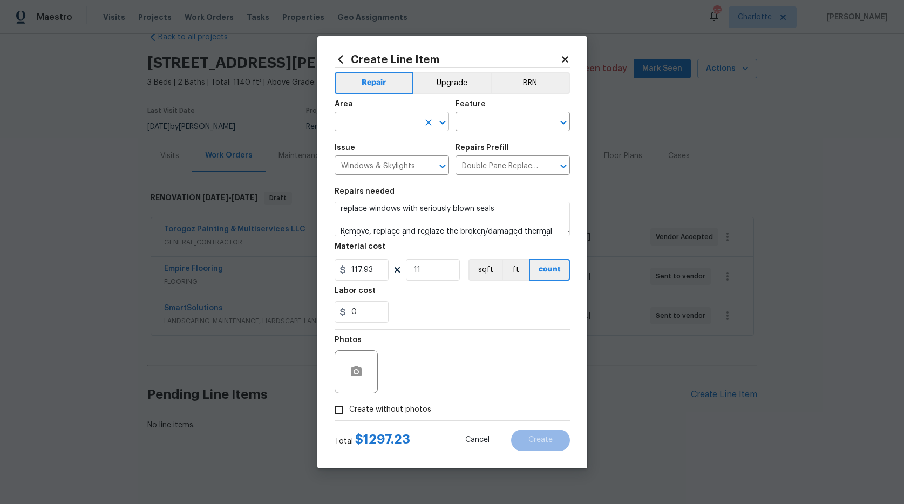
click at [366, 115] on input "text" at bounding box center [377, 122] width 84 height 17
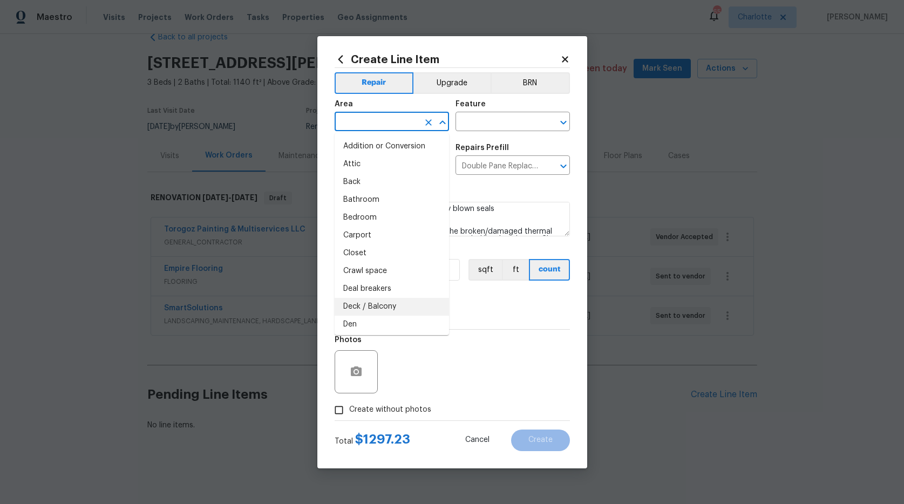
type input "w"
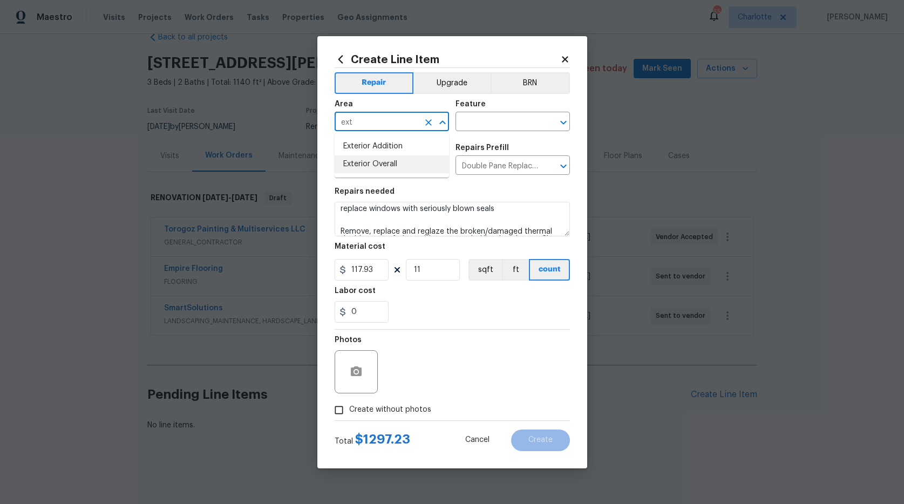
click at [363, 159] on li "Exterior Overall" at bounding box center [392, 164] width 114 height 18
type input "Exterior Overall"
click at [514, 110] on div "Feature" at bounding box center [513, 107] width 114 height 14
click at [512, 119] on input "text" at bounding box center [498, 122] width 84 height 17
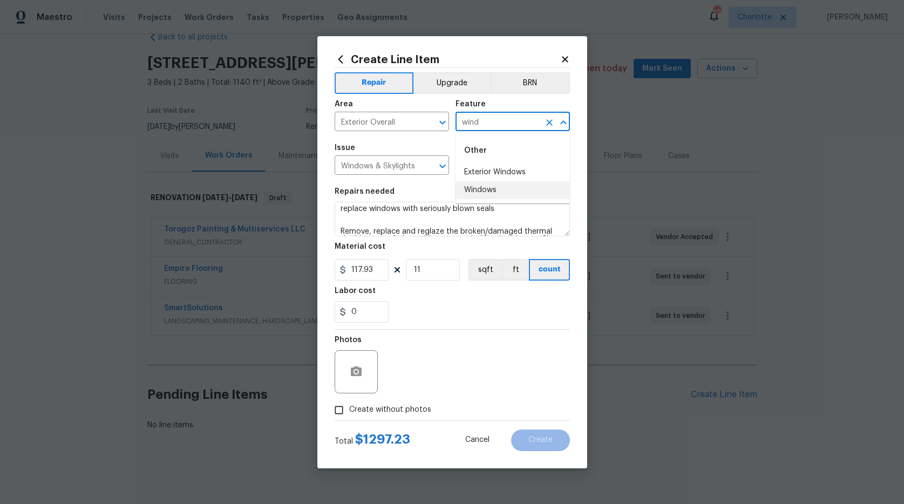
click at [493, 193] on li "Windows" at bounding box center [513, 190] width 114 height 18
type input "Windows"
click at [356, 374] on icon "button" at bounding box center [356, 371] width 11 height 10
